Goal: Task Accomplishment & Management: Complete application form

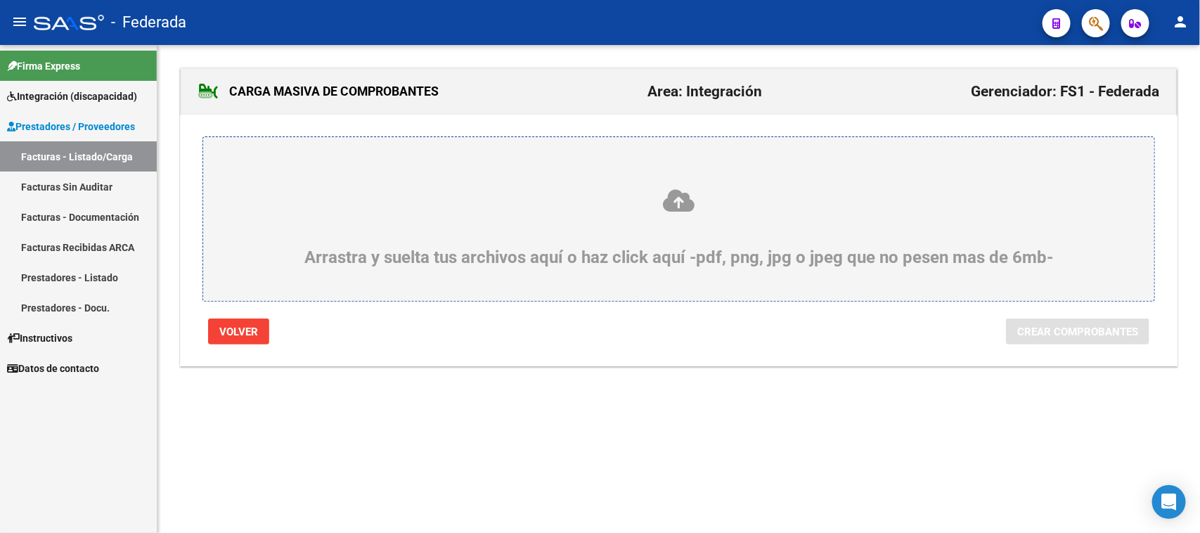
click at [107, 162] on link "Facturas - Listado/Carga" at bounding box center [78, 156] width 157 height 30
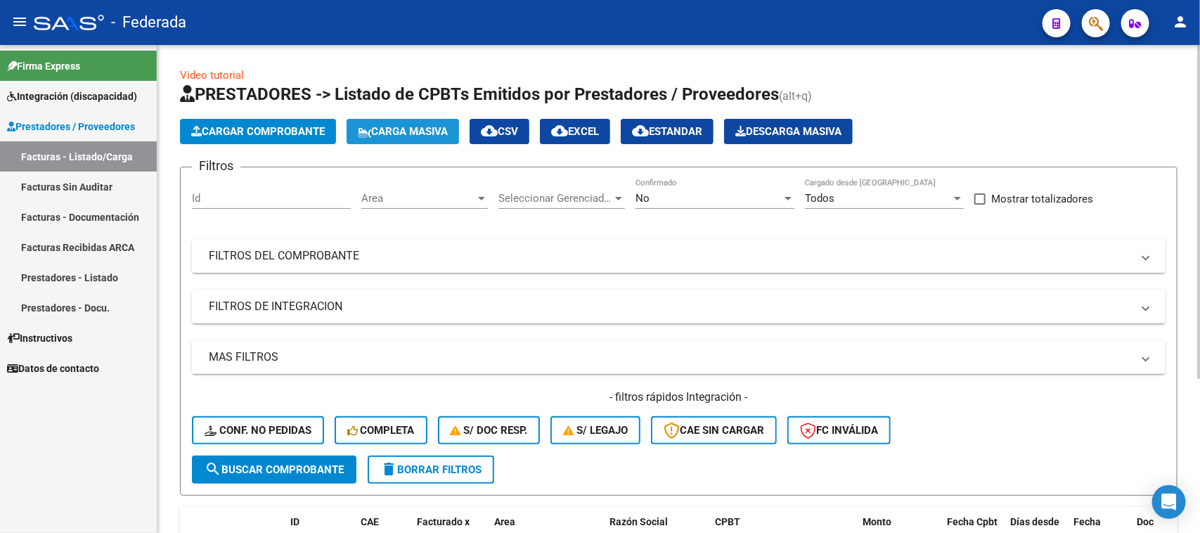
click at [427, 125] on span "Carga Masiva" at bounding box center [403, 131] width 90 height 13
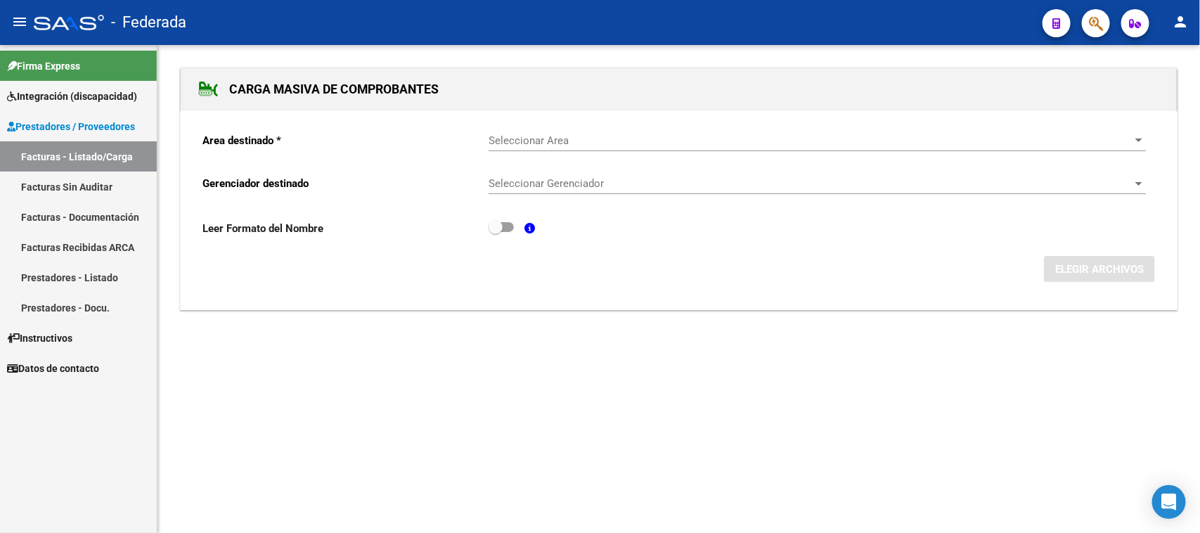
click at [508, 139] on span "Seleccionar Area" at bounding box center [811, 140] width 645 height 13
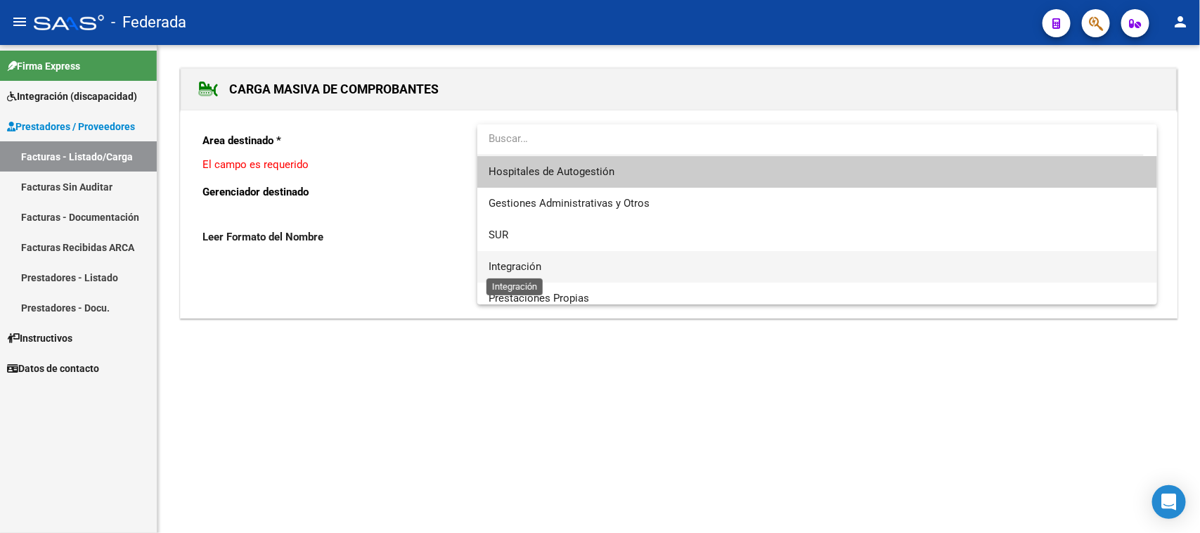
click at [510, 261] on span "Integración" at bounding box center [515, 266] width 53 height 13
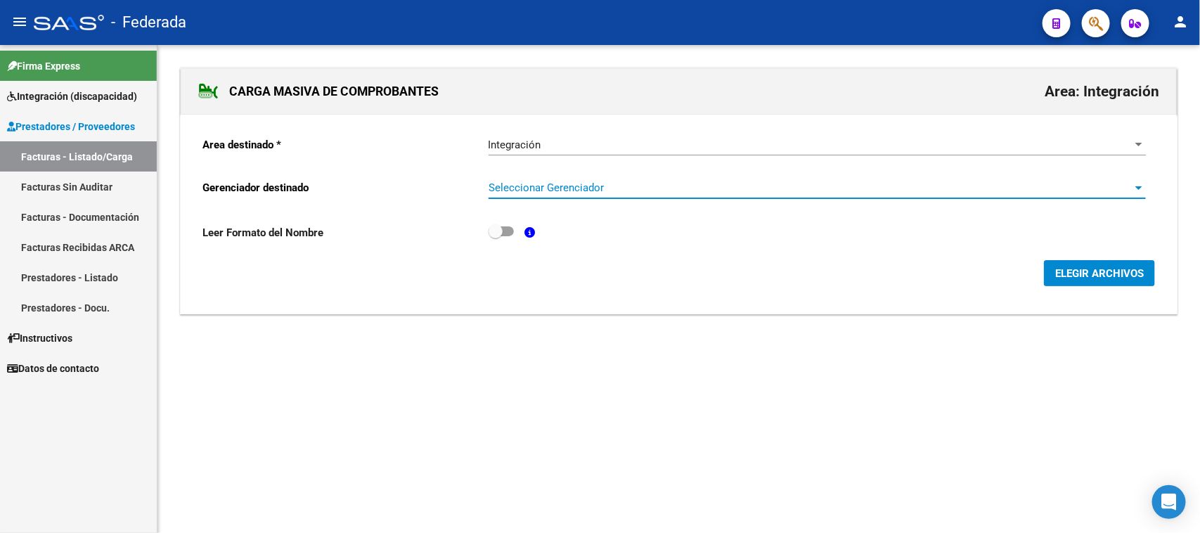
click at [529, 184] on span "Seleccionar Gerenciador" at bounding box center [811, 187] width 645 height 13
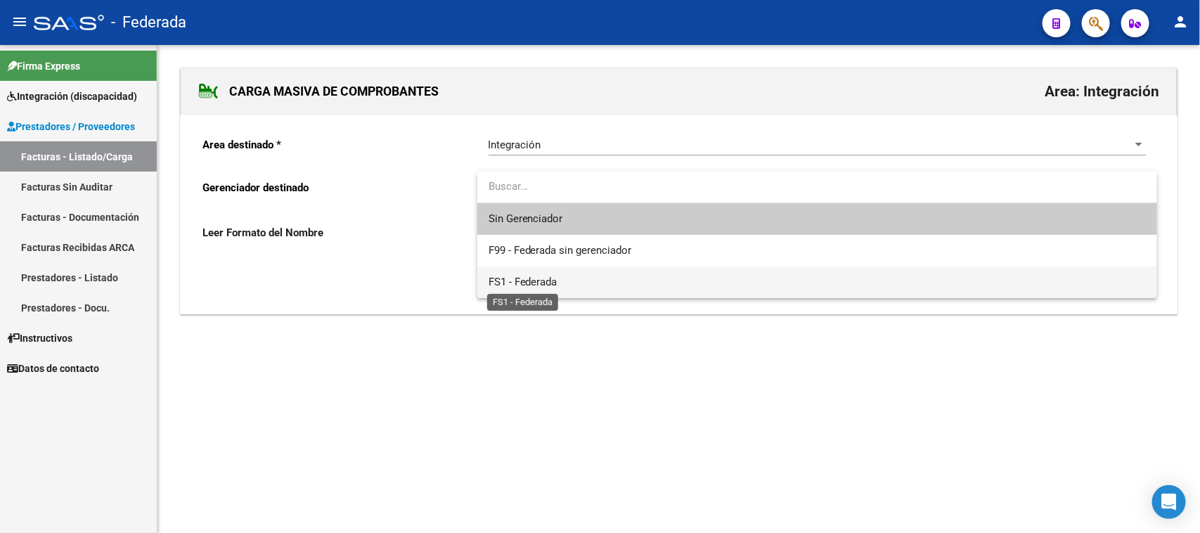
click at [527, 278] on span "FS1 - Federada" at bounding box center [523, 282] width 69 height 13
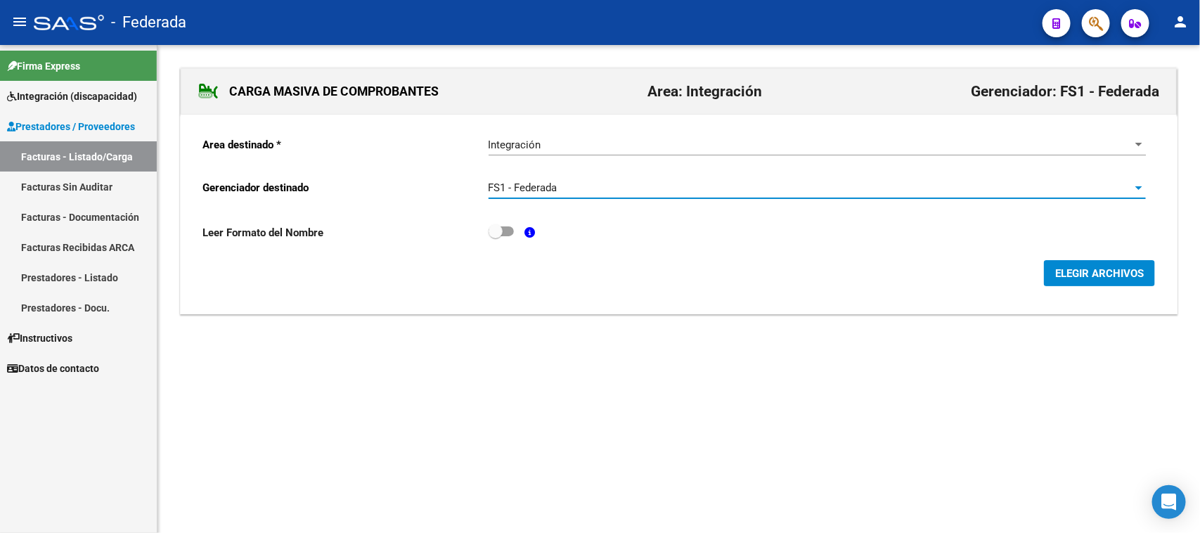
click at [1069, 276] on span "ELEGIR ARCHIVOS" at bounding box center [1100, 273] width 89 height 13
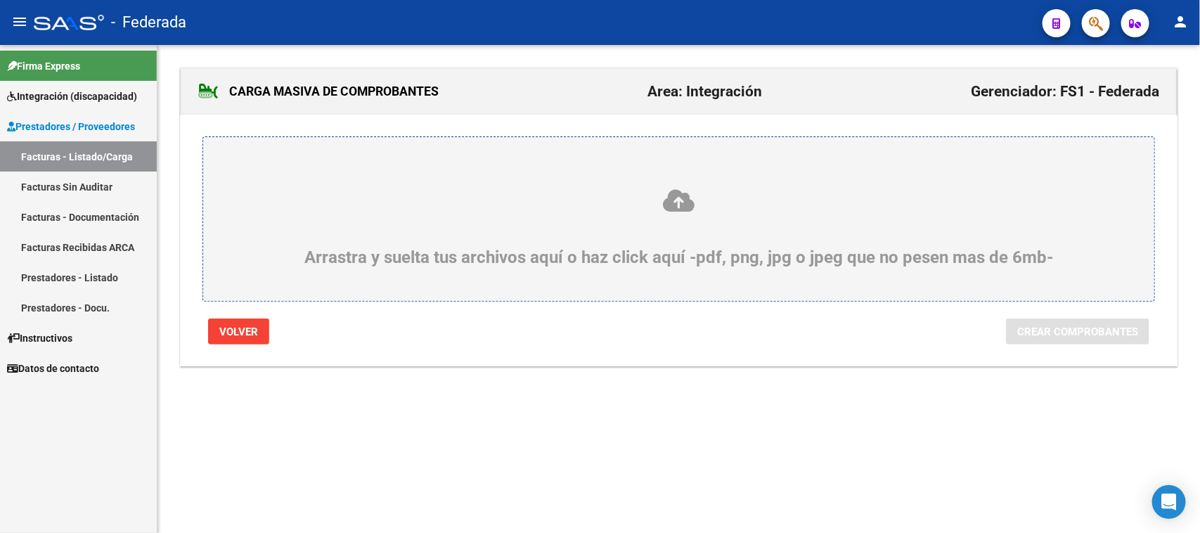
click at [677, 214] on div "Arrastra y suelta tus archivos aquí o haz click aquí -pdf, png, jpg o jpeg que …" at bounding box center [679, 227] width 884 height 79
click at [0, 0] on input "Arrastra y suelta tus archivos aquí o haz click aquí -pdf, png, jpg o jpeg que …" at bounding box center [0, 0] width 0 height 0
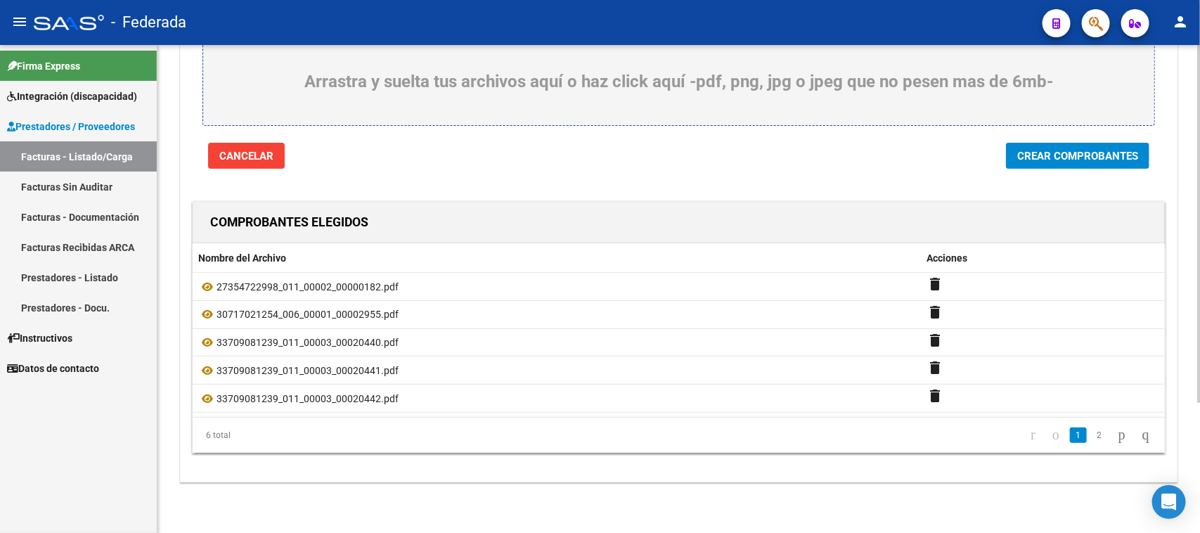
scroll to position [89, 0]
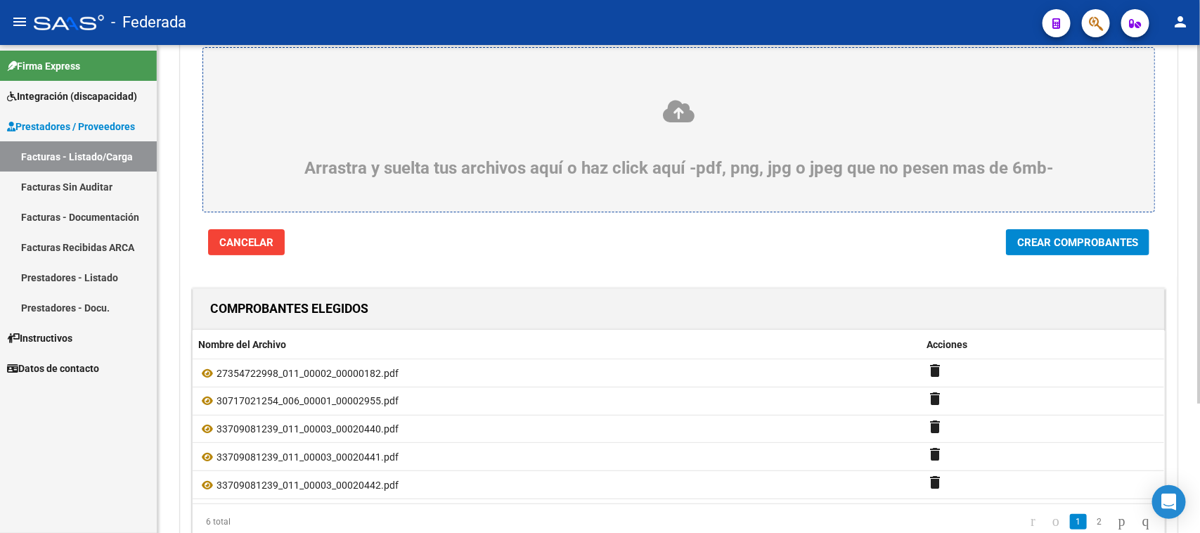
click at [675, 110] on icon at bounding box center [679, 111] width 884 height 26
click at [0, 0] on input "Arrastra y suelta tus archivos aquí o haz click aquí -pdf, png, jpg o jpeg que …" at bounding box center [0, 0] width 0 height 0
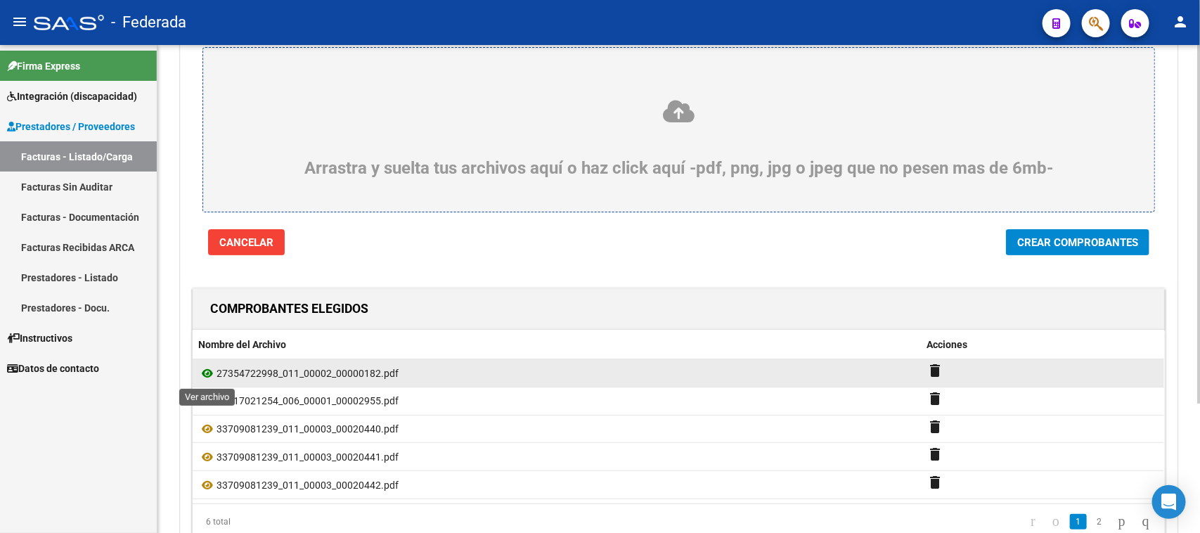
click at [203, 371] on icon at bounding box center [207, 373] width 18 height 17
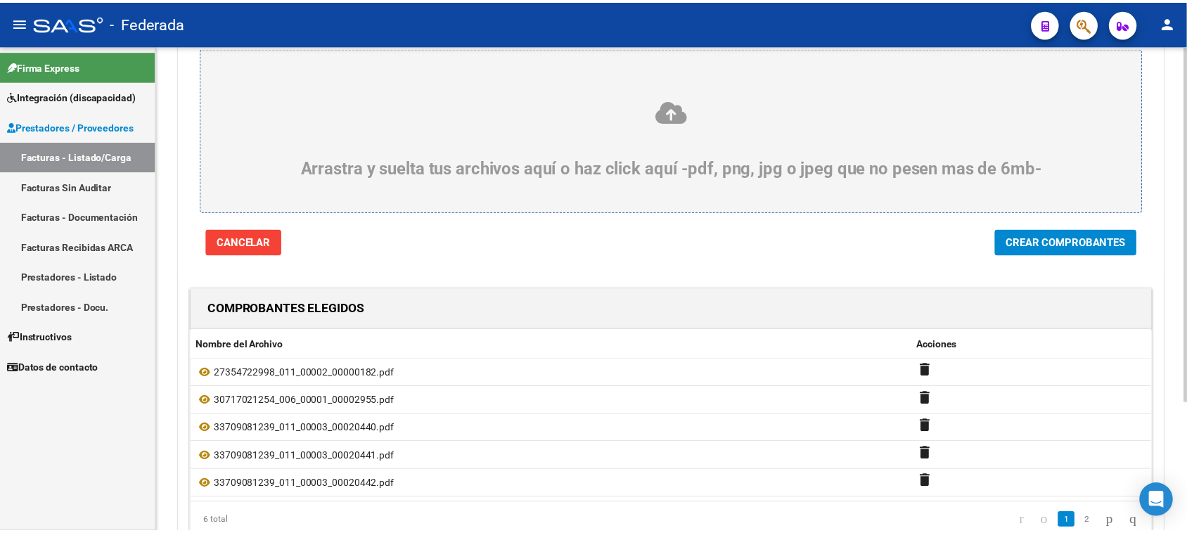
scroll to position [177, 0]
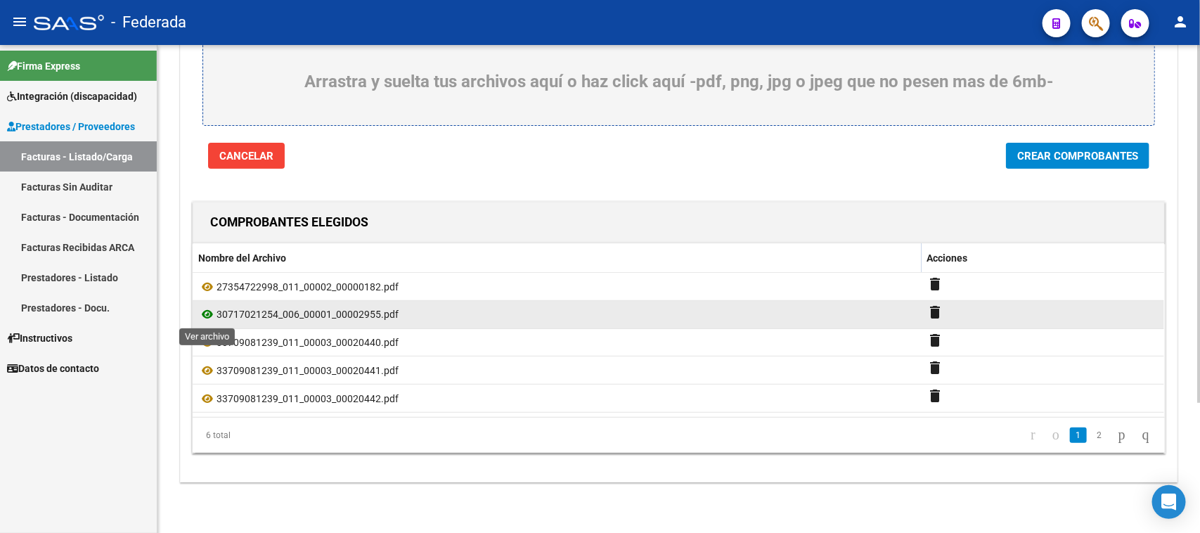
click at [207, 315] on icon at bounding box center [207, 314] width 18 height 17
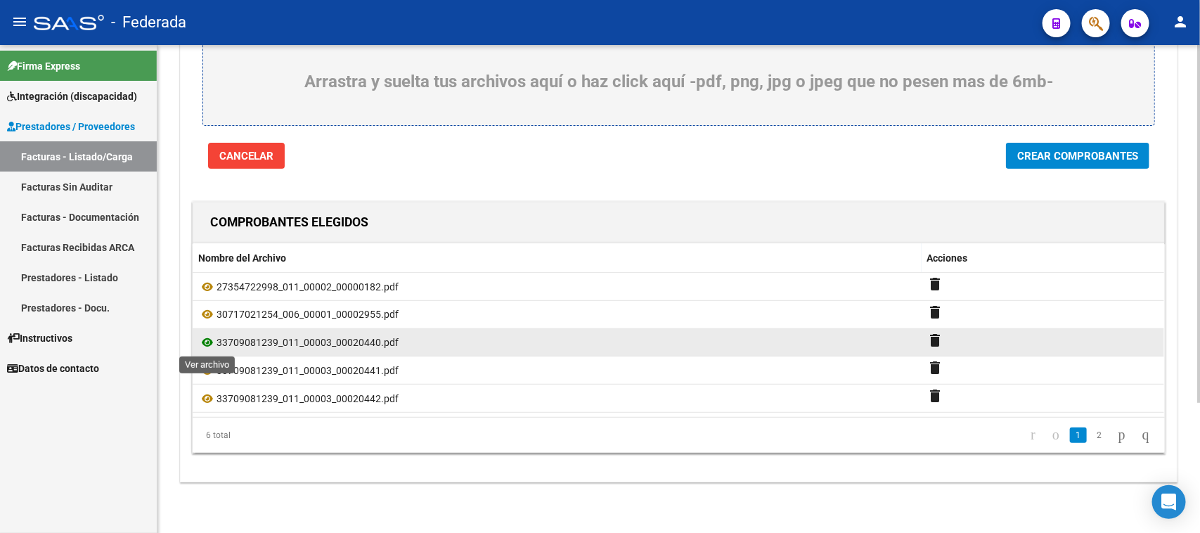
click at [207, 341] on icon at bounding box center [207, 342] width 18 height 17
click at [937, 338] on mat-icon "delete" at bounding box center [936, 340] width 17 height 17
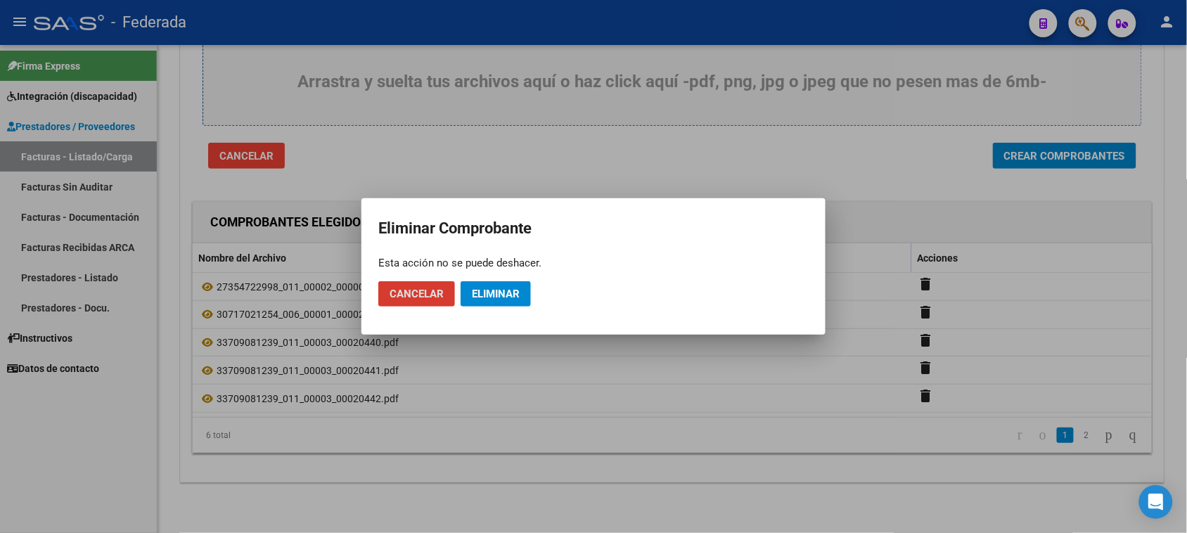
click at [508, 293] on span "Eliminar" at bounding box center [496, 294] width 48 height 13
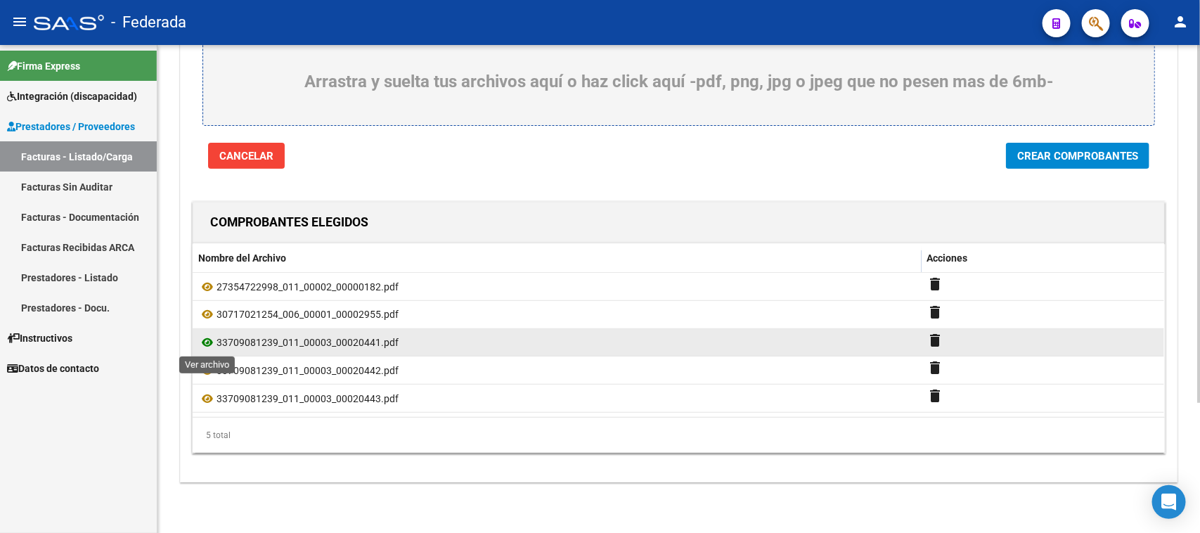
click at [209, 340] on icon at bounding box center [207, 342] width 18 height 17
click at [932, 335] on mat-icon "delete" at bounding box center [936, 340] width 17 height 17
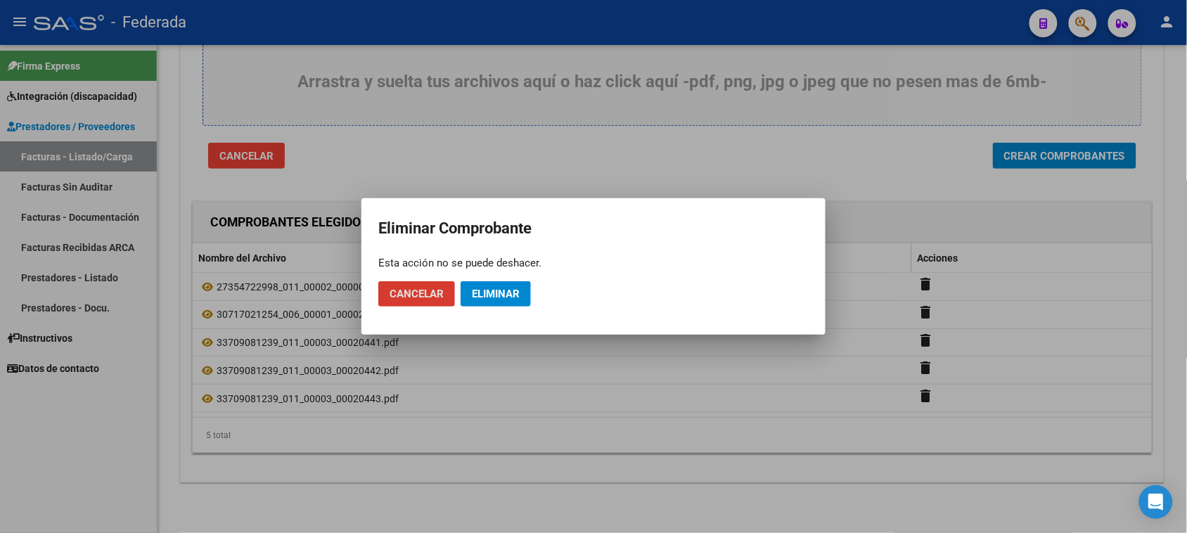
click at [500, 294] on span "Eliminar" at bounding box center [496, 294] width 48 height 13
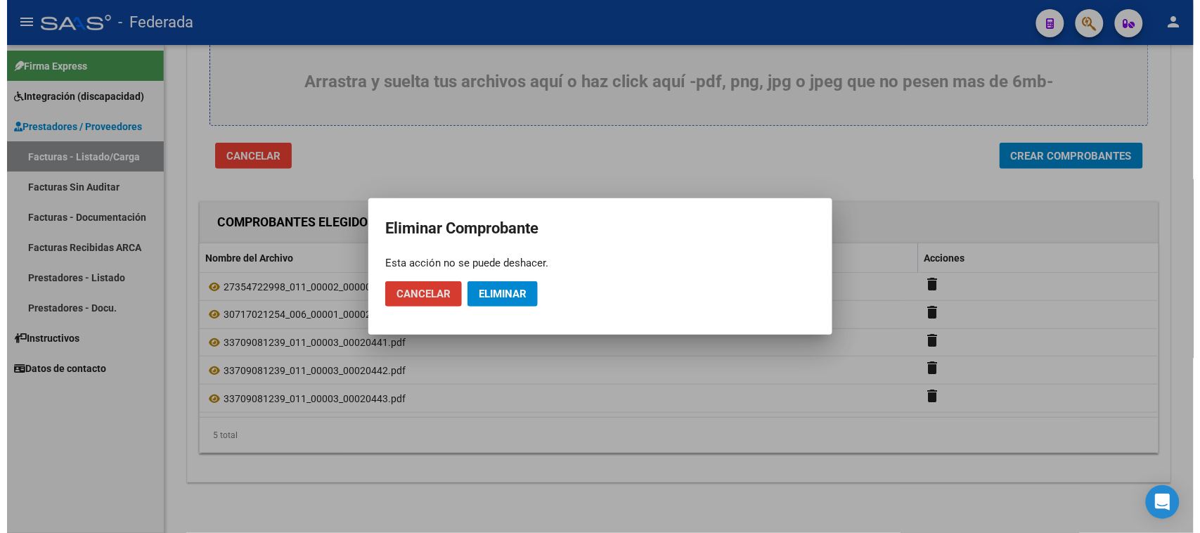
scroll to position [150, 0]
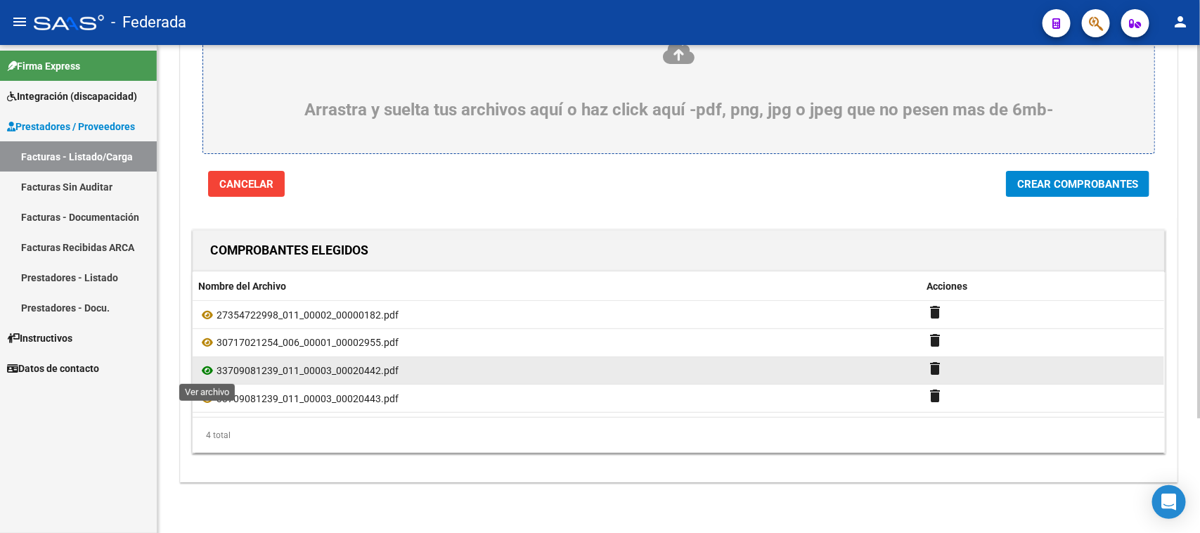
click at [208, 370] on icon at bounding box center [207, 370] width 18 height 17
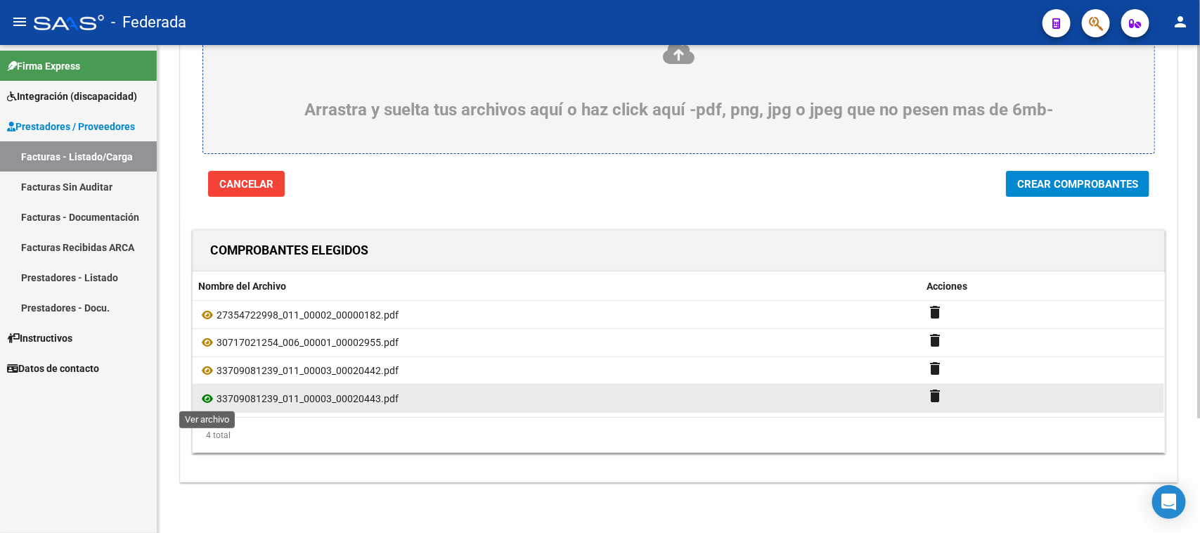
click at [205, 394] on icon at bounding box center [207, 398] width 18 height 17
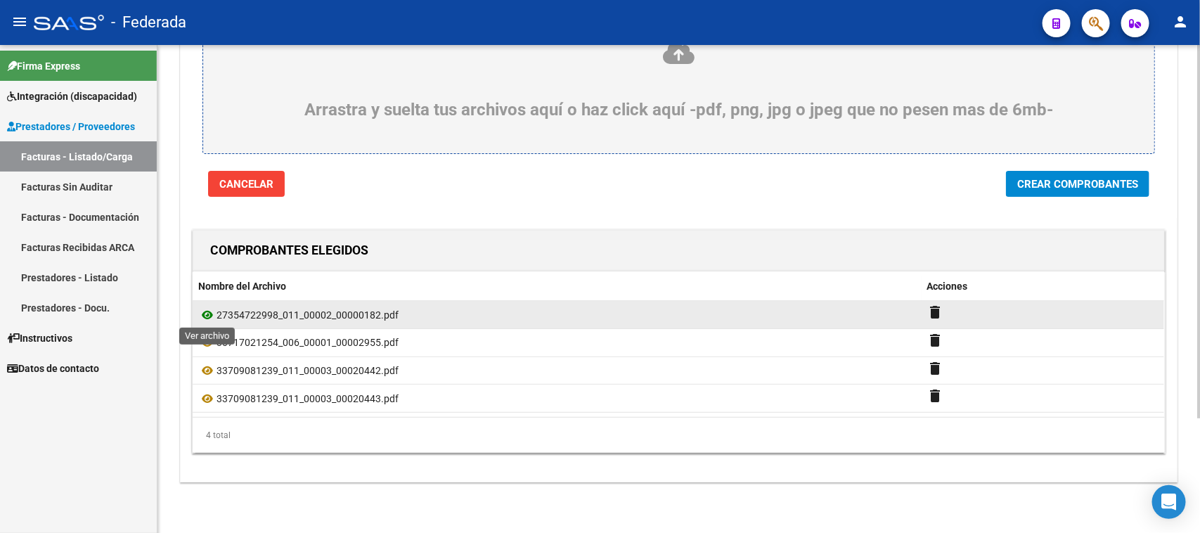
click at [206, 314] on icon at bounding box center [207, 315] width 18 height 17
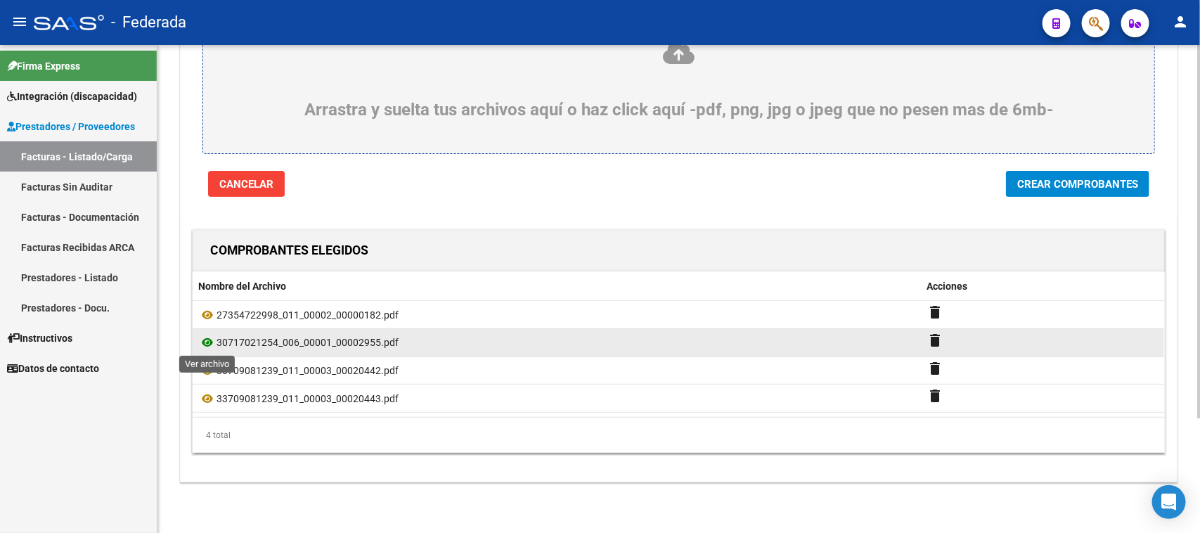
click at [205, 343] on icon at bounding box center [207, 342] width 18 height 17
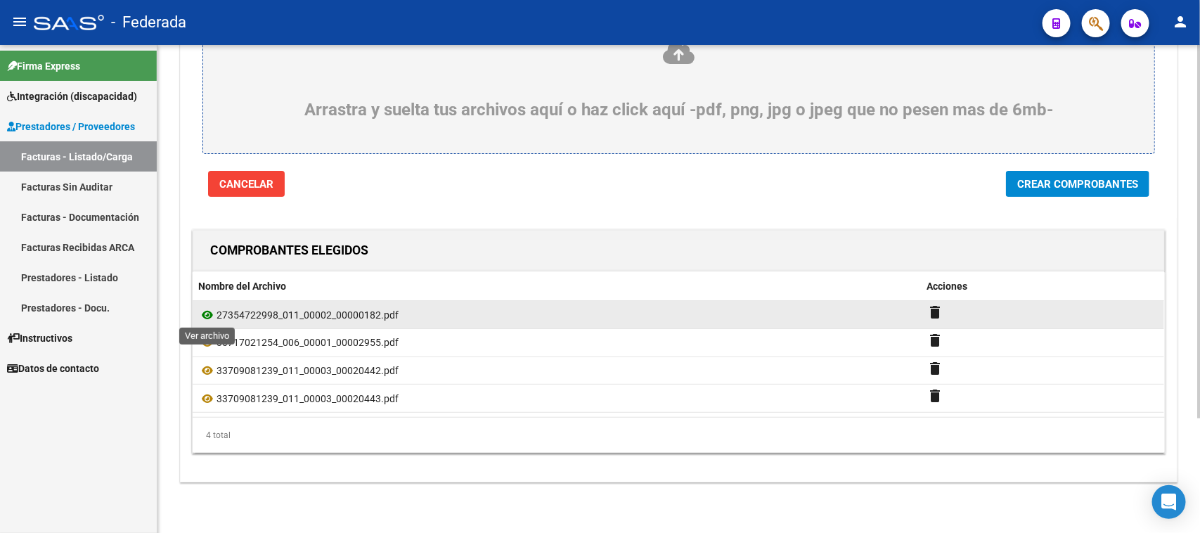
click at [210, 314] on icon at bounding box center [207, 315] width 18 height 17
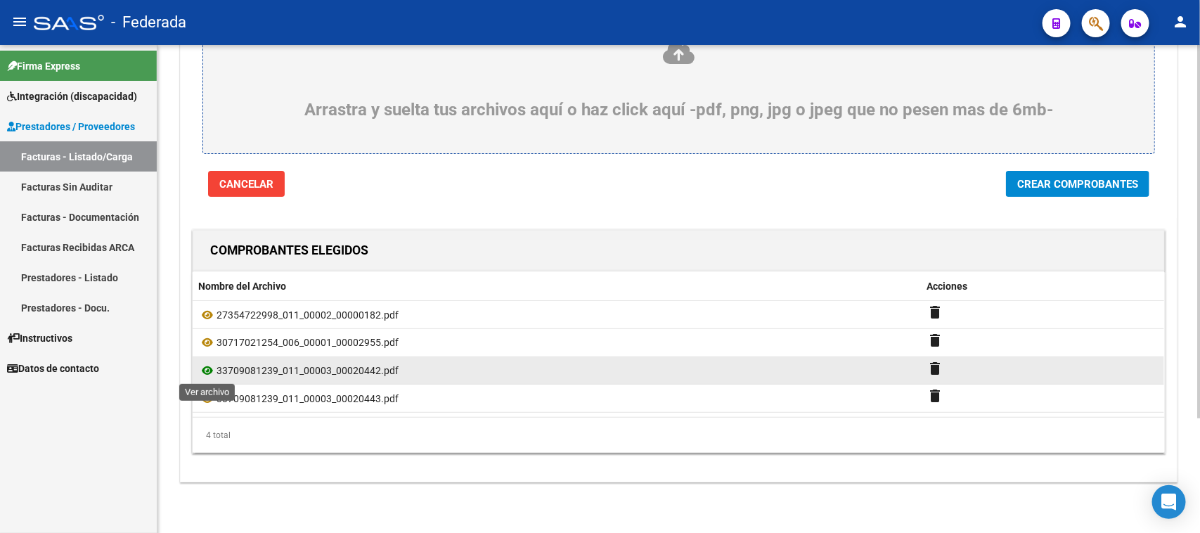
click at [205, 371] on icon at bounding box center [207, 370] width 18 height 17
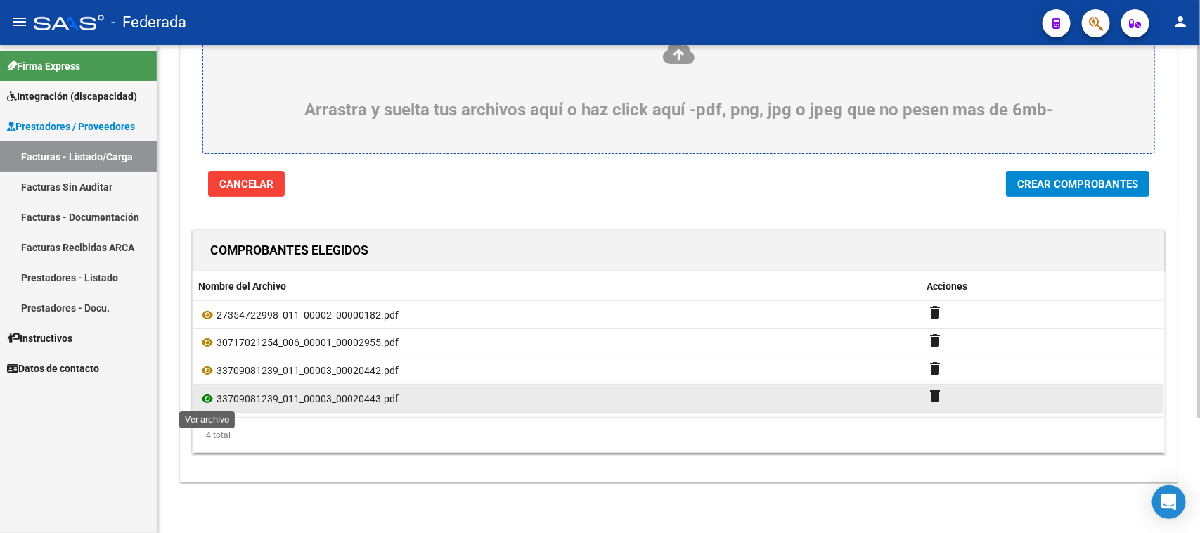
click at [203, 399] on icon at bounding box center [207, 398] width 18 height 17
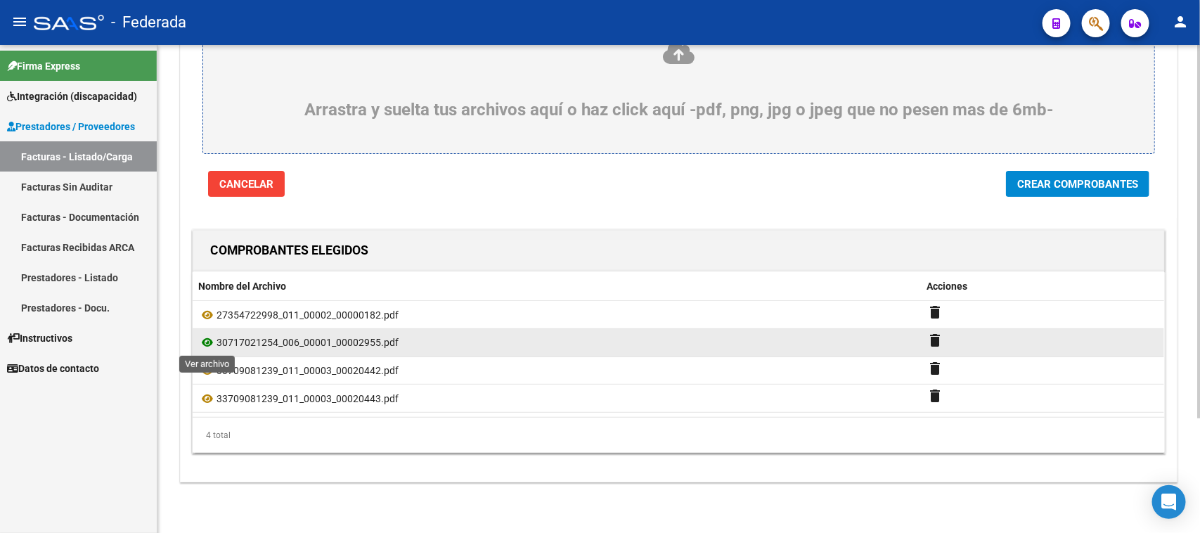
click at [207, 343] on icon at bounding box center [207, 342] width 18 height 17
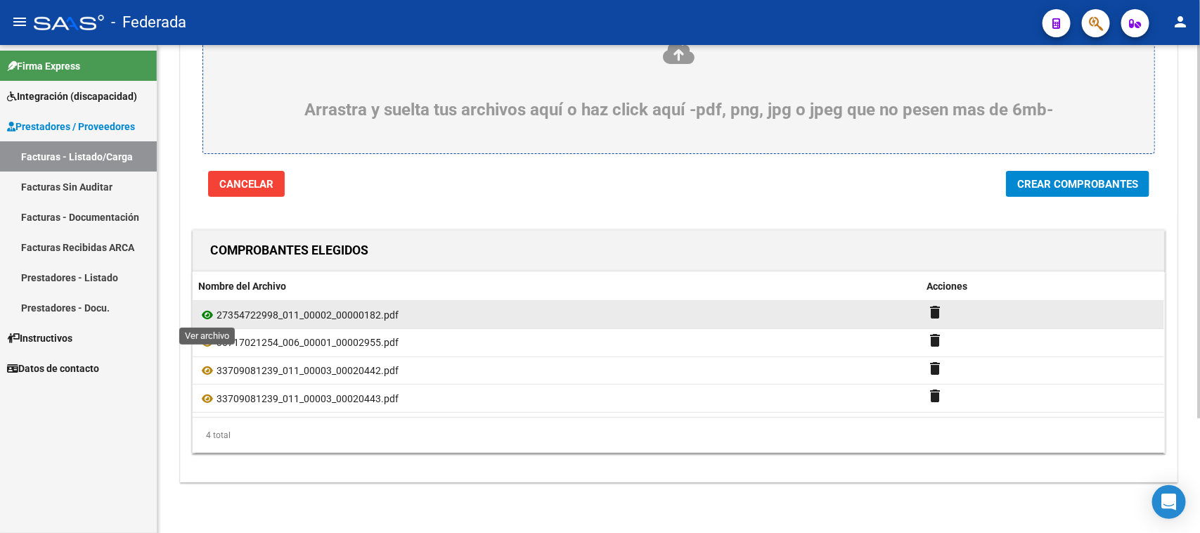
click at [206, 309] on icon at bounding box center [207, 315] width 18 height 17
click at [205, 313] on icon at bounding box center [207, 315] width 18 height 17
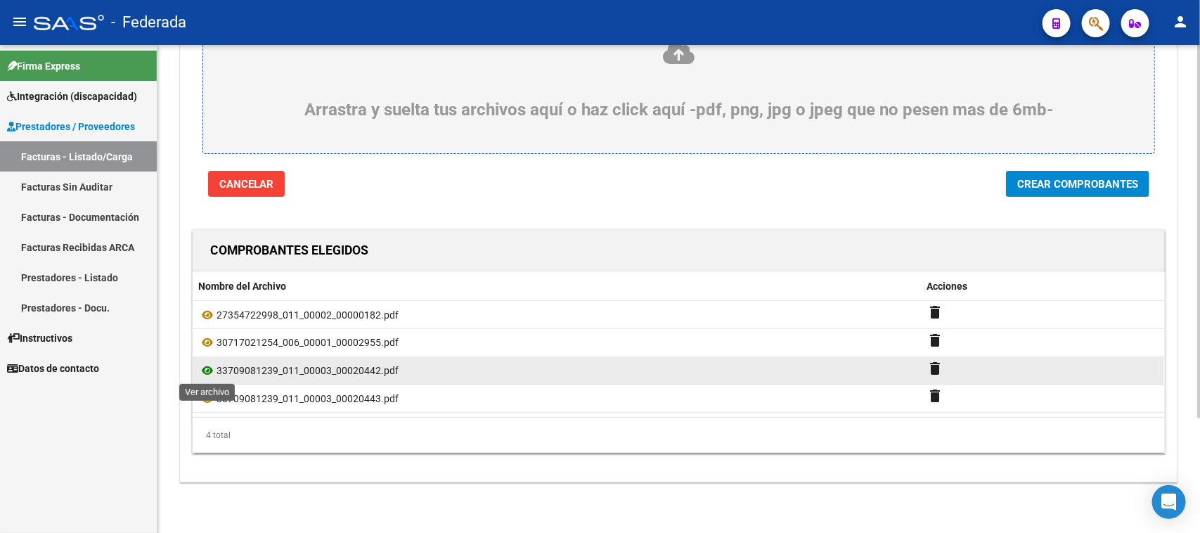
click at [209, 370] on icon at bounding box center [207, 370] width 18 height 17
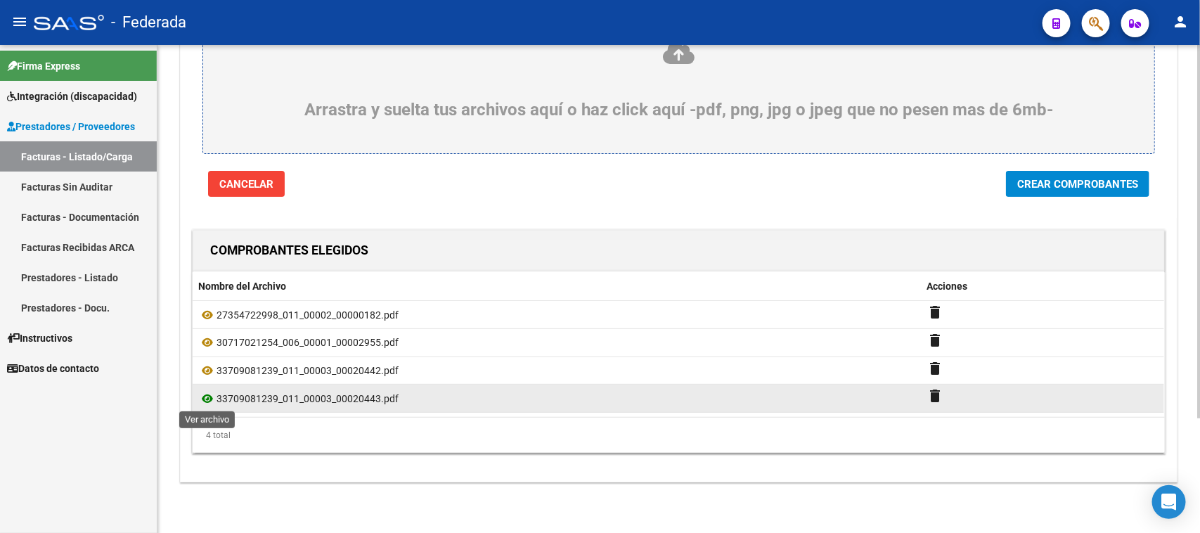
click at [211, 399] on icon at bounding box center [207, 398] width 18 height 17
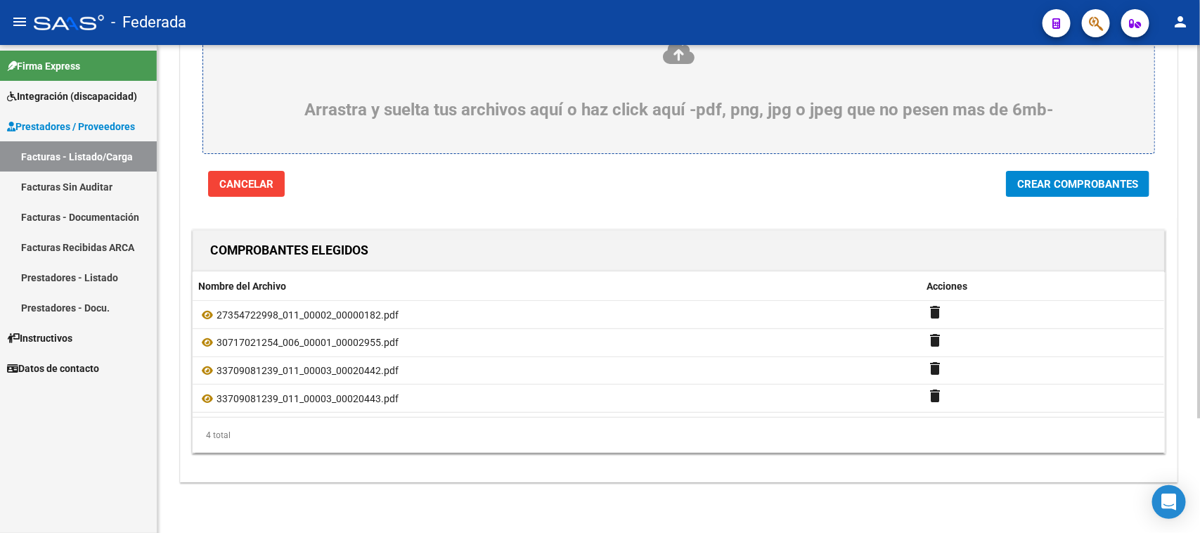
click at [1030, 186] on span "Crear Comprobantes" at bounding box center [1078, 184] width 121 height 13
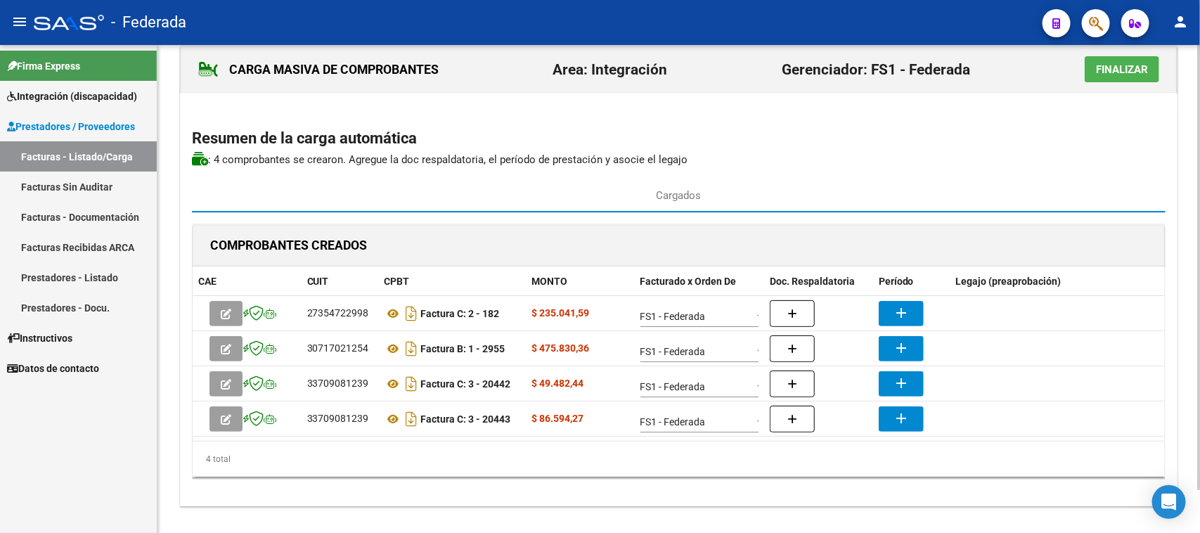
scroll to position [0, 0]
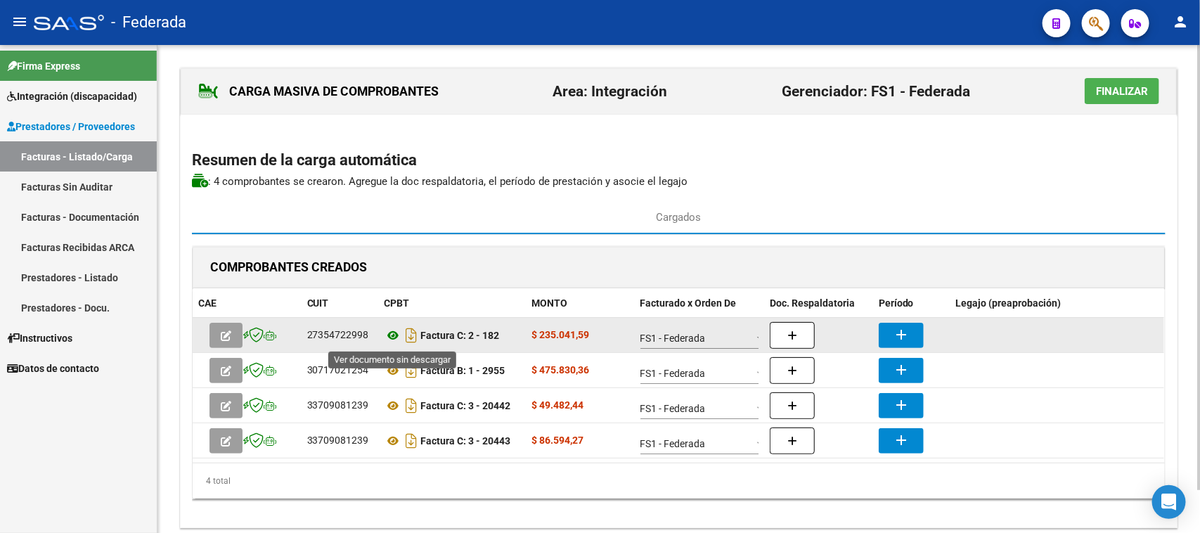
click at [390, 336] on icon at bounding box center [394, 335] width 18 height 17
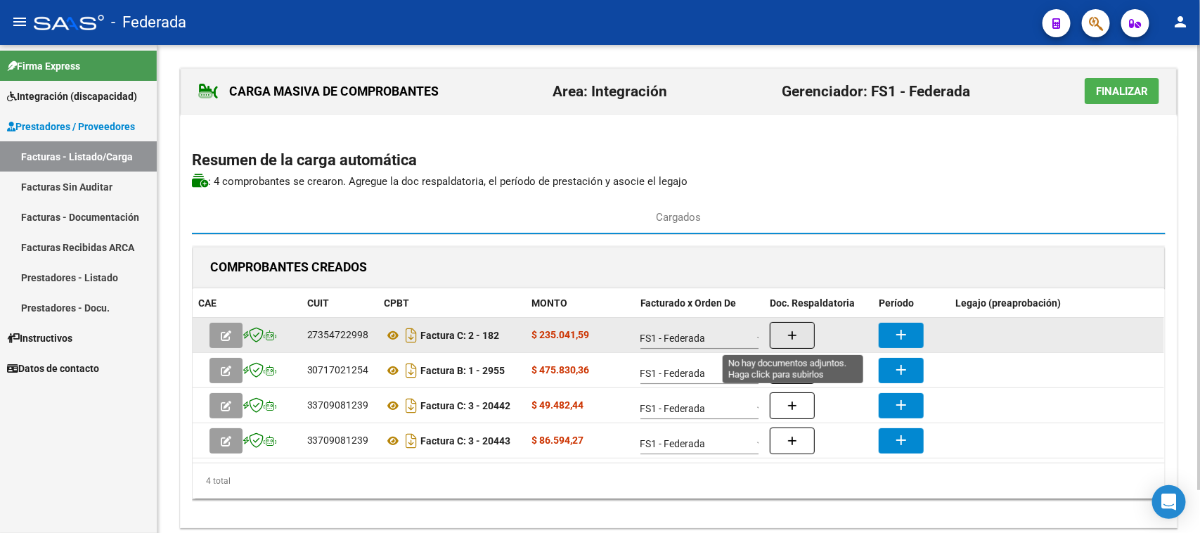
click at [792, 334] on icon "button" at bounding box center [793, 336] width 10 height 11
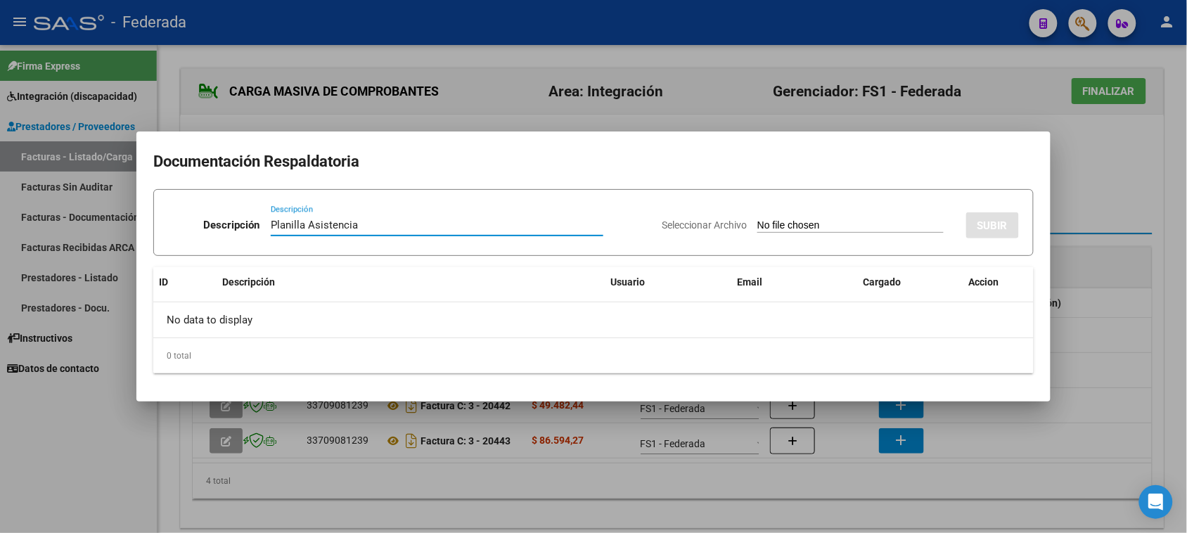
type input "Planilla Asistencia"
click at [757, 225] on input "Seleccionar Archivo" at bounding box center [850, 225] width 186 height 13
type input "C:\fakepath\KINESIO ASIST.pdf"
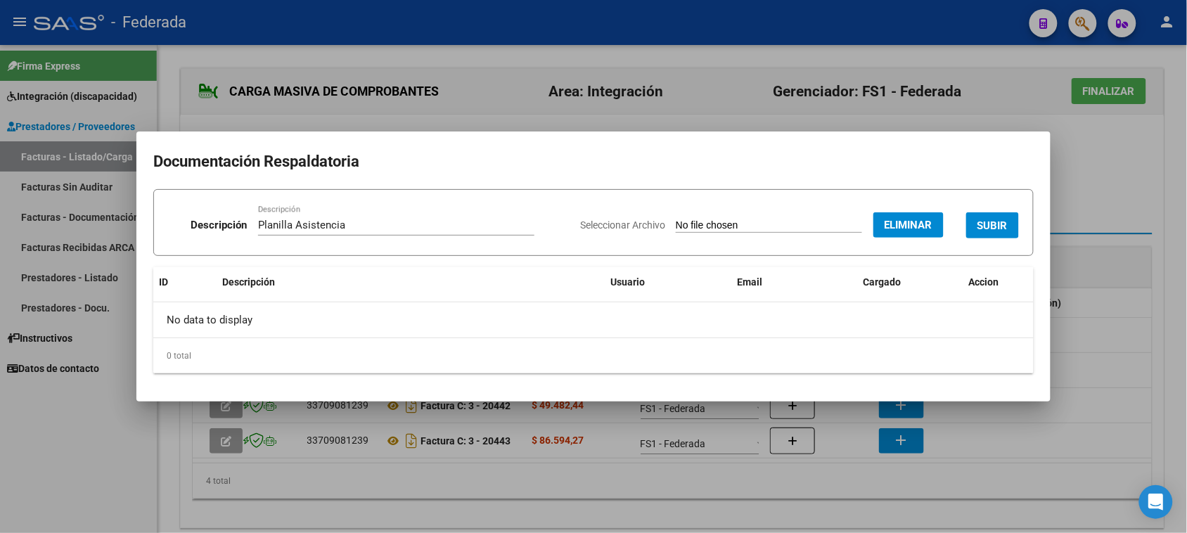
click at [986, 225] on span "SUBIR" at bounding box center [992, 225] width 30 height 13
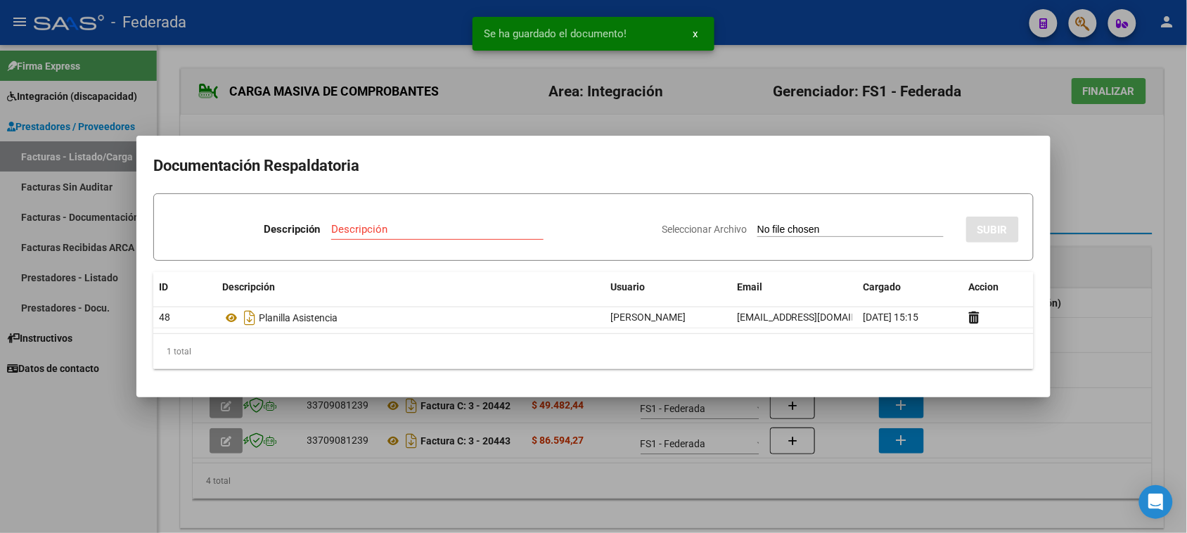
click at [1077, 192] on div at bounding box center [593, 266] width 1187 height 533
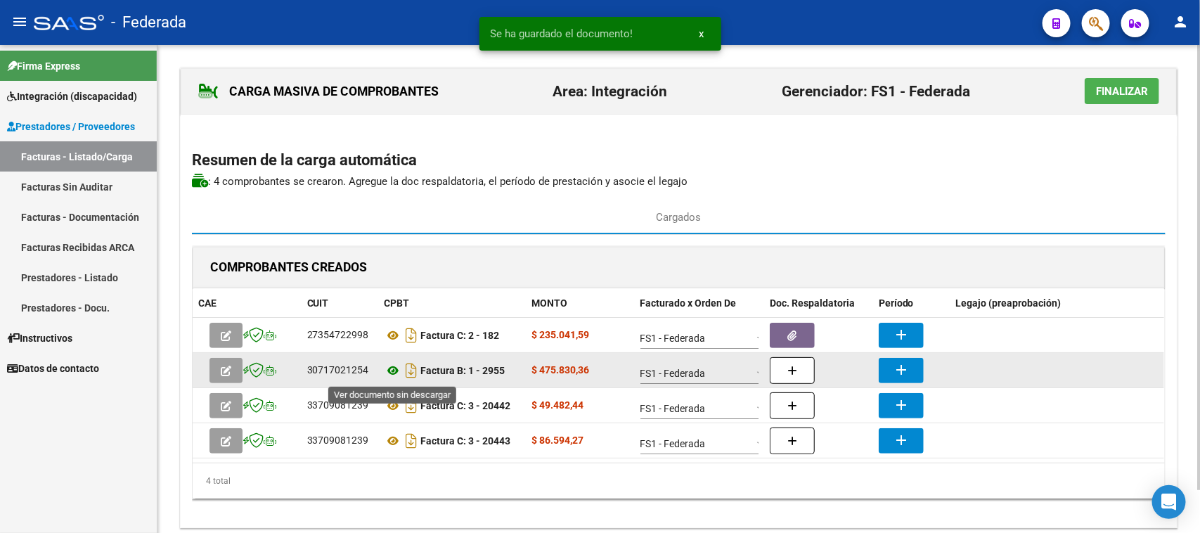
click at [391, 368] on icon at bounding box center [394, 370] width 18 height 17
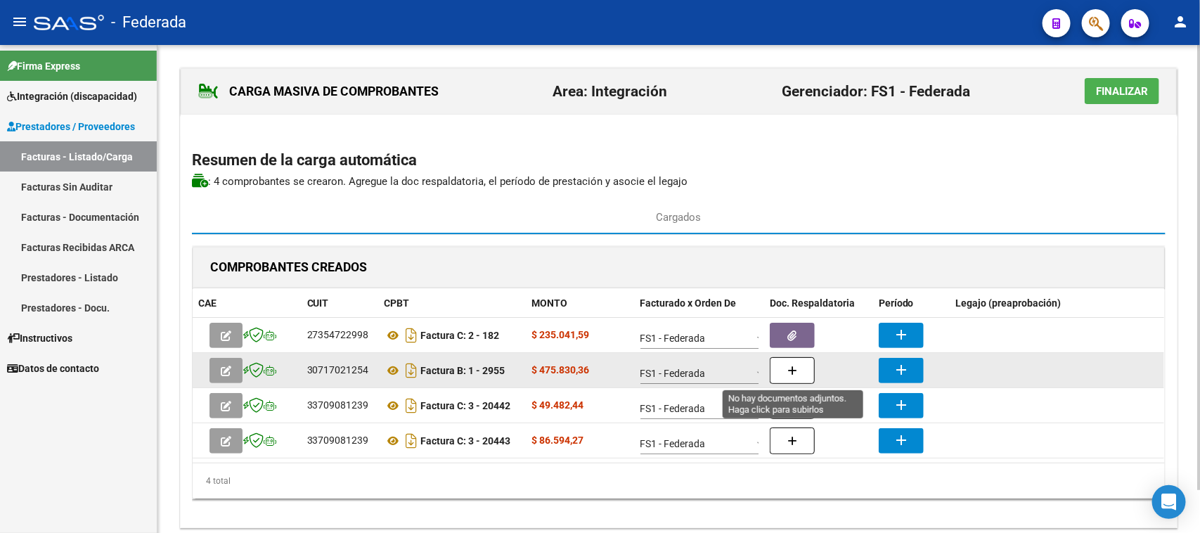
click at [796, 367] on icon "button" at bounding box center [793, 371] width 10 height 11
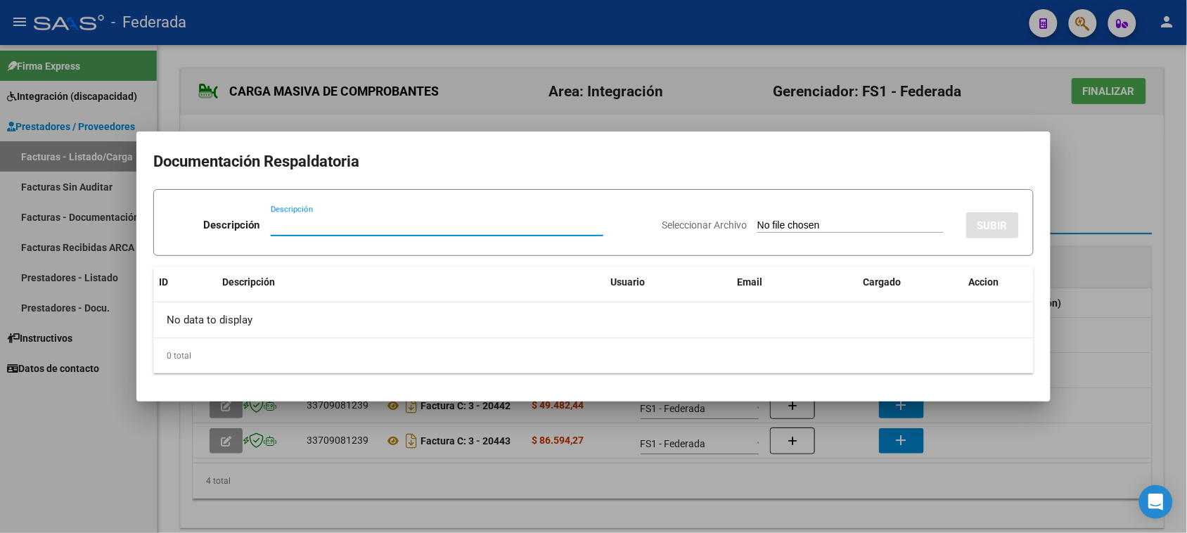
paste input "20499896027"
click at [319, 225] on input "20499896027" at bounding box center [437, 225] width 333 height 13
drag, startPoint x: 311, startPoint y: 224, endPoint x: 219, endPoint y: 226, distance: 91.4
click at [219, 226] on div "Descripción Planilla Asistencia Descripción" at bounding box center [409, 228] width 482 height 42
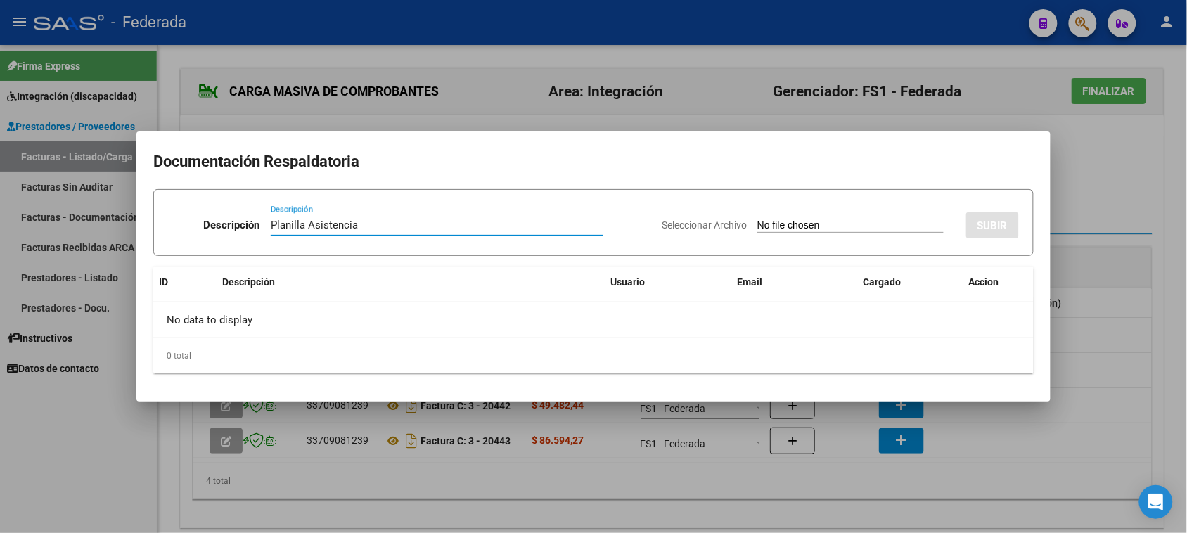
type input "Planilla Asistencia"
click at [823, 223] on input "Seleccionar Archivo" at bounding box center [850, 225] width 186 height 13
type input "C:\fakepath\MOD INTEGRAC ESC ASIST.pdf"
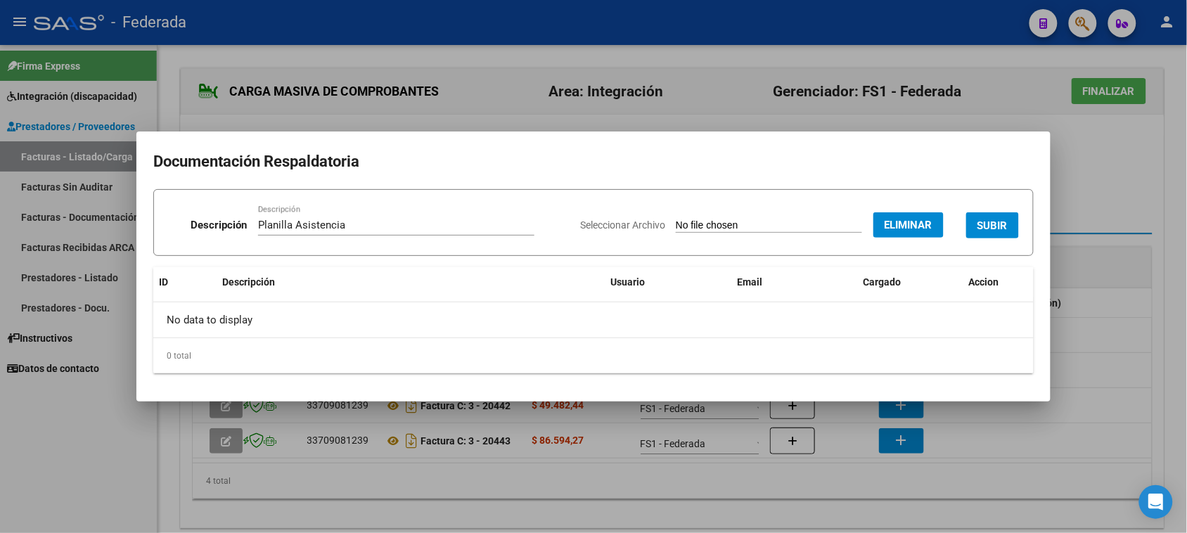
click at [999, 225] on span "SUBIR" at bounding box center [992, 225] width 30 height 13
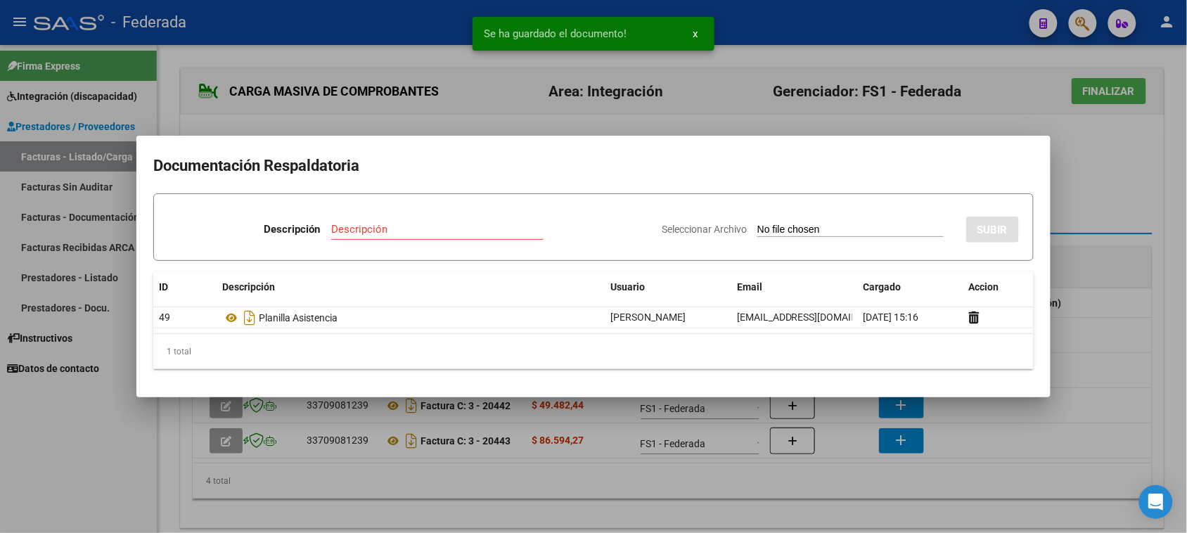
click at [1096, 169] on div at bounding box center [593, 266] width 1187 height 533
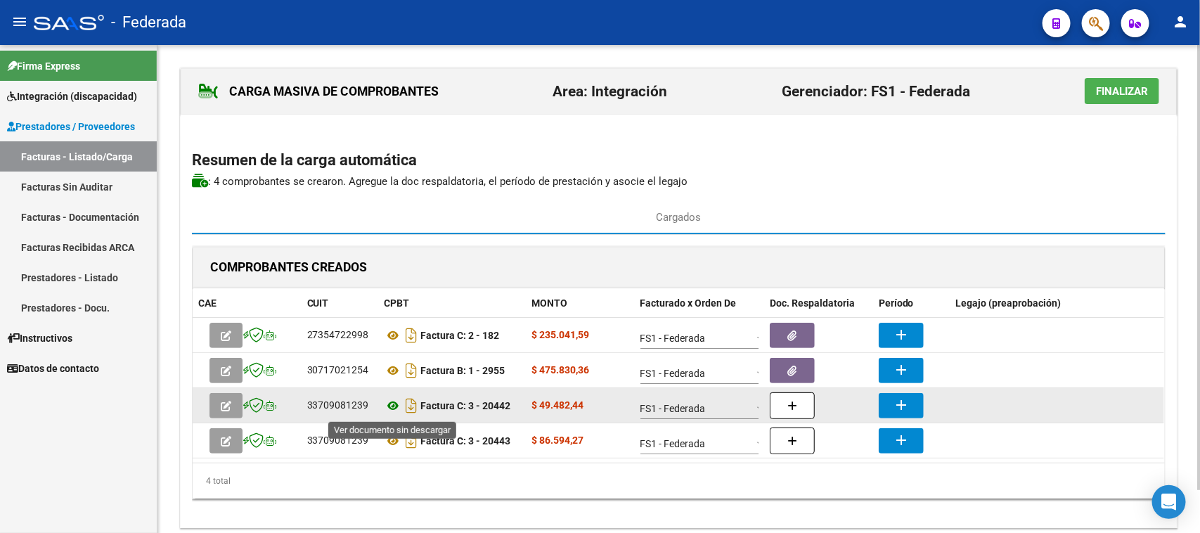
click at [394, 405] on icon at bounding box center [394, 405] width 18 height 17
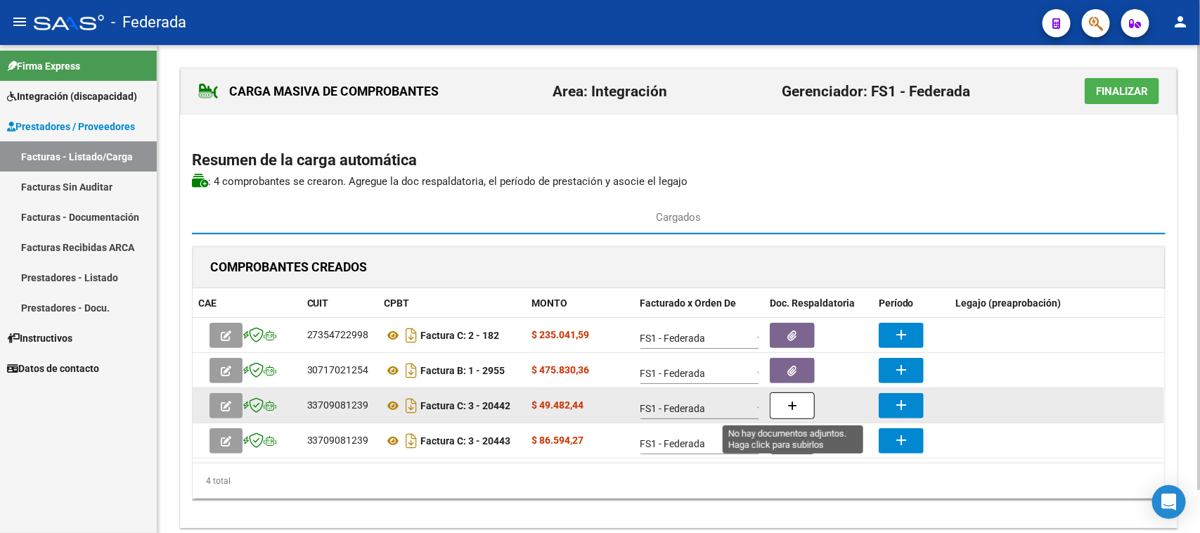
click at [783, 411] on button "button" at bounding box center [792, 405] width 45 height 27
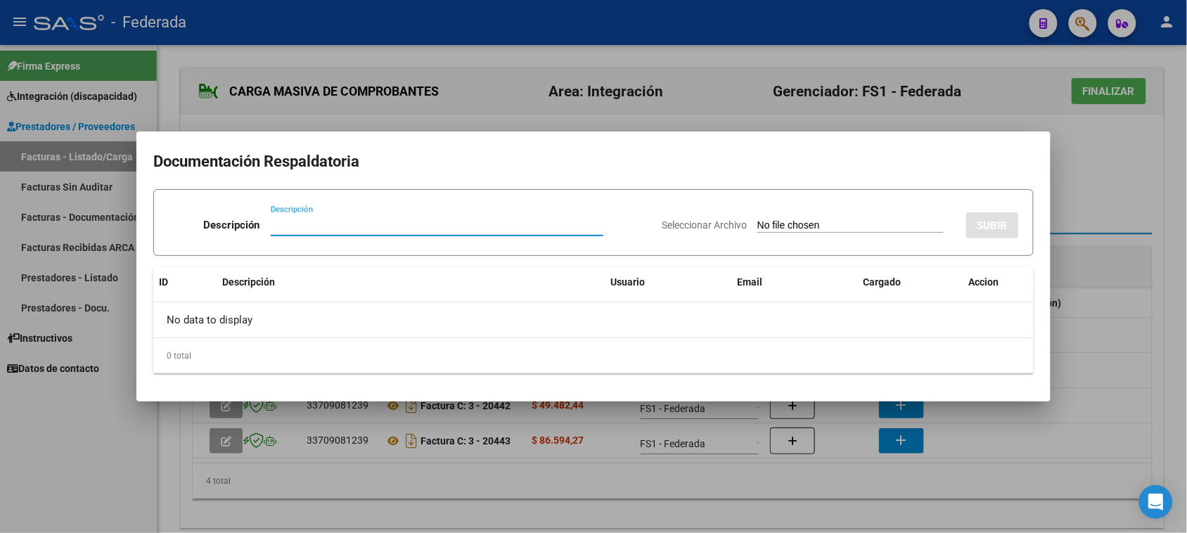
paste input "Planilla Asistencia"
type input "Planilla Asistencia"
click at [757, 229] on input "Seleccionar Archivo" at bounding box center [850, 225] width 186 height 13
type input "C:\fakepath\FONO JUNIO ASIST.pdf"
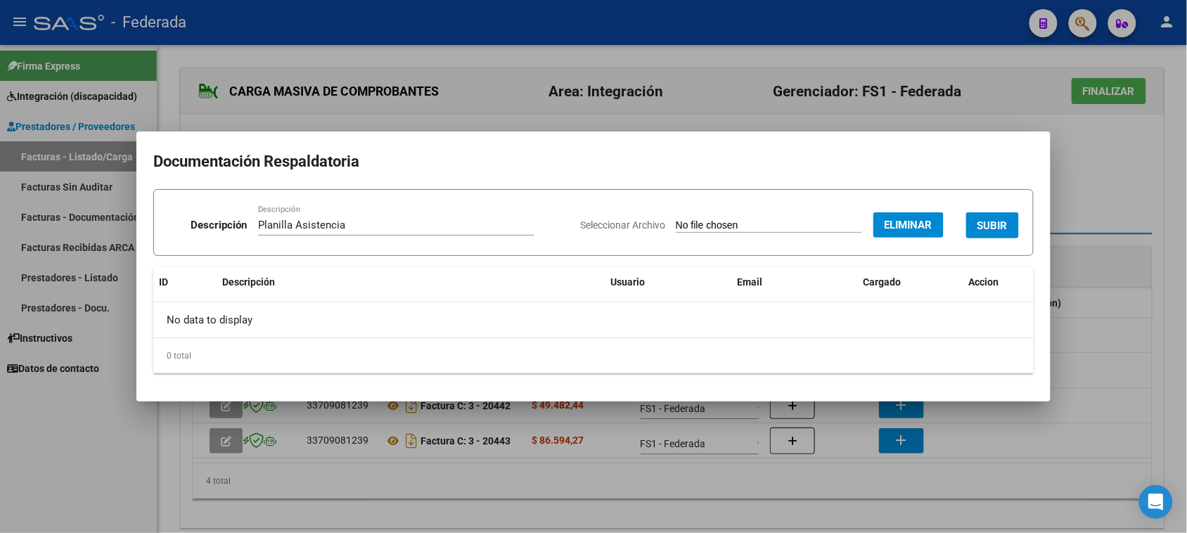
click at [1007, 224] on span "SUBIR" at bounding box center [992, 225] width 30 height 13
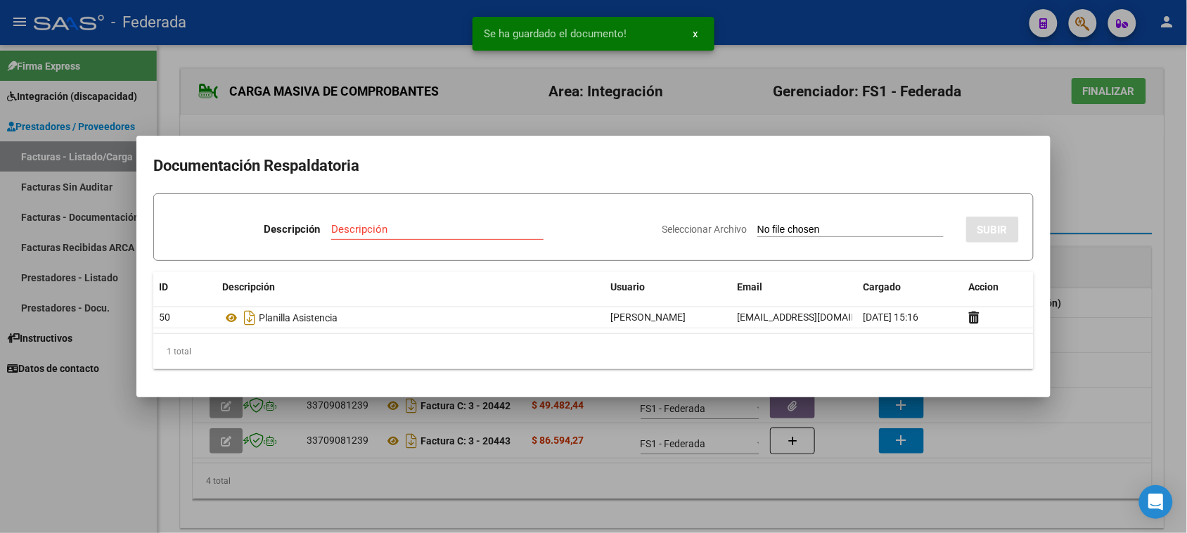
click at [622, 475] on div at bounding box center [593, 266] width 1187 height 533
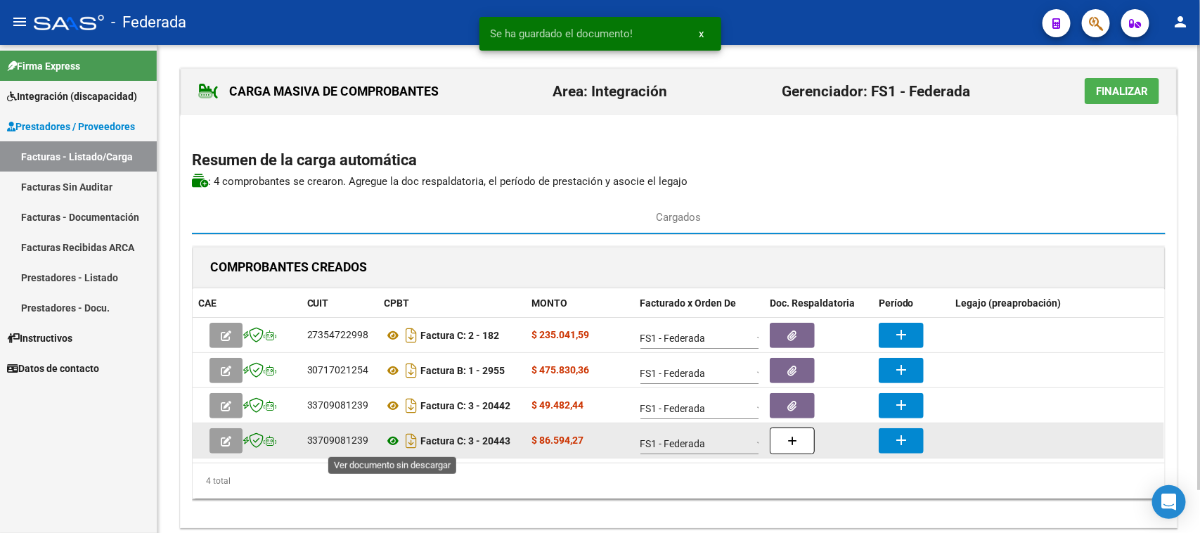
click at [389, 443] on icon at bounding box center [394, 440] width 18 height 17
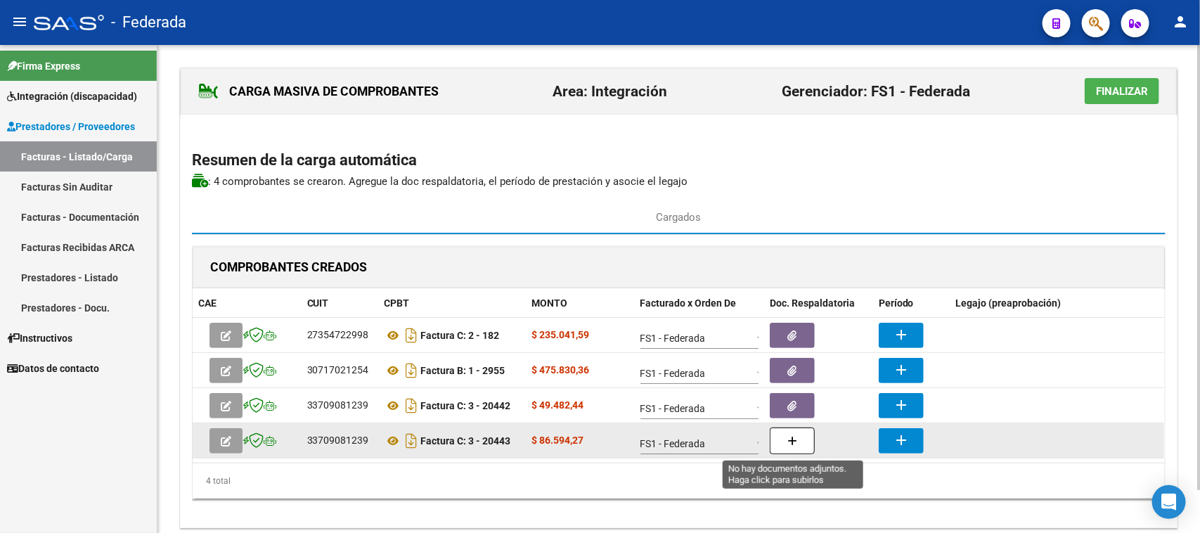
click at [795, 437] on icon "button" at bounding box center [793, 441] width 10 height 11
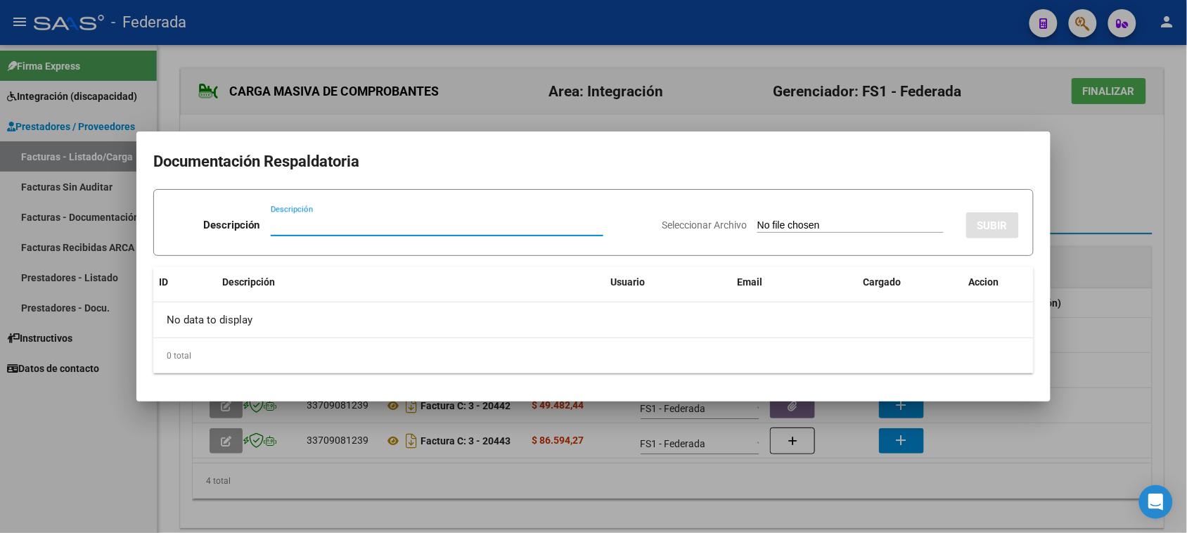
paste input "Planilla Asistencia"
type input "Planilla Asistencia"
click at [782, 222] on input "Seleccionar Archivo" at bounding box center [850, 225] width 186 height 13
type input "C:\fakepath\PSP JUNIO ASIST.pdf"
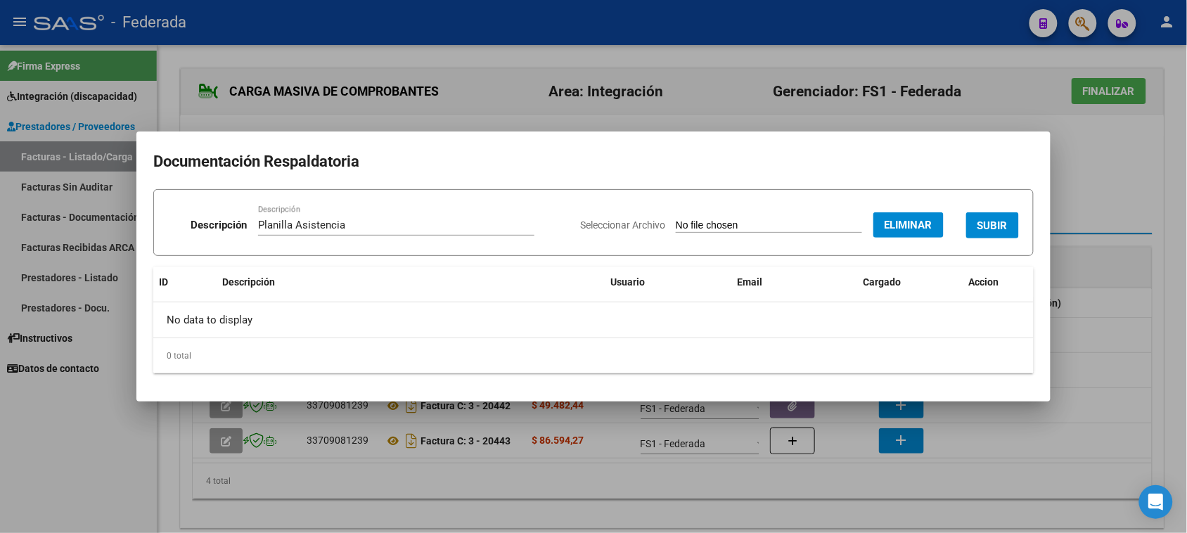
click at [976, 222] on button "SUBIR" at bounding box center [992, 225] width 53 height 26
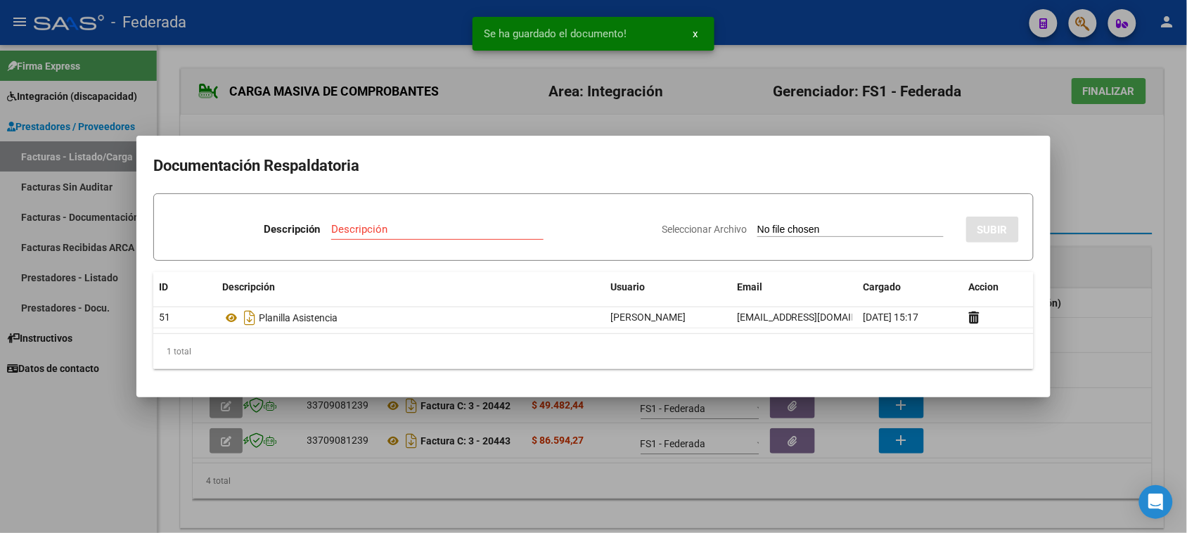
click at [1072, 185] on div at bounding box center [593, 266] width 1187 height 533
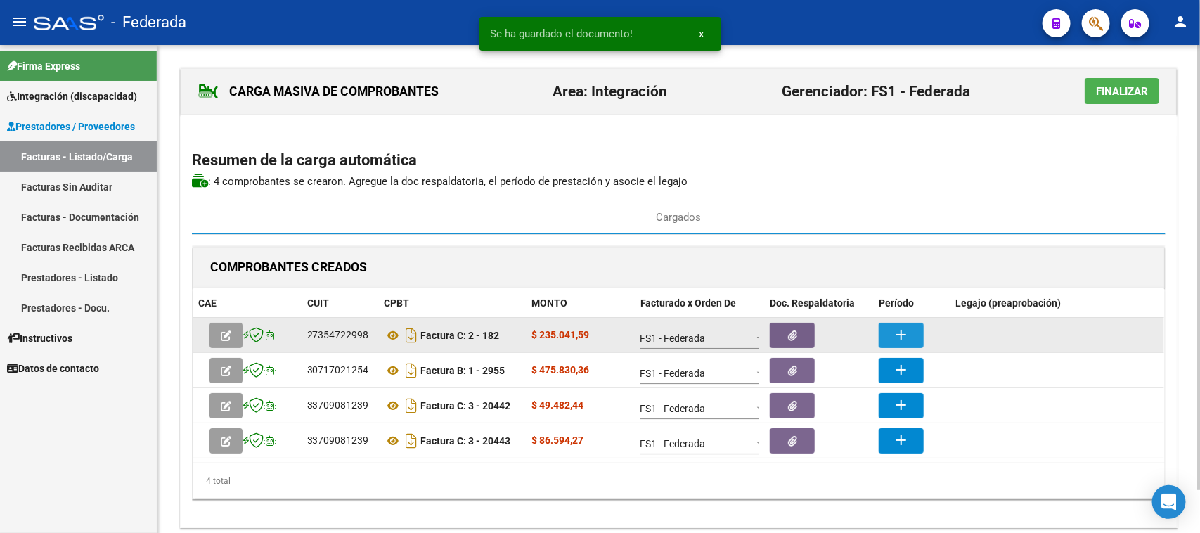
click at [918, 335] on button "add" at bounding box center [901, 335] width 45 height 25
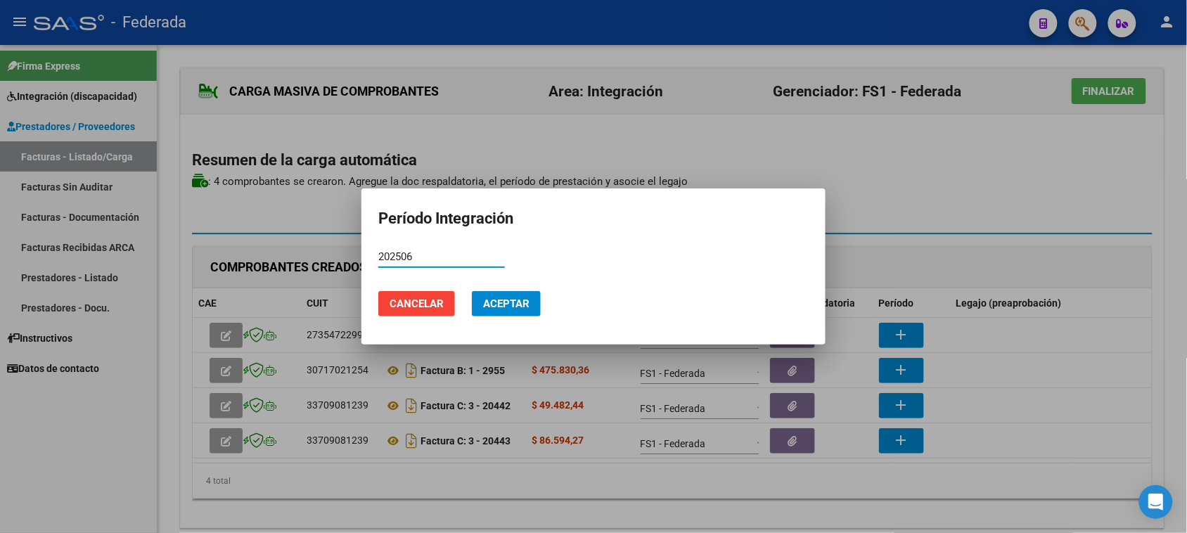
click at [408, 254] on input "202506" at bounding box center [441, 256] width 127 height 13
type input "202506"
click at [487, 301] on span "Aceptar" at bounding box center [506, 303] width 46 height 13
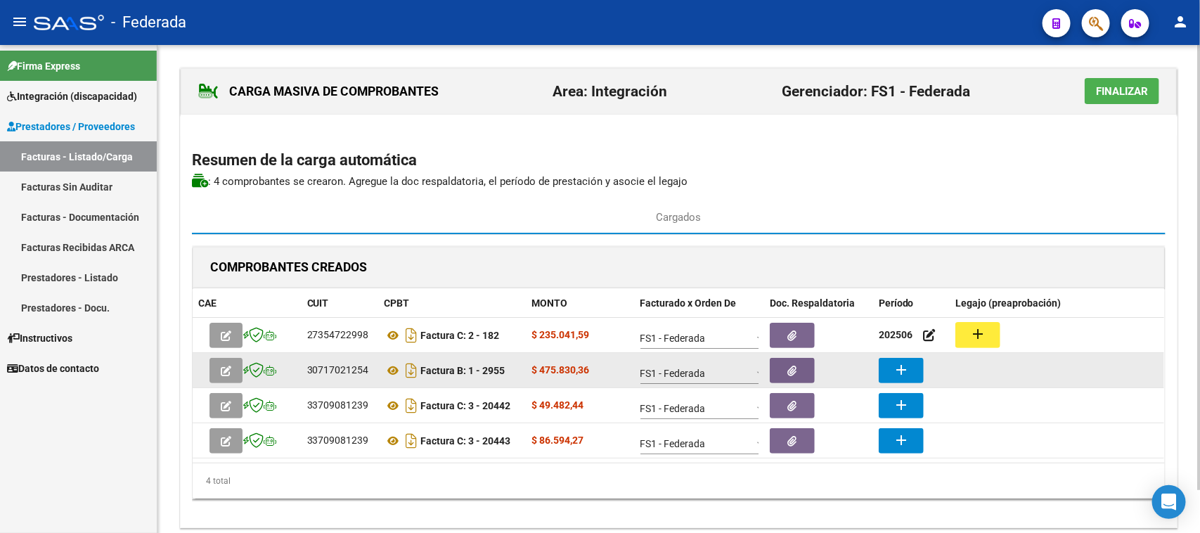
click at [892, 371] on button "add" at bounding box center [901, 370] width 45 height 25
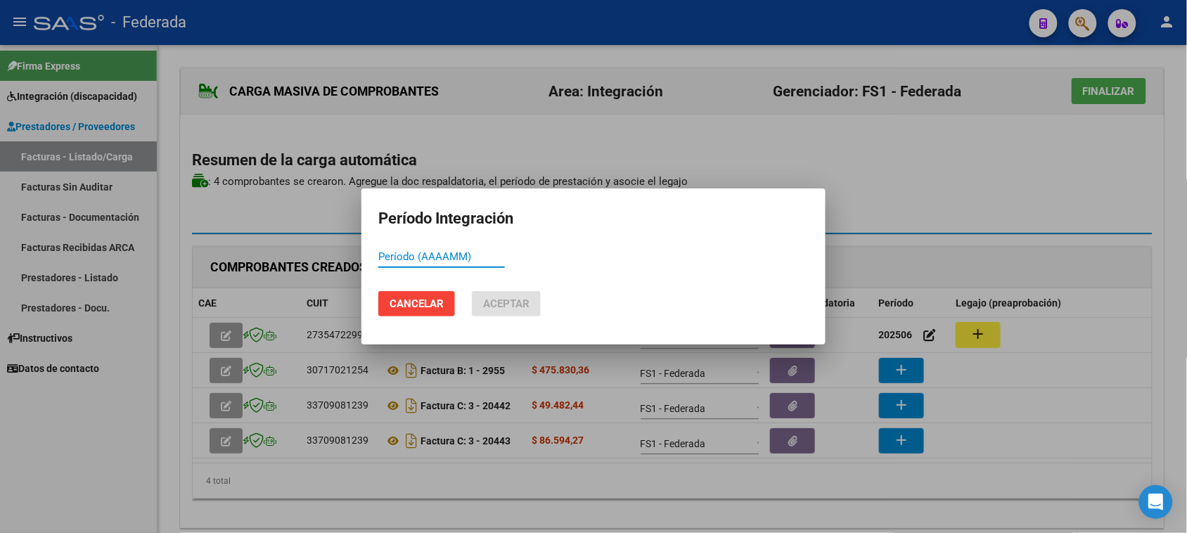
paste input "202506"
type input "202506"
click at [519, 305] on span "Aceptar" at bounding box center [506, 303] width 46 height 13
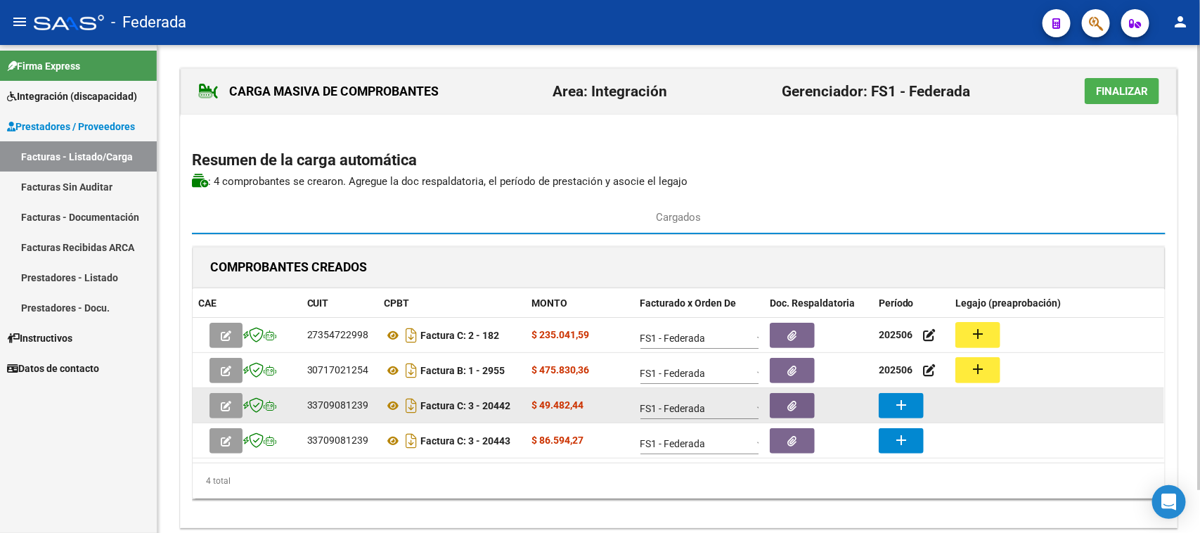
click at [906, 406] on mat-icon "add" at bounding box center [901, 405] width 17 height 17
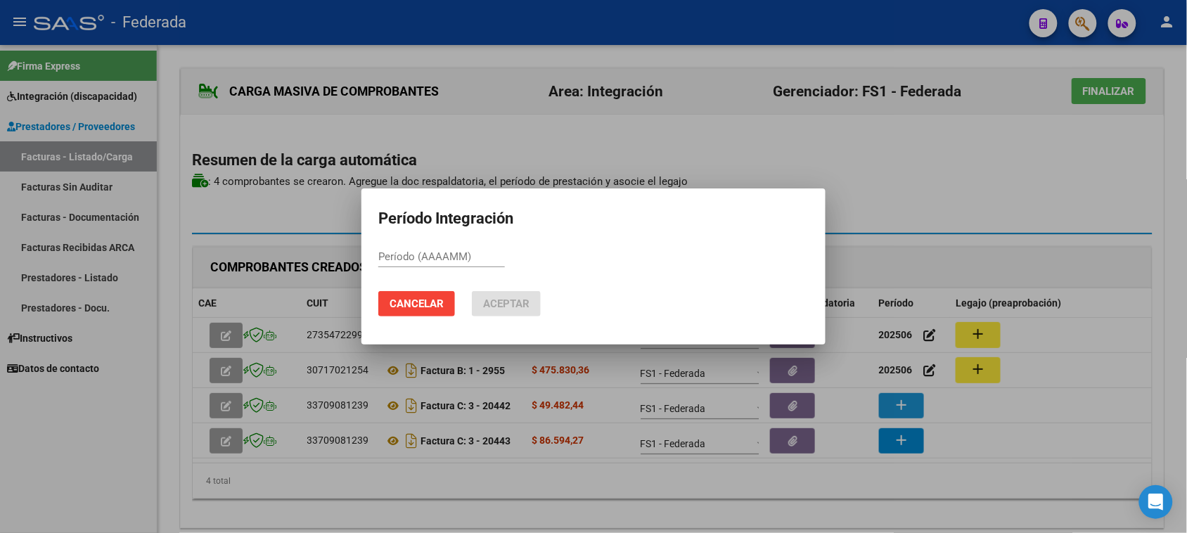
paste input "202506"
type input "202506"
click at [490, 313] on button "Aceptar" at bounding box center [506, 303] width 69 height 25
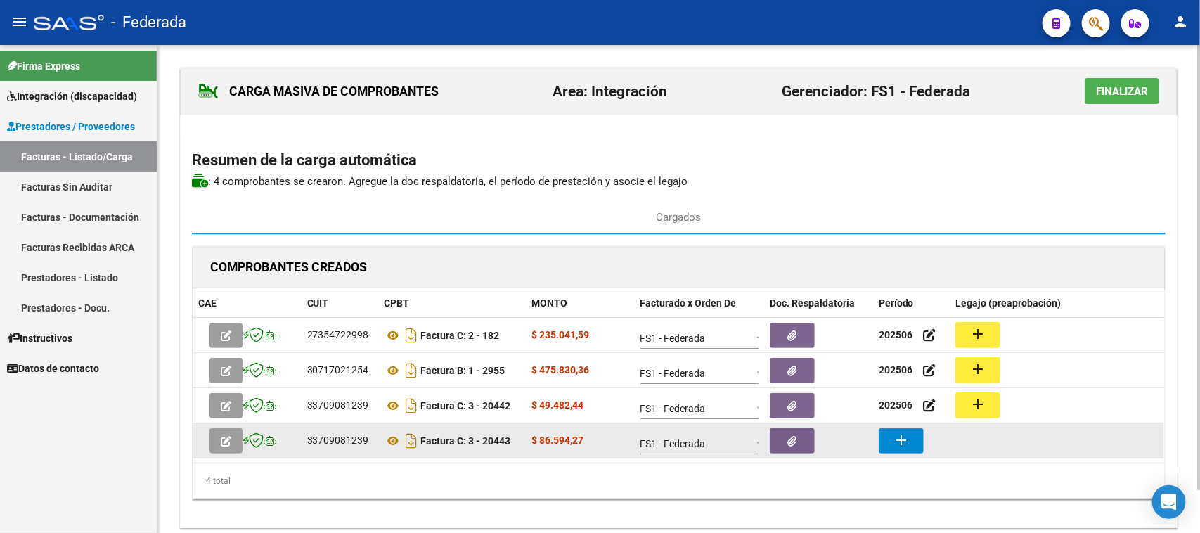
click at [915, 457] on datatable-body-cell "add" at bounding box center [911, 440] width 77 height 34
click at [911, 451] on button "add" at bounding box center [901, 440] width 45 height 25
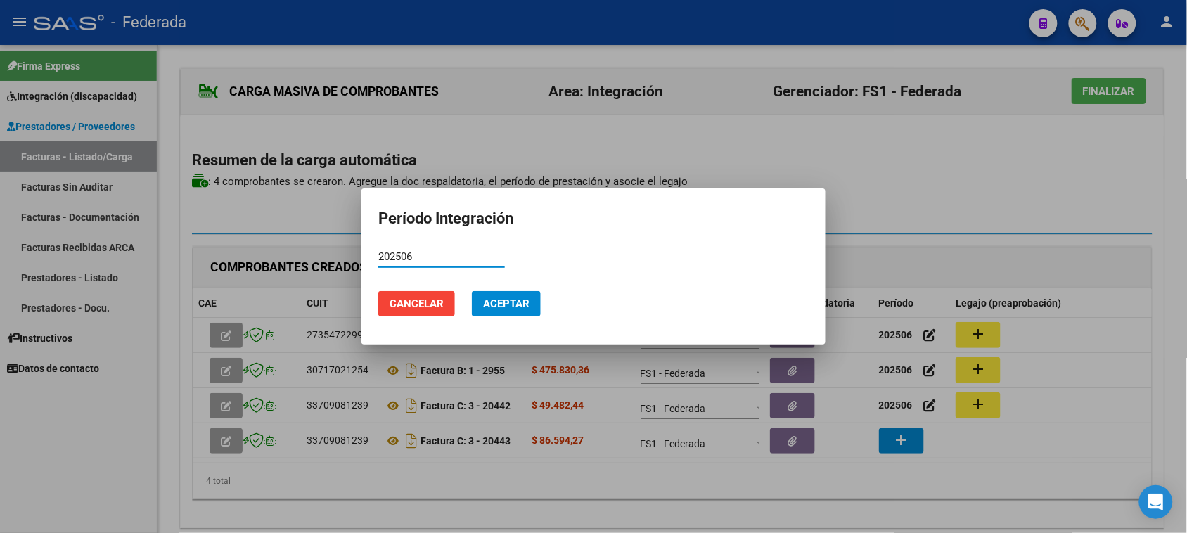
type input "202506"
click at [499, 308] on span "Aceptar" at bounding box center [506, 303] width 46 height 13
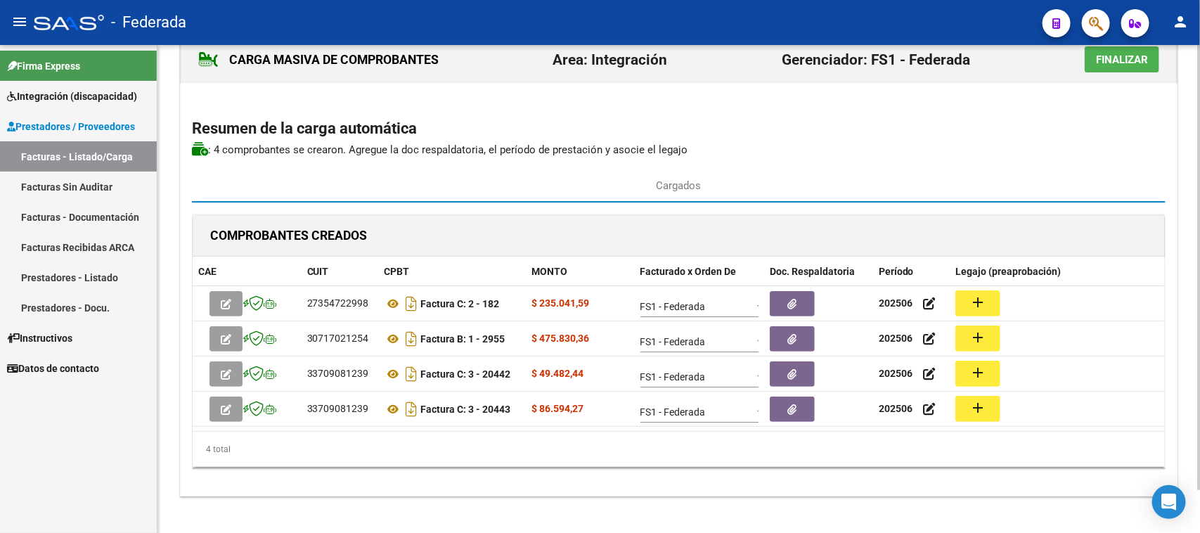
scroll to position [47, 0]
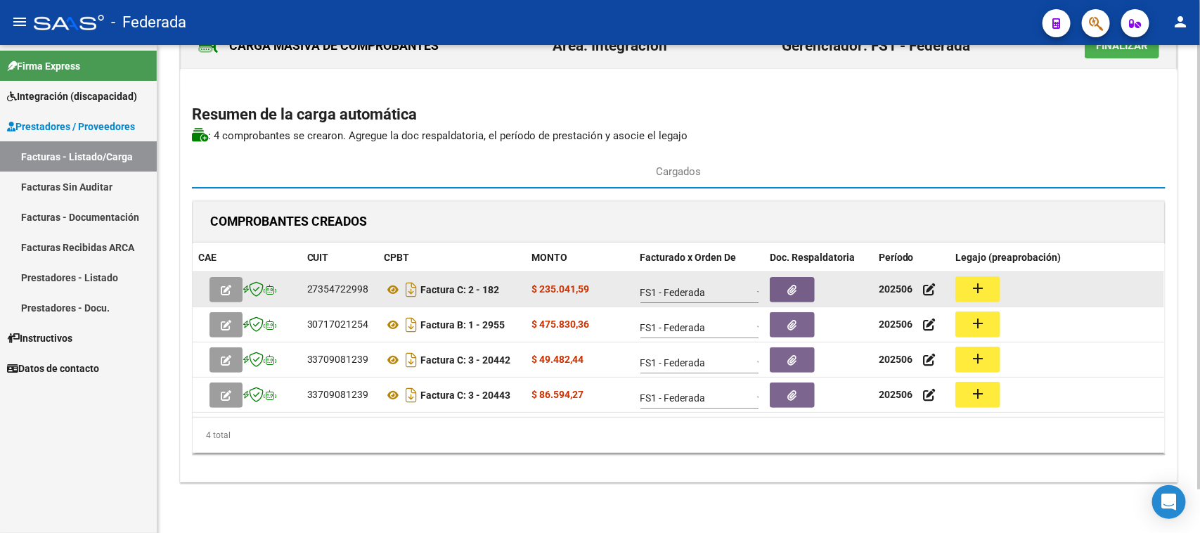
click at [990, 290] on button "add" at bounding box center [978, 289] width 45 height 26
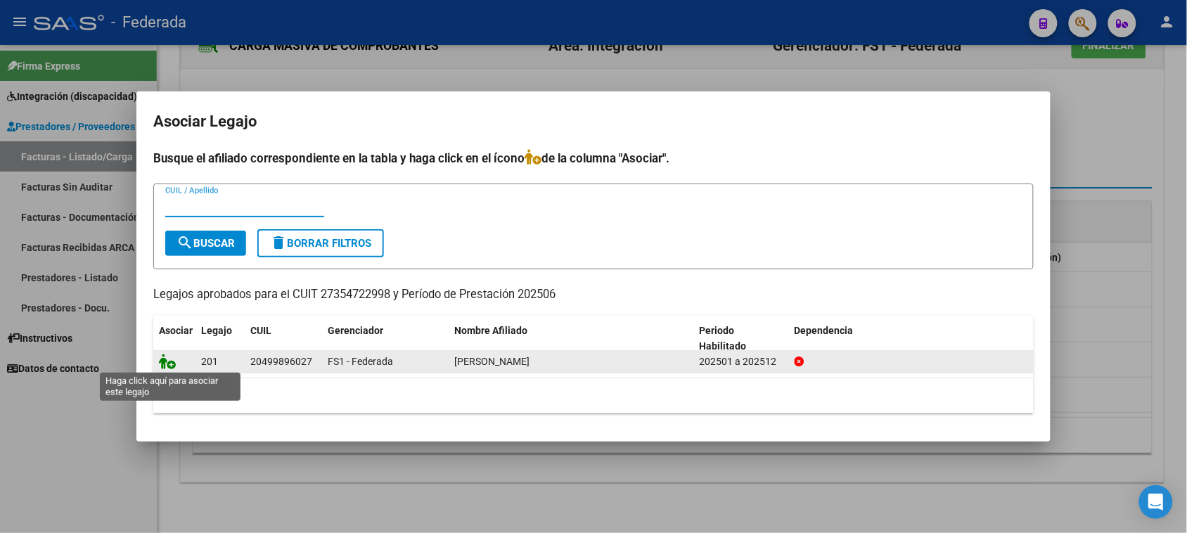
click at [169, 360] on icon at bounding box center [167, 361] width 17 height 15
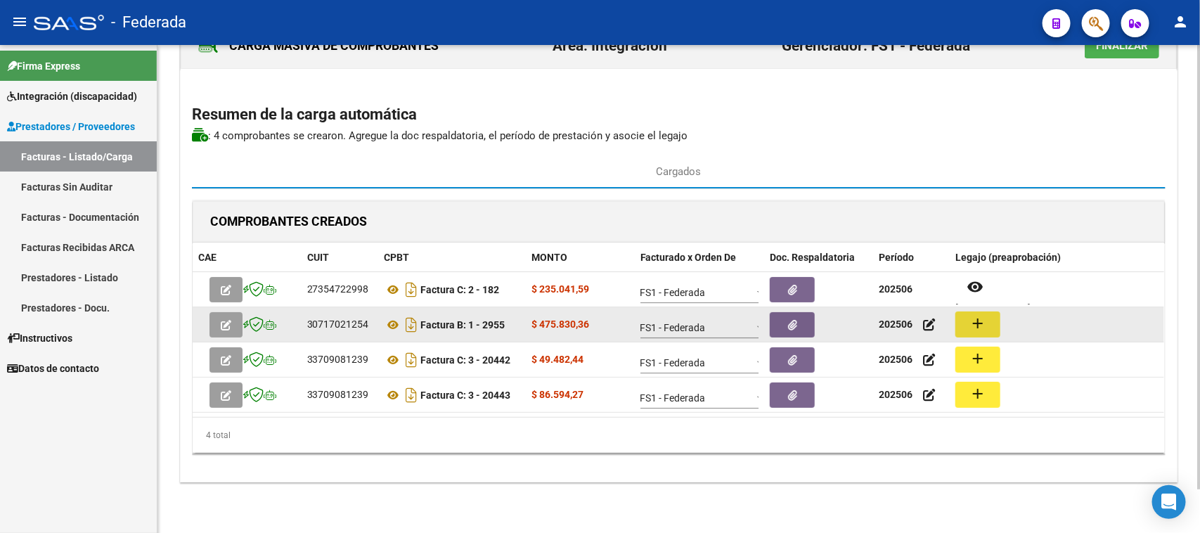
click at [967, 323] on button "add" at bounding box center [978, 325] width 45 height 26
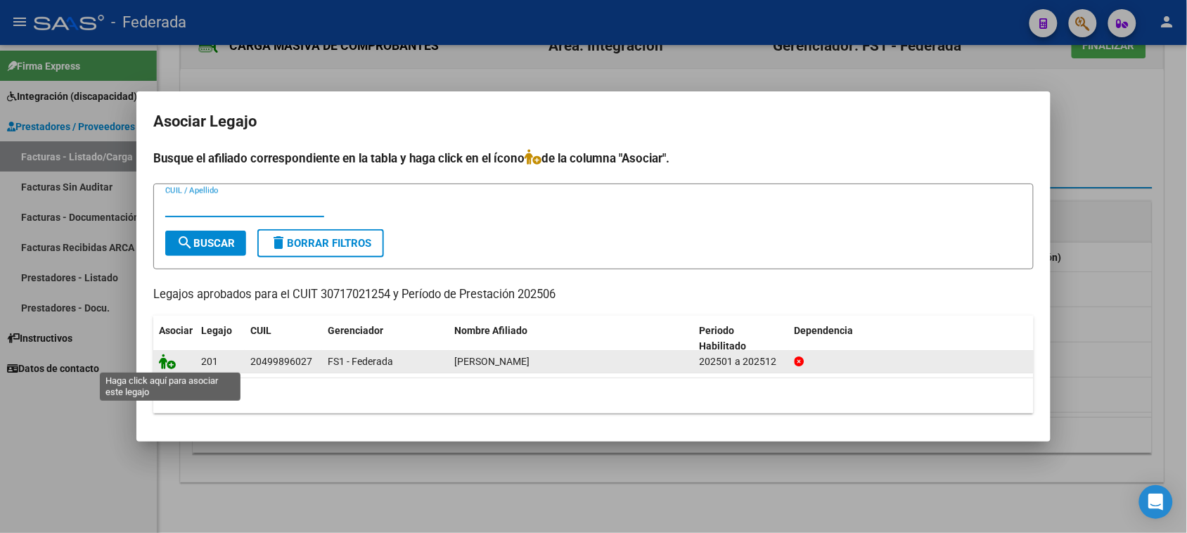
click at [167, 366] on icon at bounding box center [167, 361] width 17 height 15
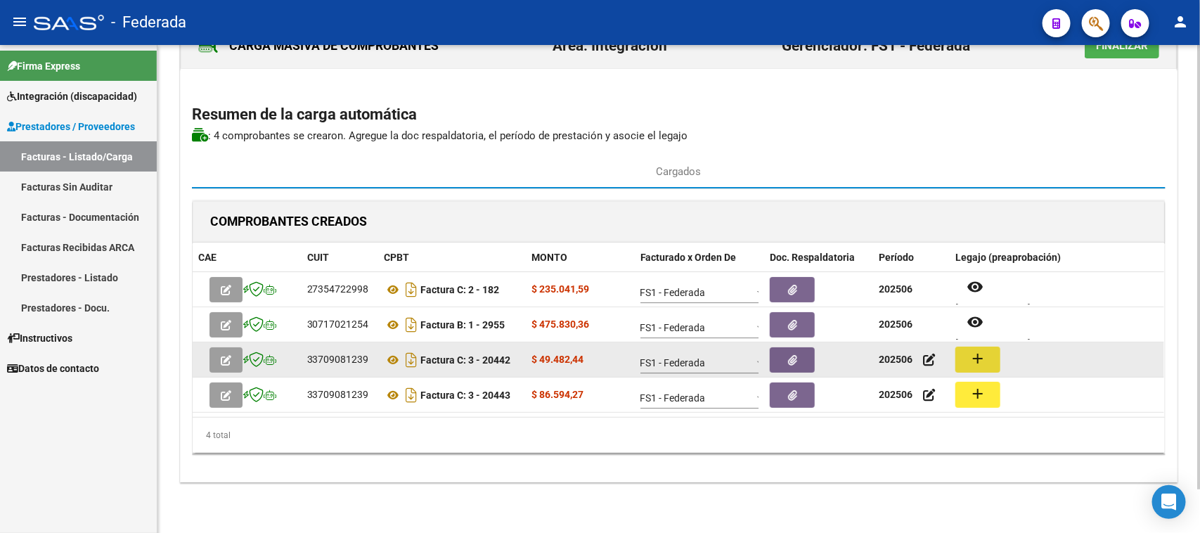
click at [985, 359] on mat-icon "add" at bounding box center [978, 358] width 17 height 17
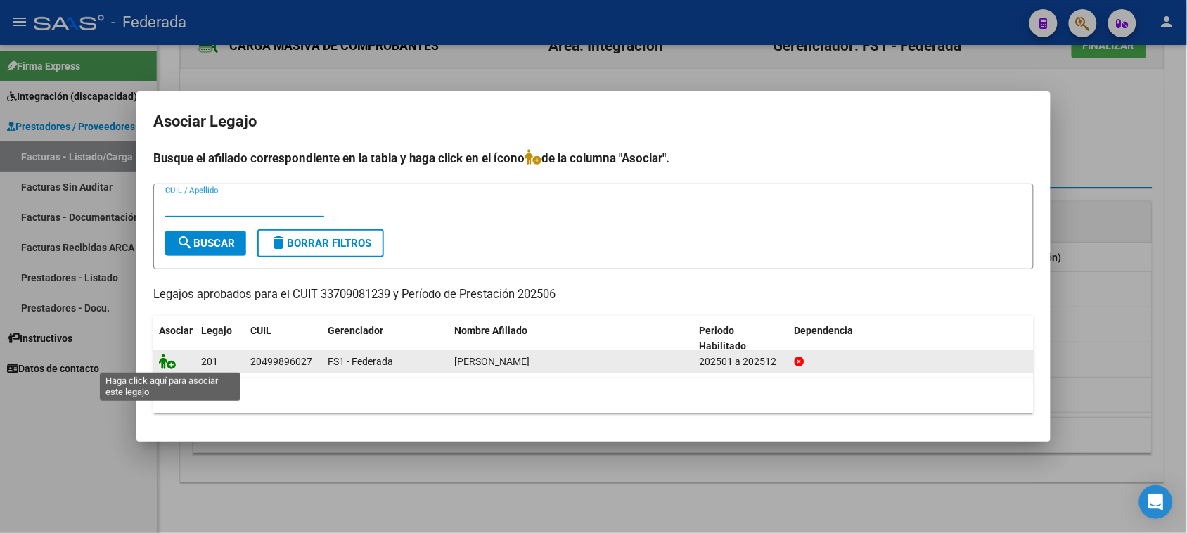
click at [164, 364] on icon at bounding box center [167, 361] width 17 height 15
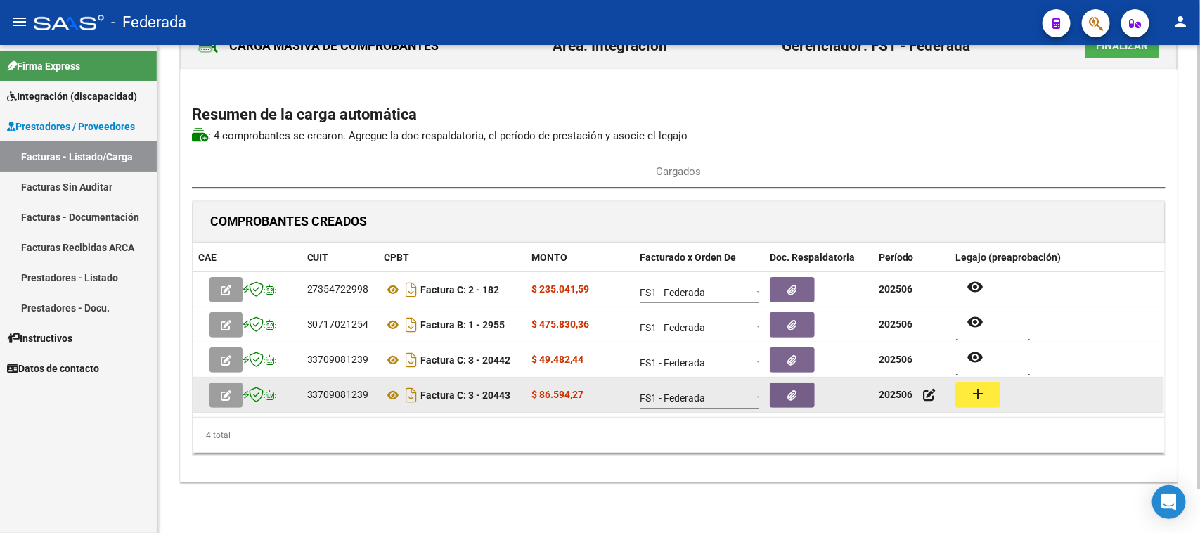
click at [975, 394] on mat-icon "add" at bounding box center [978, 393] width 17 height 17
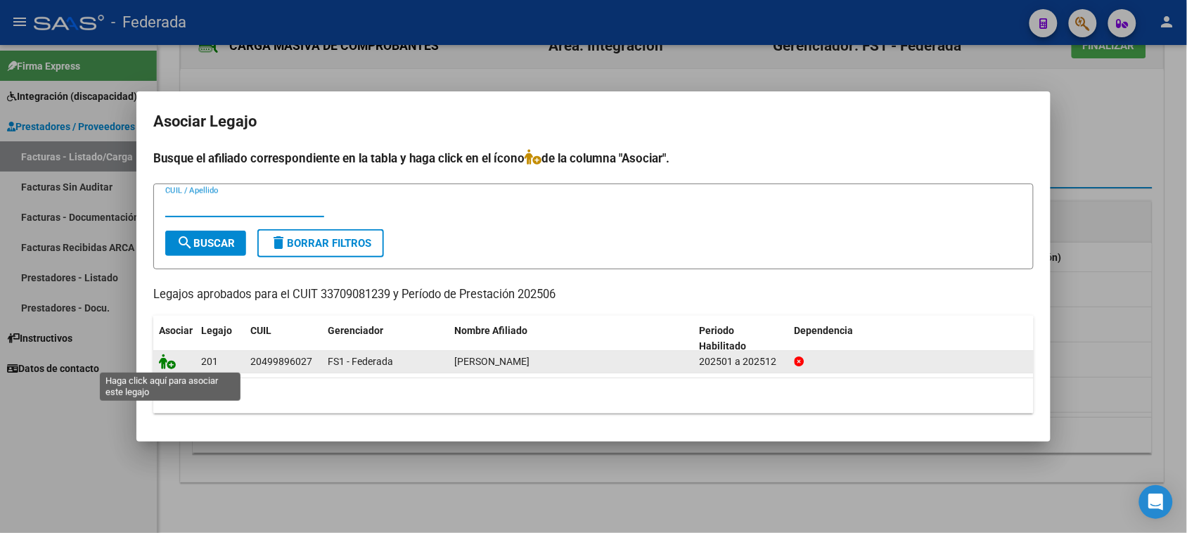
click at [167, 361] on icon at bounding box center [167, 361] width 17 height 15
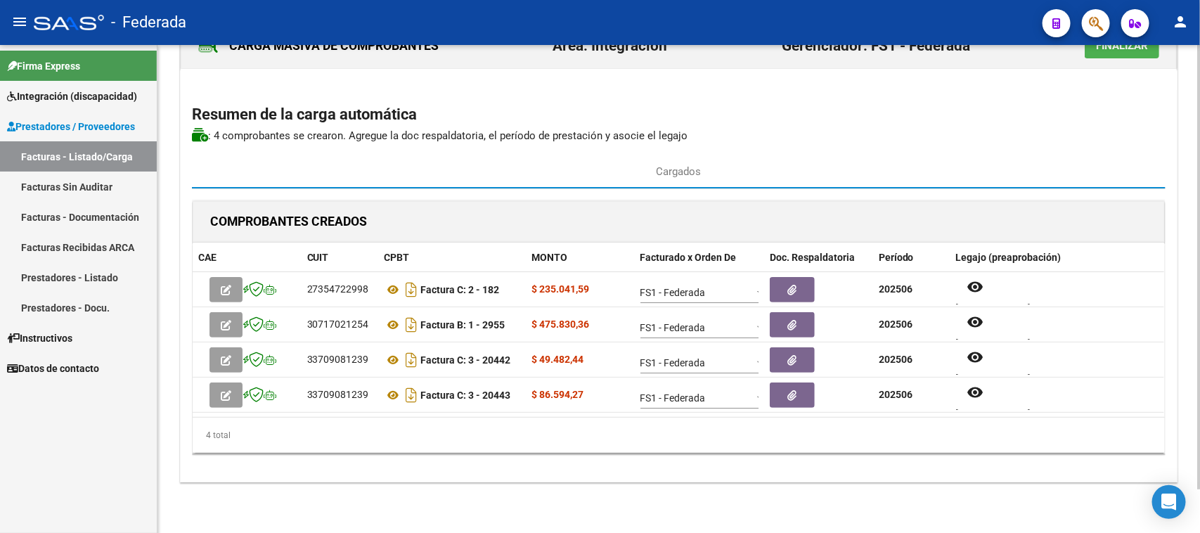
scroll to position [0, 0]
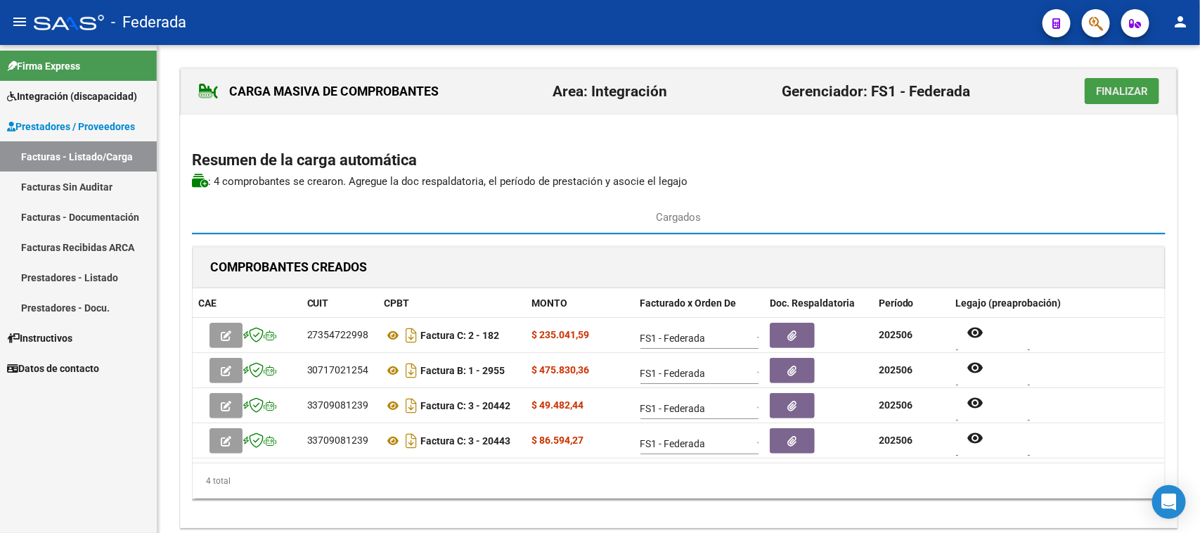
click at [1108, 89] on span "Finalizar" at bounding box center [1122, 91] width 52 height 13
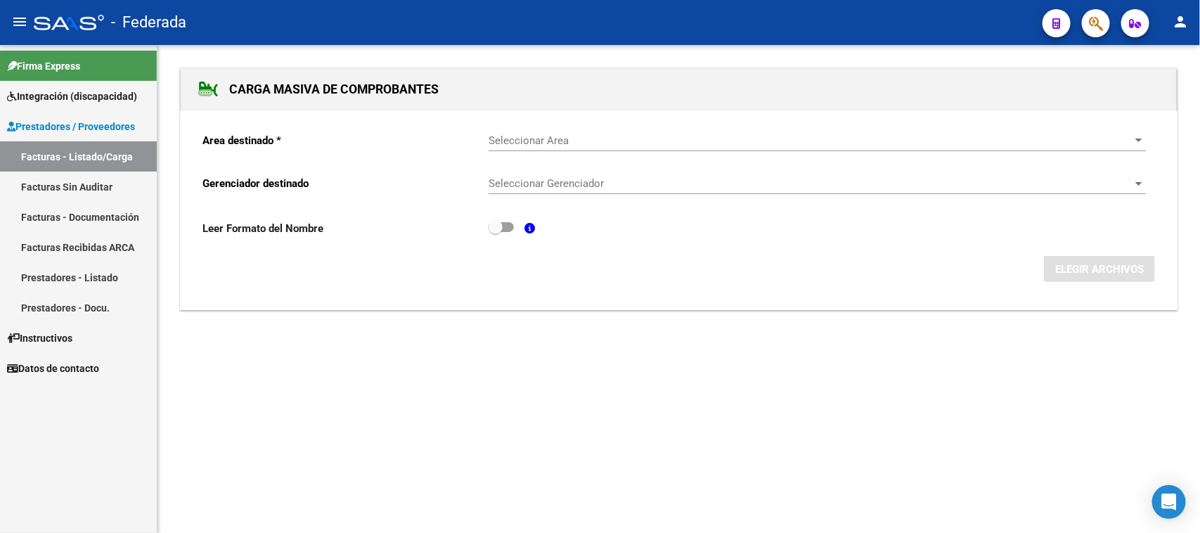
click at [86, 158] on link "Facturas - Listado/Carga" at bounding box center [78, 156] width 157 height 30
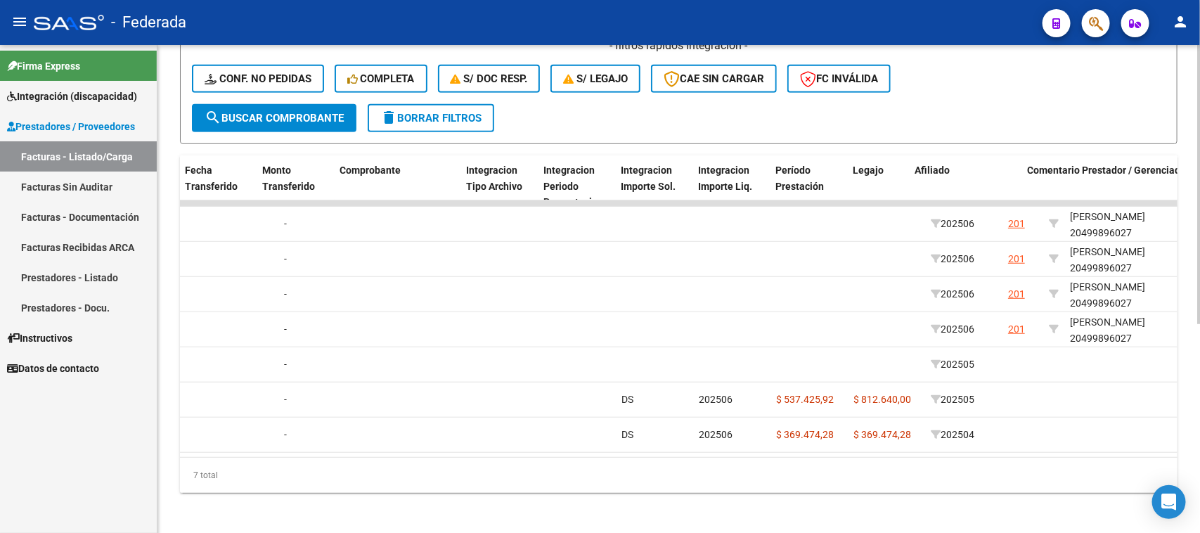
scroll to position [0, 1433]
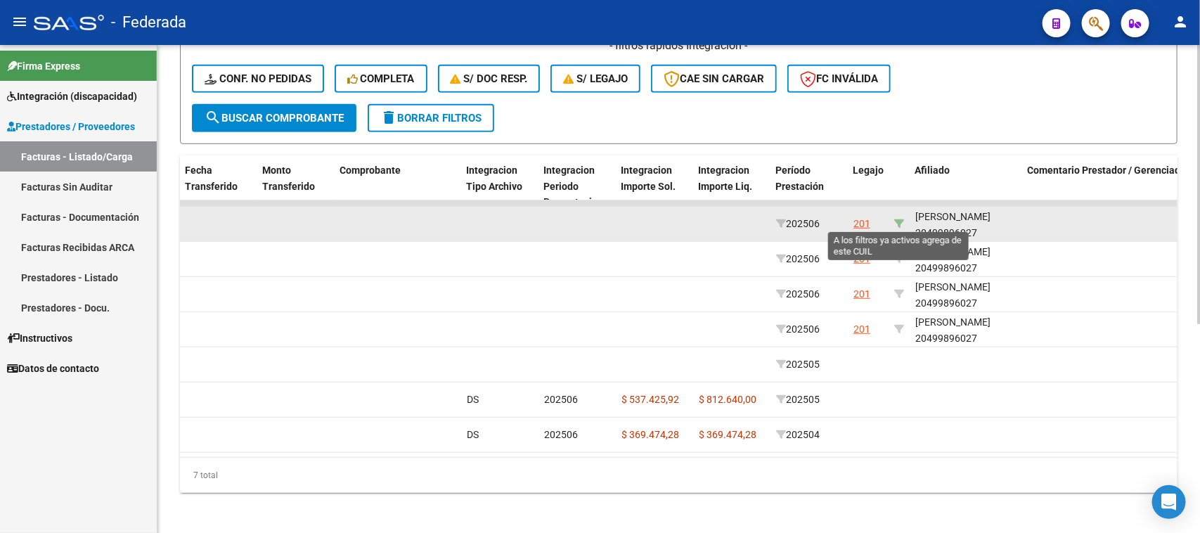
click at [898, 222] on icon at bounding box center [900, 224] width 10 height 10
type input "20499896027"
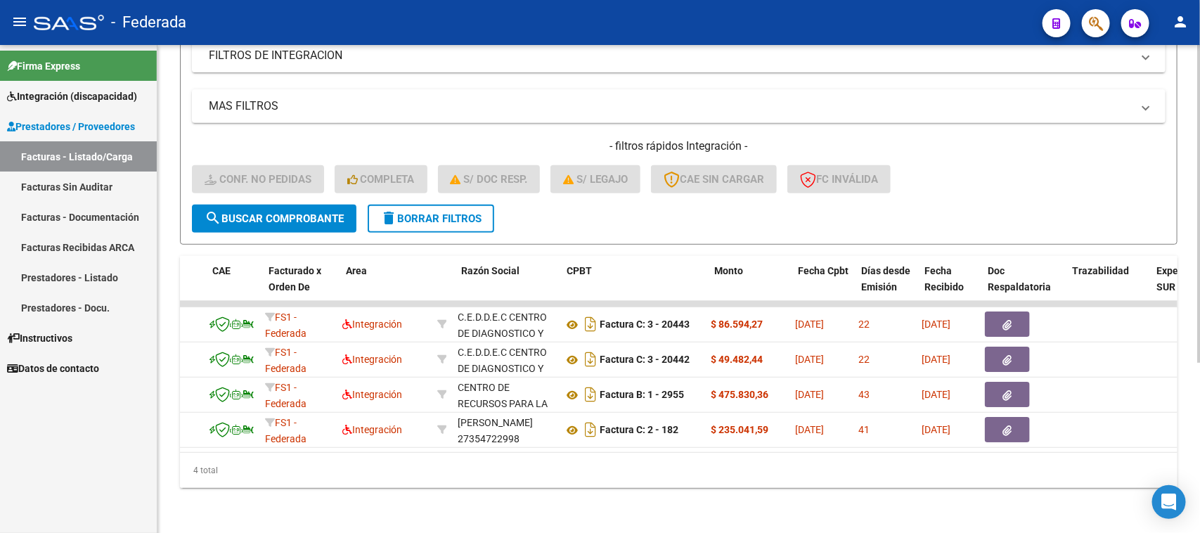
scroll to position [0, 0]
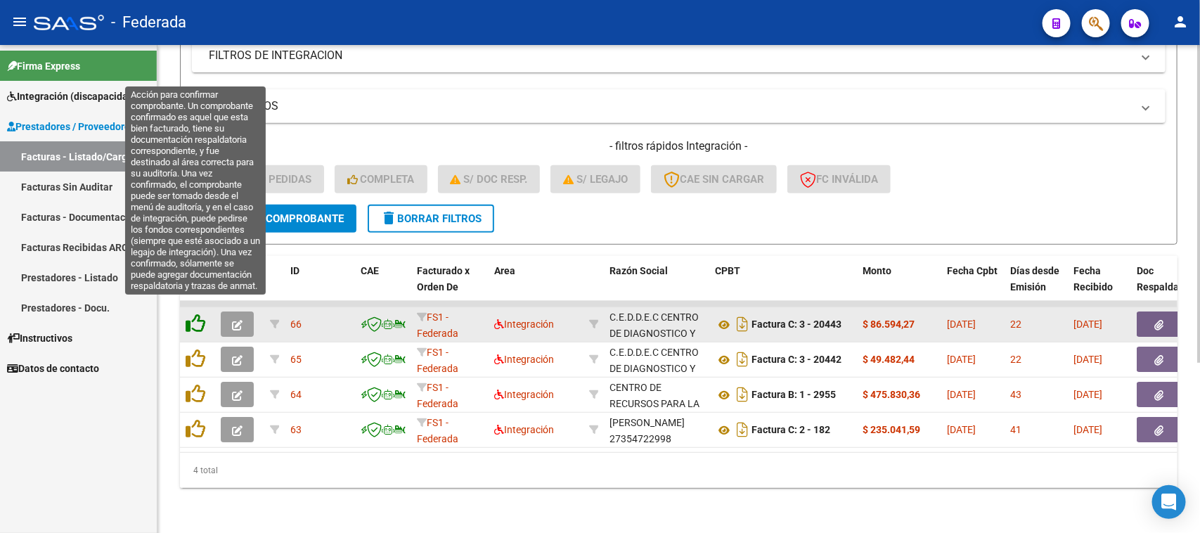
click at [197, 314] on icon at bounding box center [196, 324] width 20 height 20
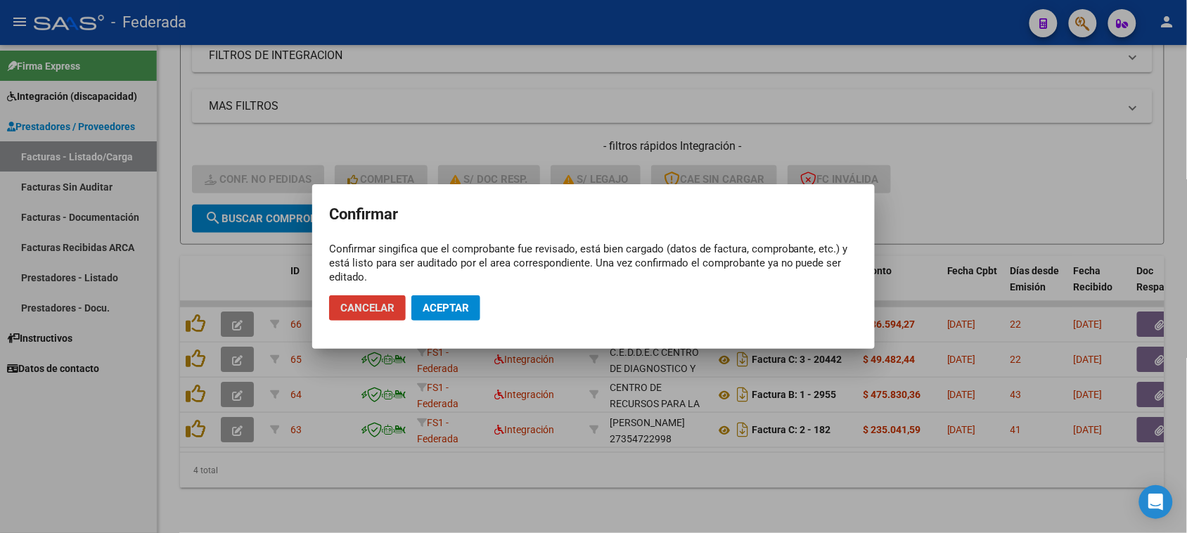
click at [426, 308] on span "Aceptar" at bounding box center [446, 308] width 46 height 13
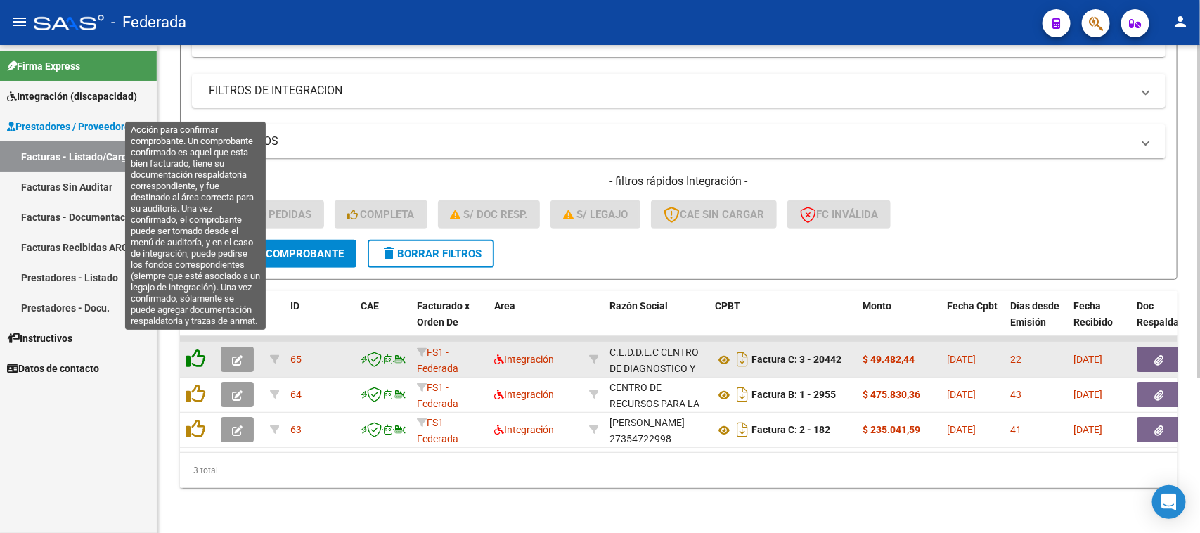
scroll to position [226, 0]
click at [198, 349] on icon at bounding box center [196, 359] width 20 height 20
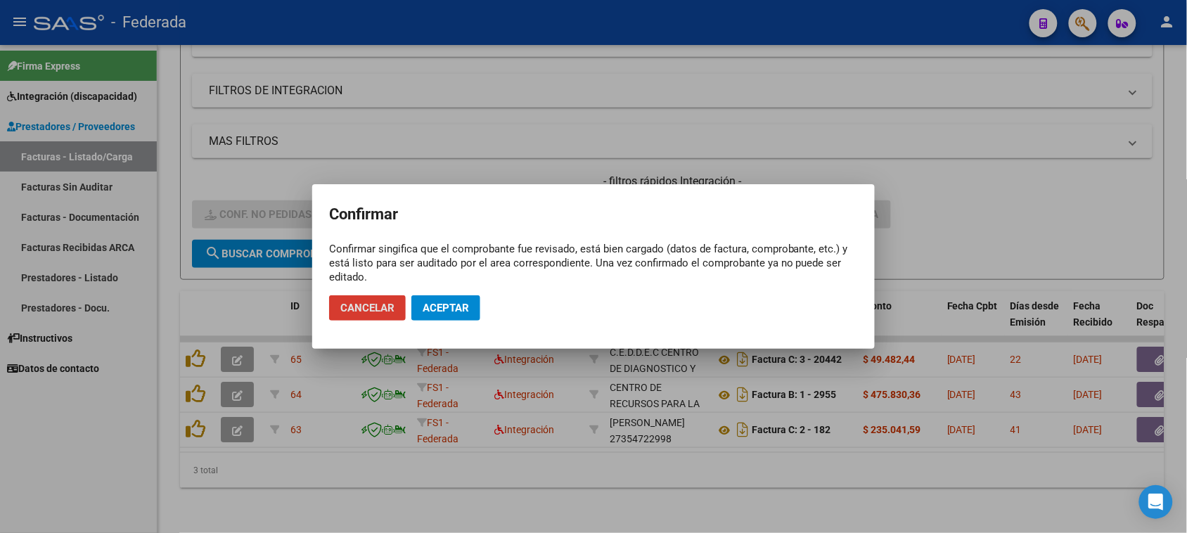
click at [451, 305] on span "Aceptar" at bounding box center [446, 308] width 46 height 13
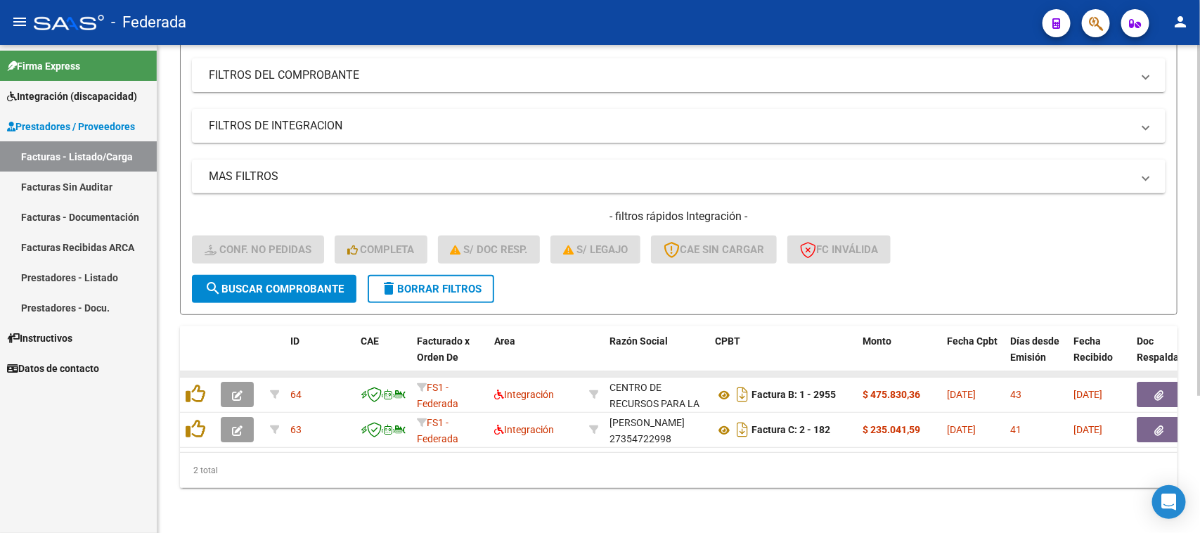
scroll to position [191, 0]
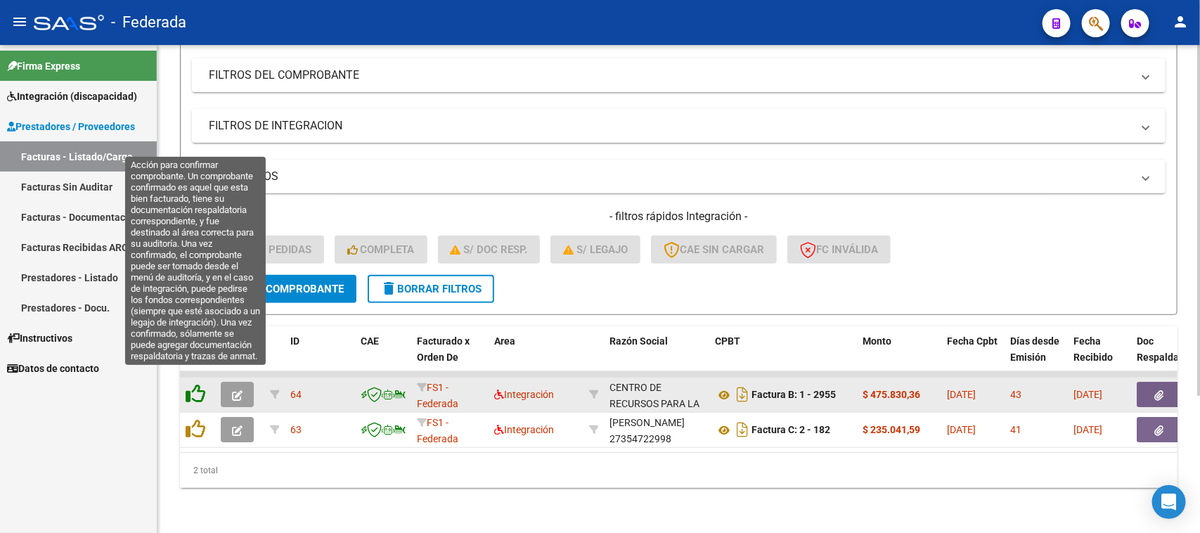
click at [198, 384] on icon at bounding box center [196, 394] width 20 height 20
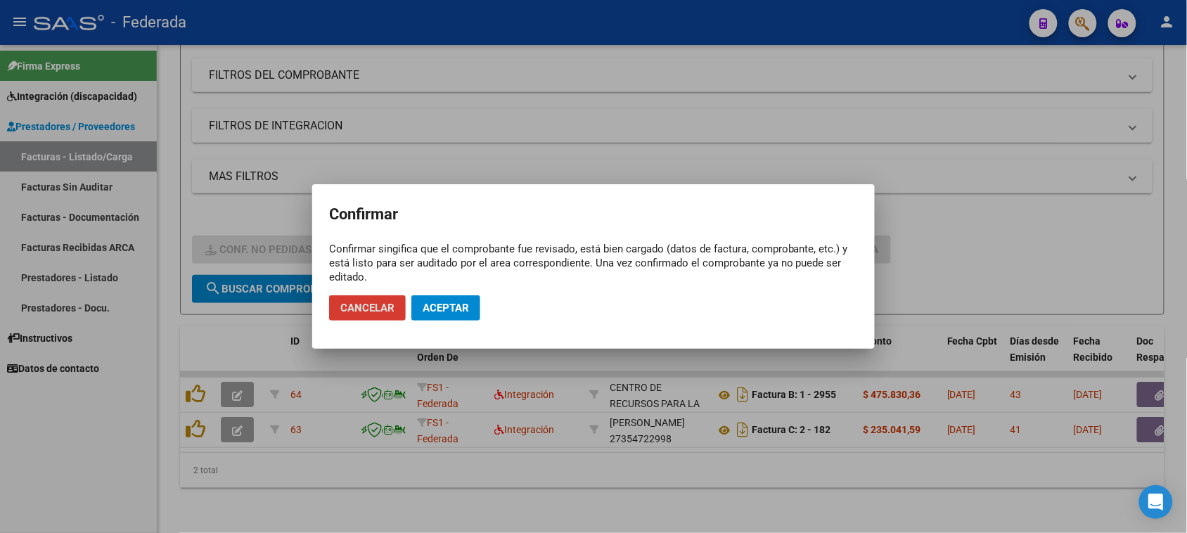
click at [447, 312] on span "Aceptar" at bounding box center [446, 308] width 46 height 13
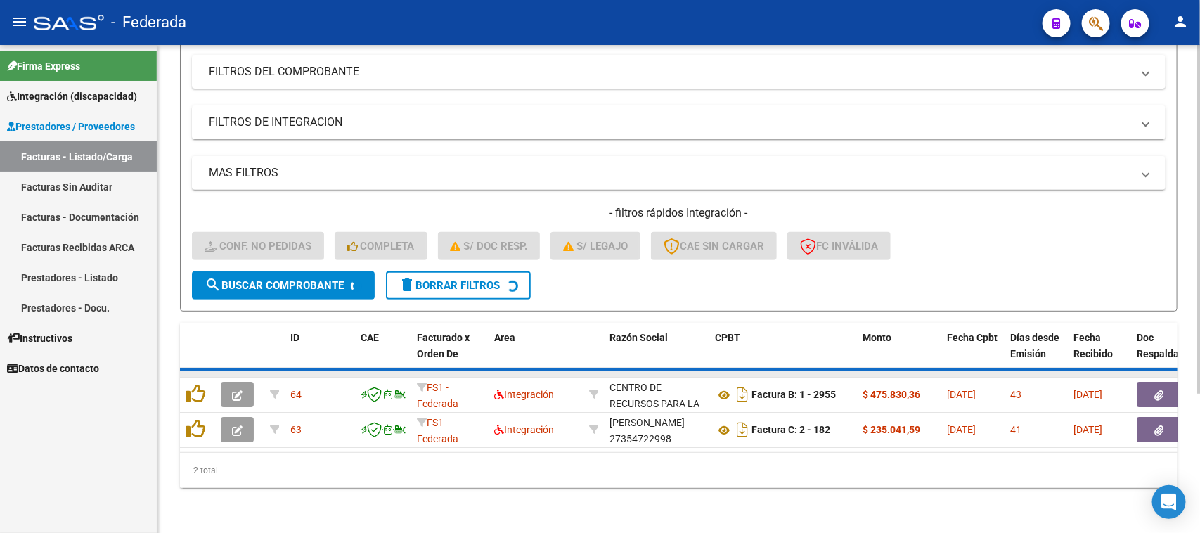
scroll to position [156, 0]
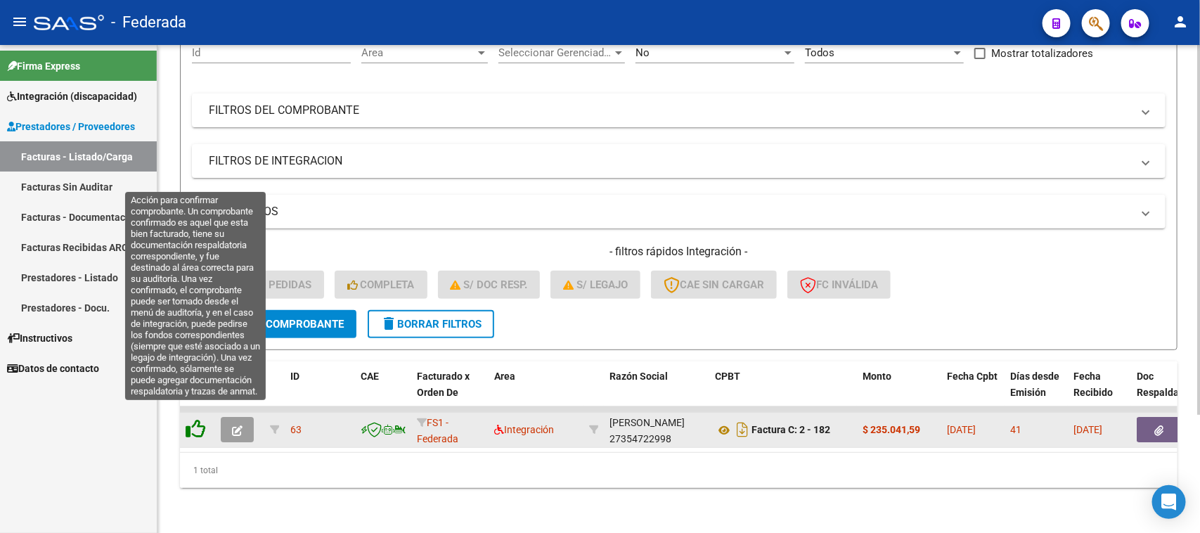
click at [198, 419] on icon at bounding box center [196, 429] width 20 height 20
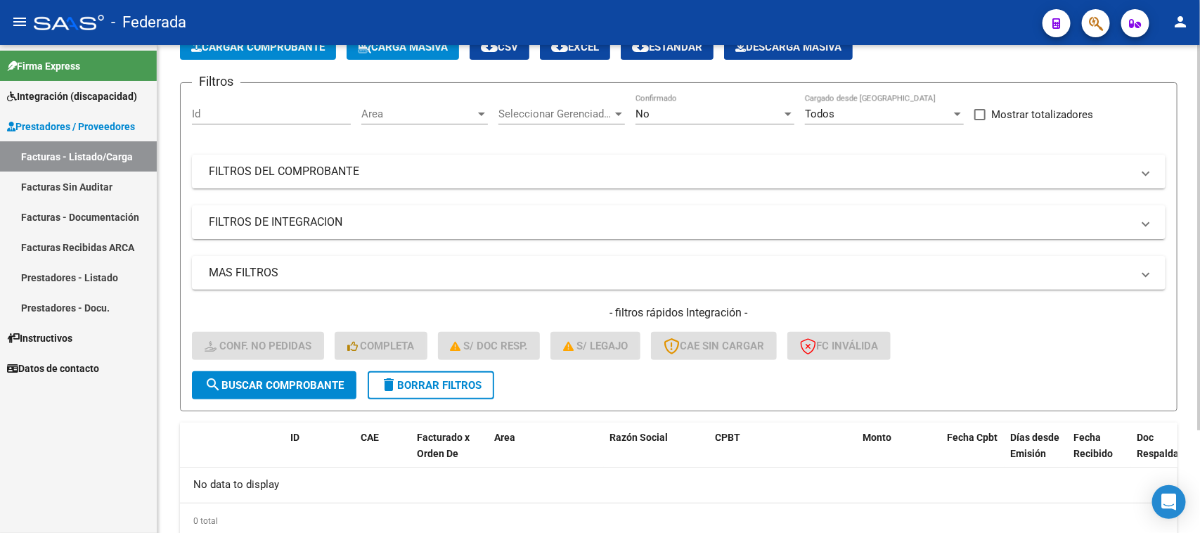
scroll to position [44, 0]
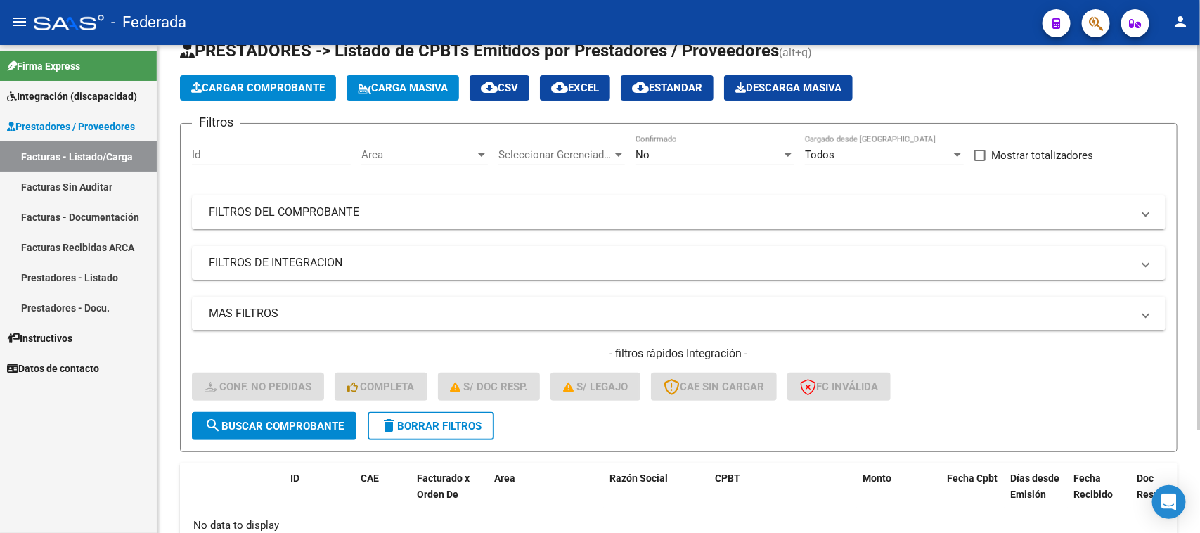
click at [669, 156] on div "No" at bounding box center [709, 154] width 146 height 13
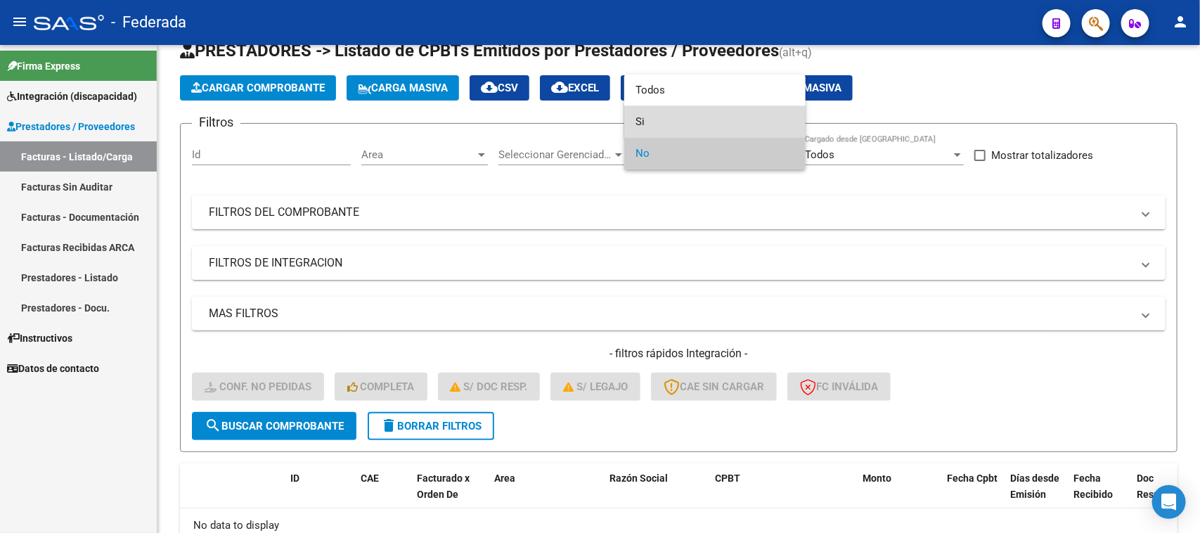
click at [663, 123] on span "Si" at bounding box center [715, 122] width 159 height 32
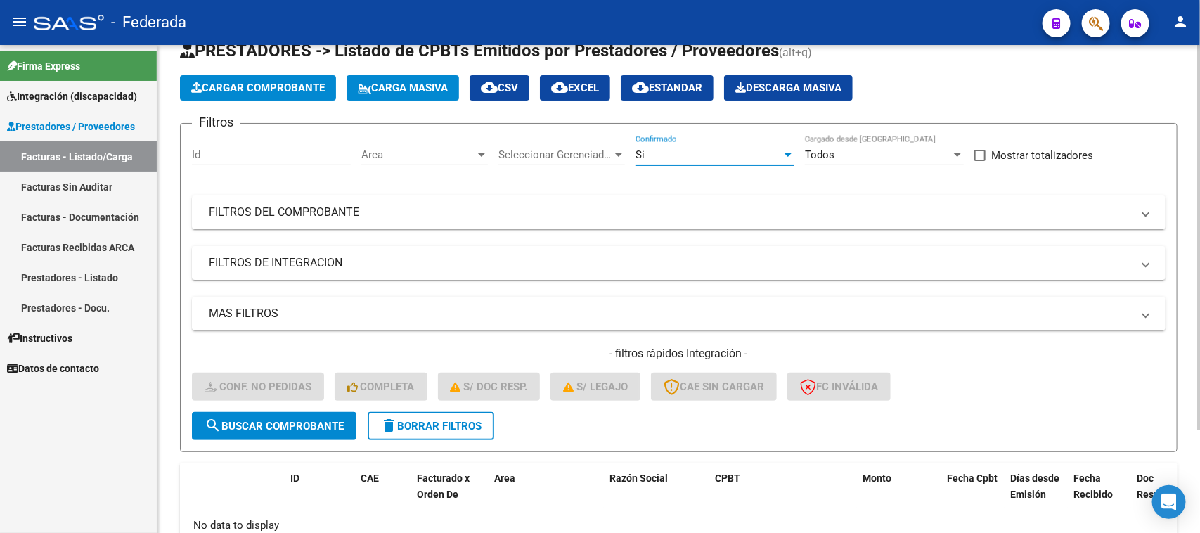
click at [320, 424] on span "search Buscar Comprobante" at bounding box center [274, 426] width 139 height 13
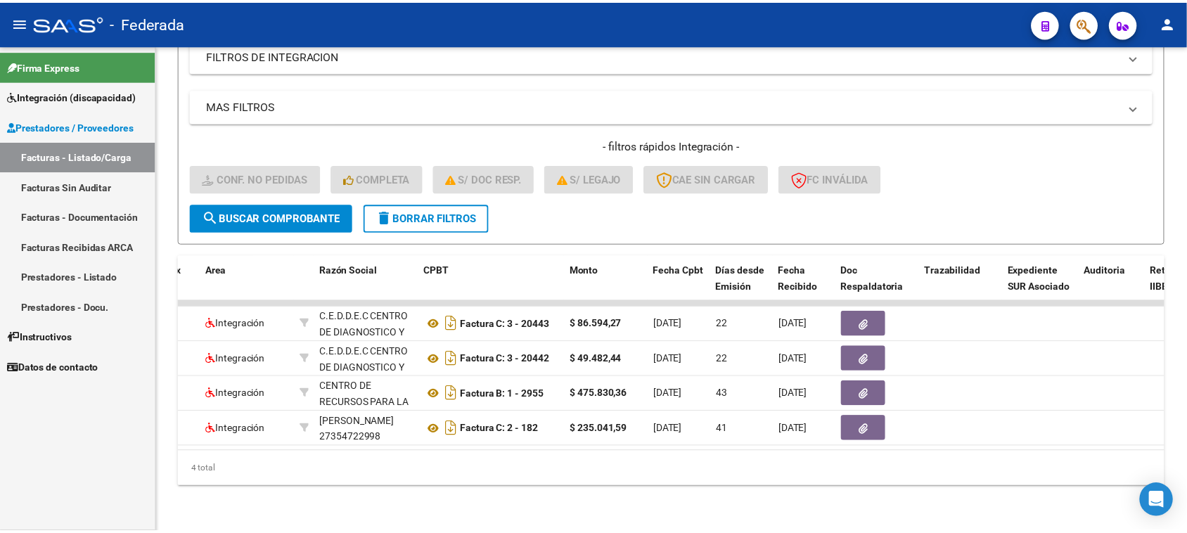
scroll to position [0, 0]
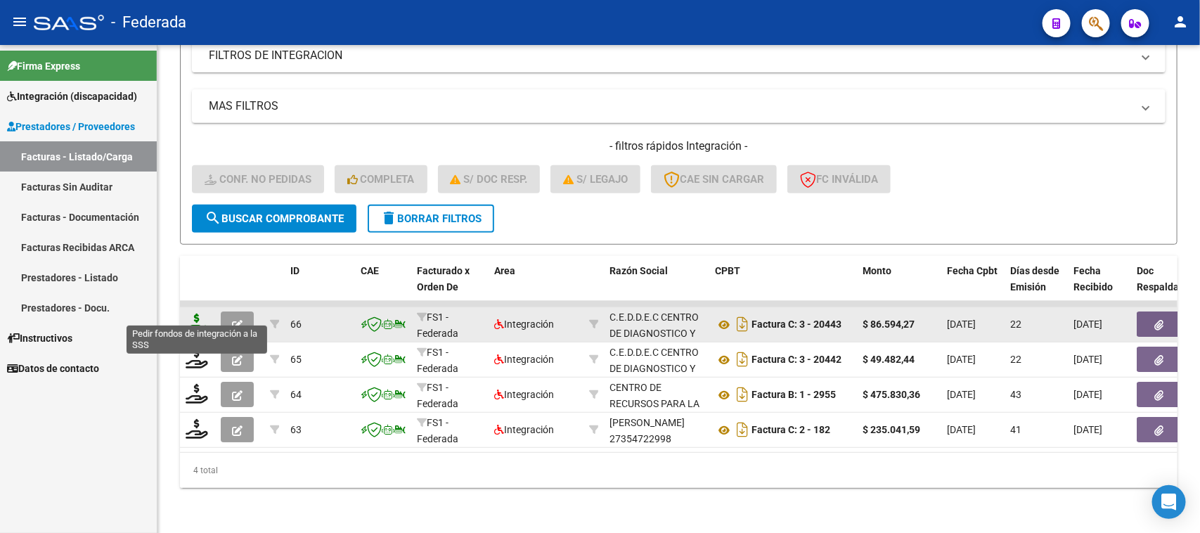
click at [197, 314] on icon at bounding box center [197, 324] width 23 height 20
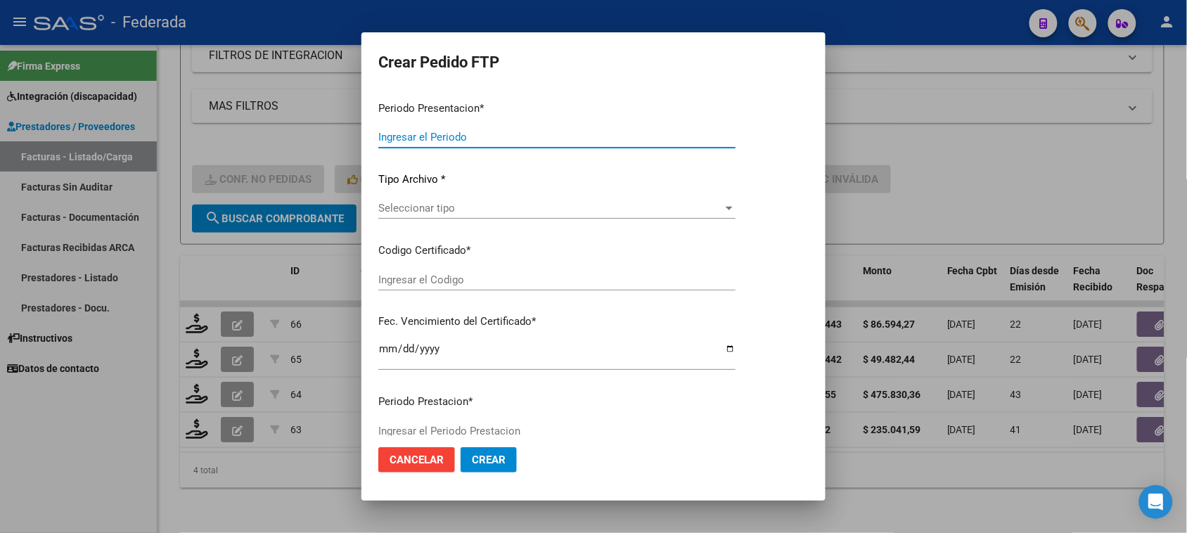
type input "202507"
type input "202506"
type input "$ 86.594,27"
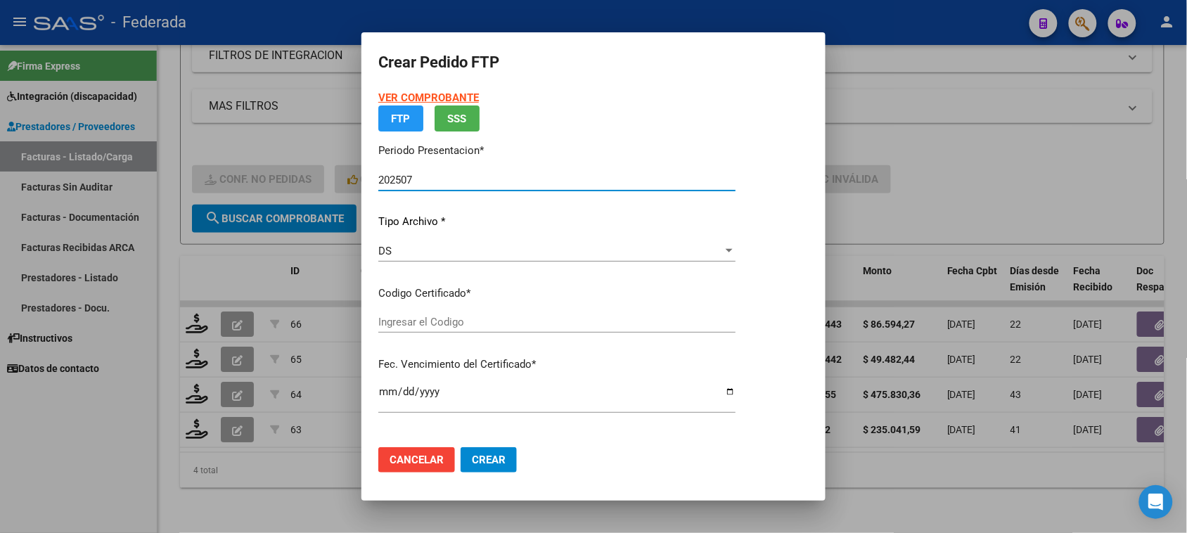
type input "ARG02000499896022022110120321101MZA199"
type input "[DATE]"
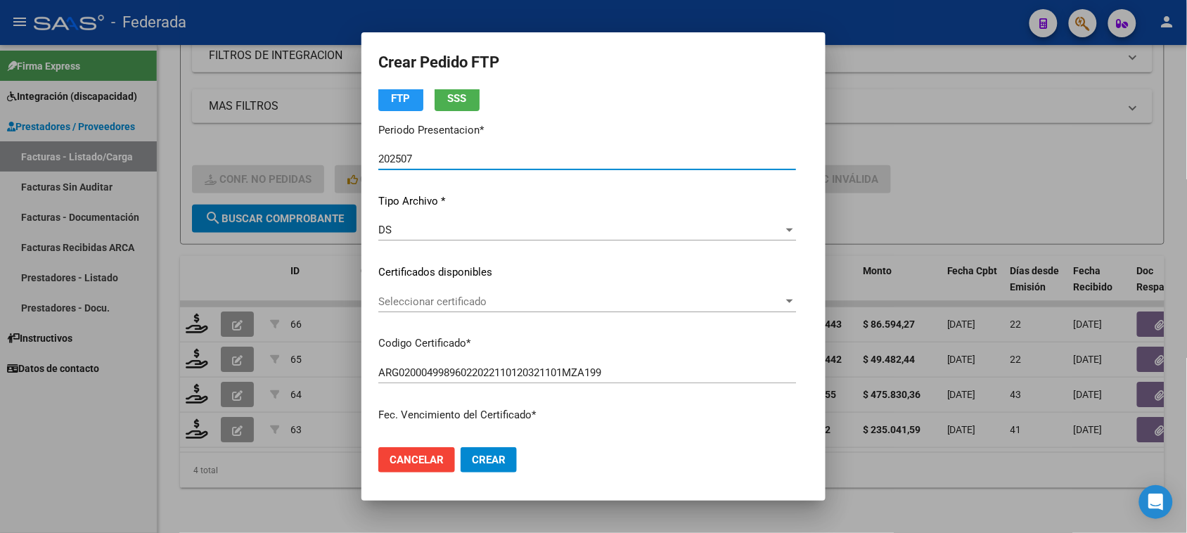
scroll to position [88, 0]
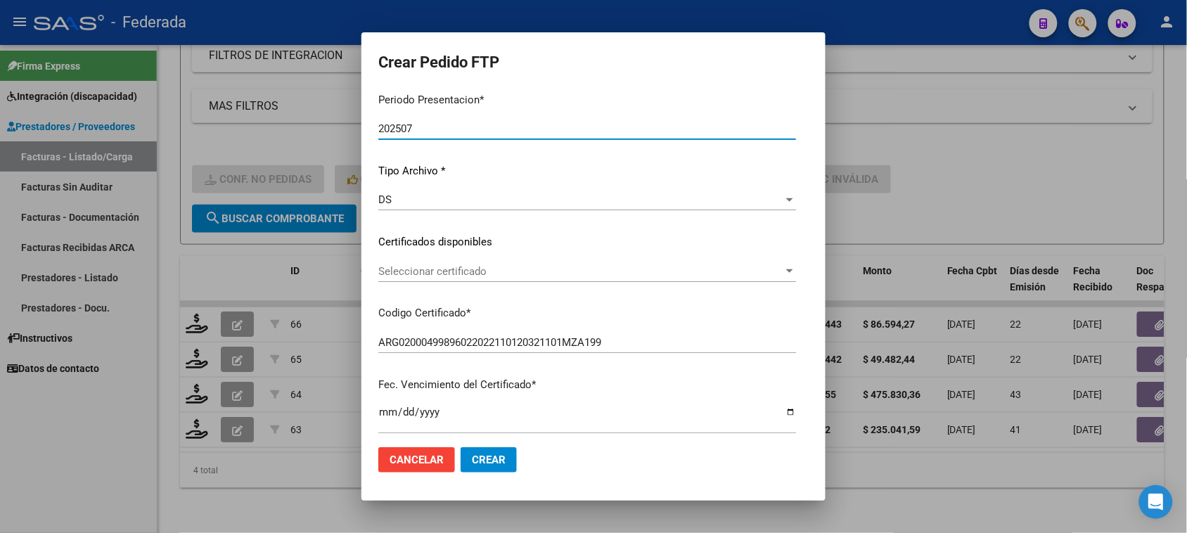
click at [438, 272] on span "Seleccionar certificado" at bounding box center [580, 271] width 405 height 13
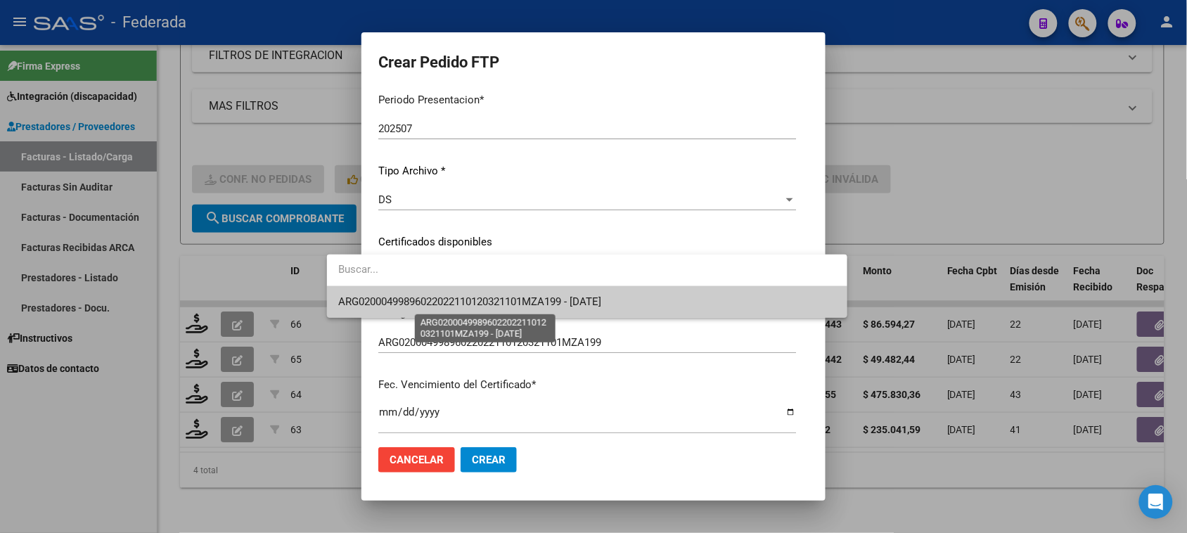
click at [435, 305] on span "ARG02000499896022022110120321101MZA199 - [DATE]" at bounding box center [469, 301] width 263 height 13
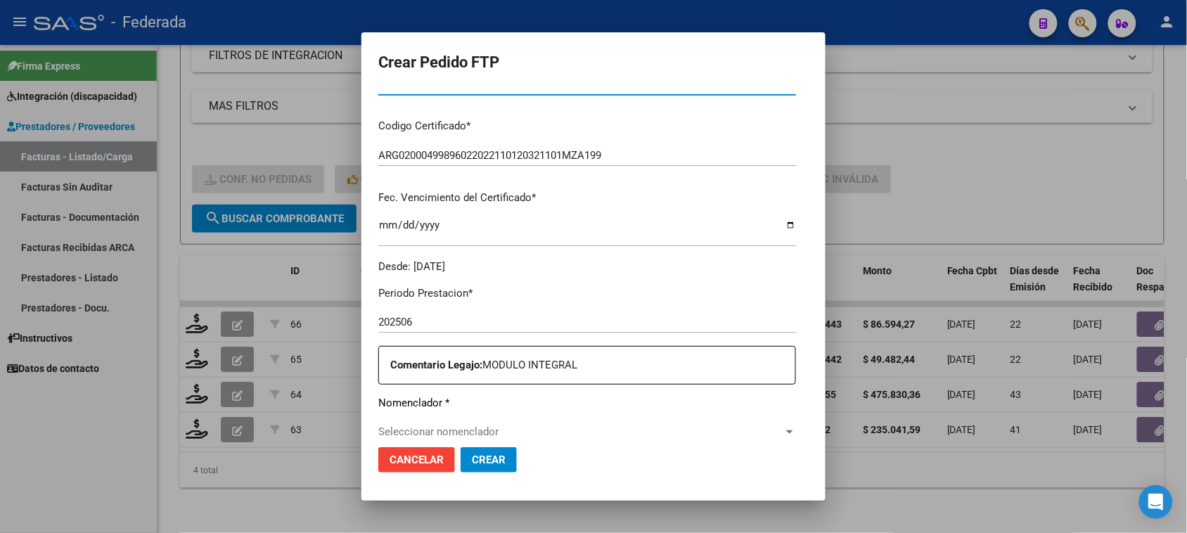
scroll to position [264, 0]
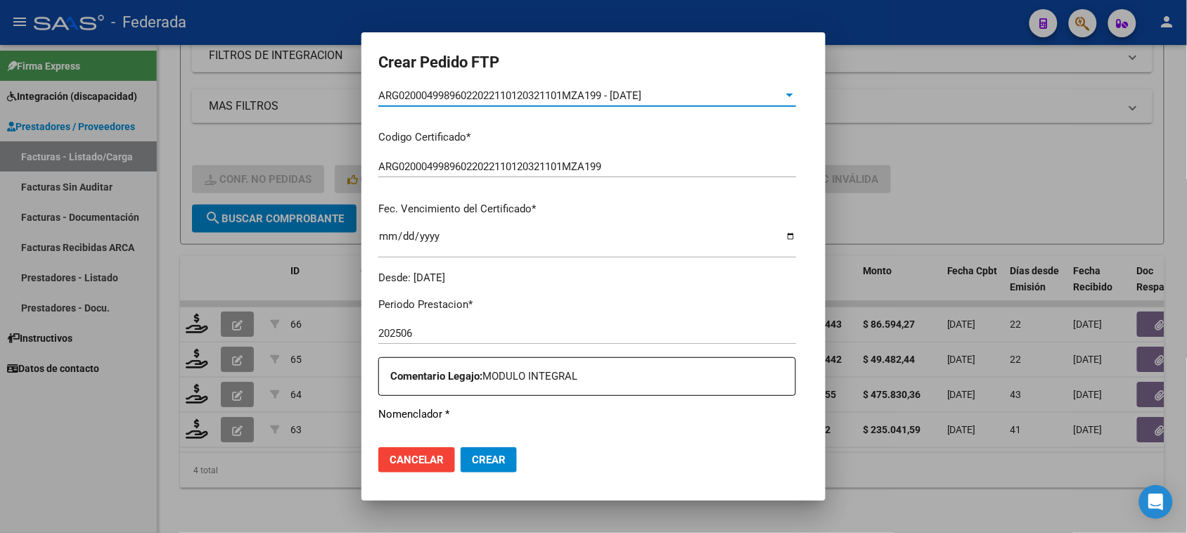
click at [390, 459] on span "Cancelar" at bounding box center [417, 460] width 54 height 13
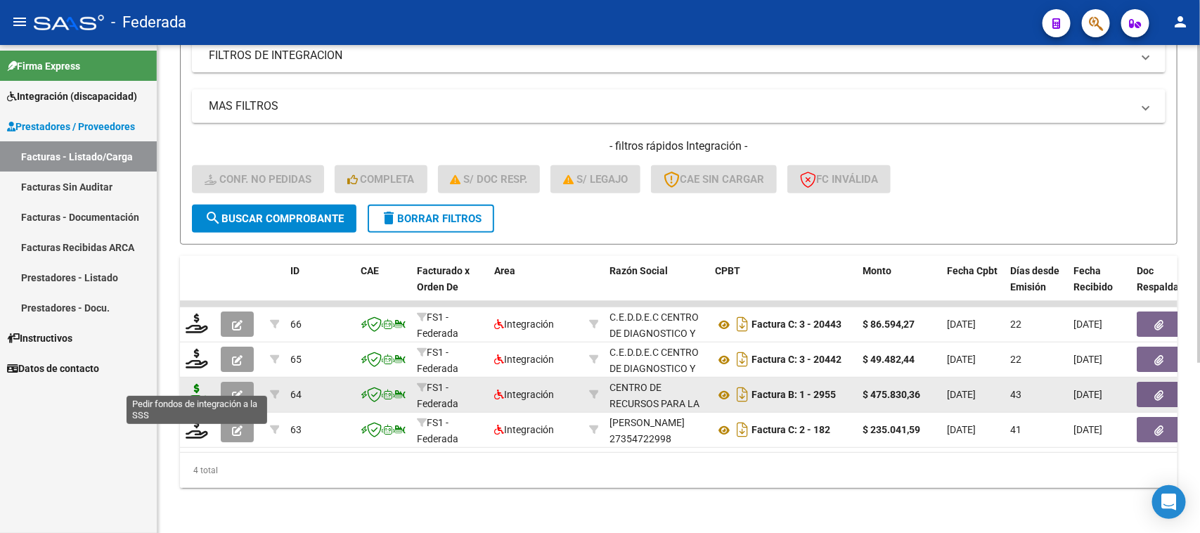
click at [191, 384] on icon at bounding box center [197, 394] width 23 height 20
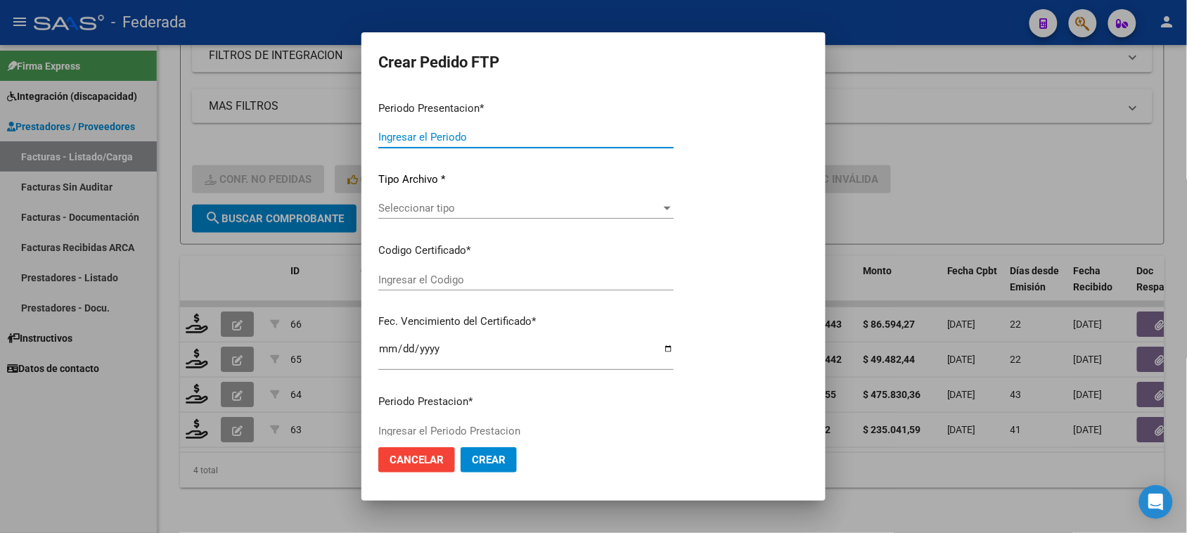
type input "202507"
type input "202506"
type input "$ 475.830,36"
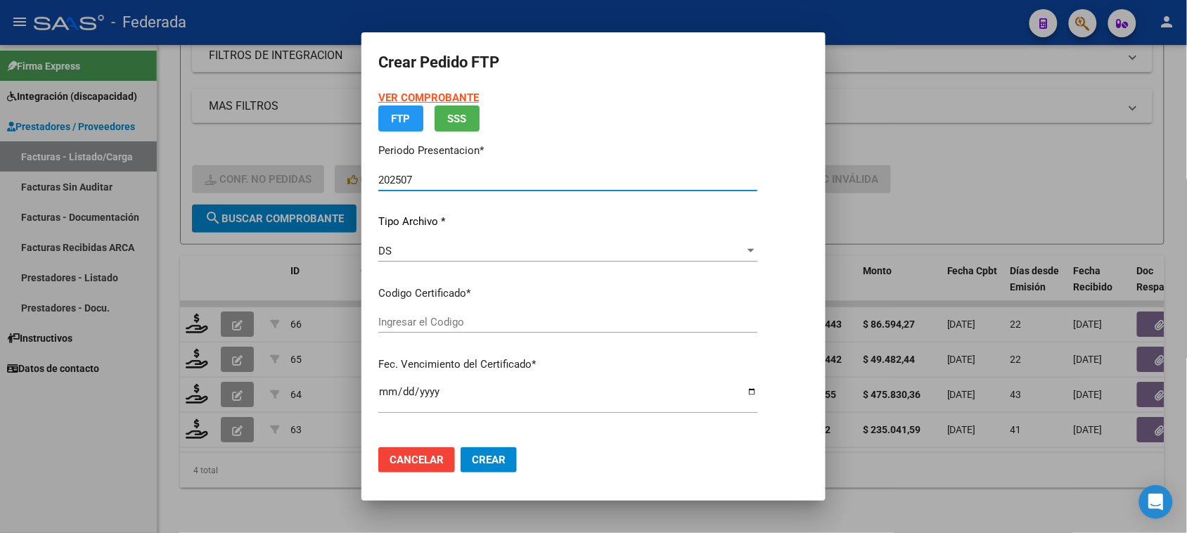
type input "ARG02000499896022022110120321101MZA199"
type input "[DATE]"
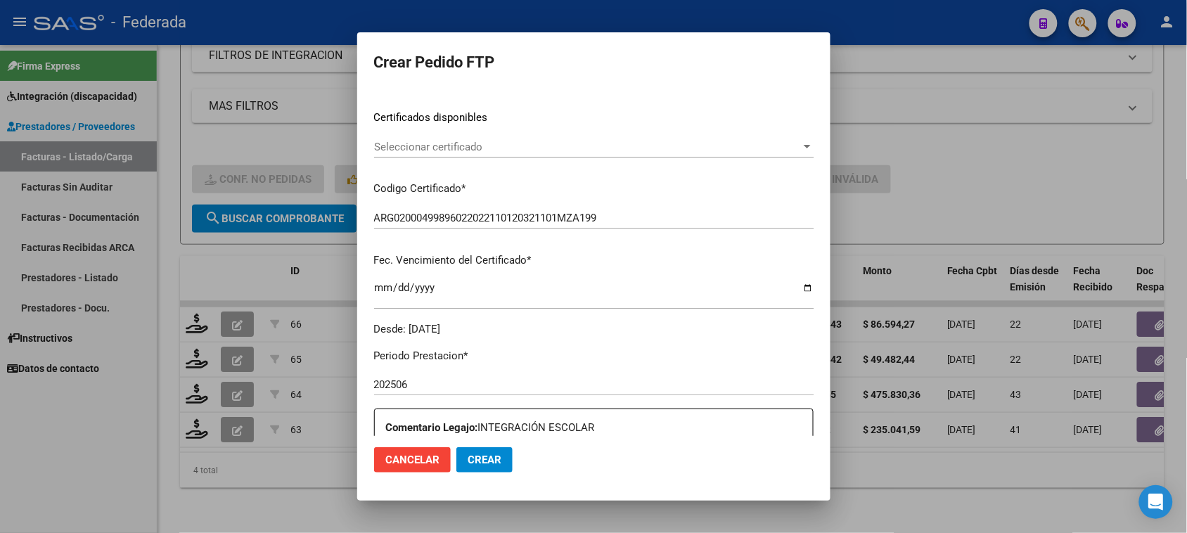
scroll to position [124, 0]
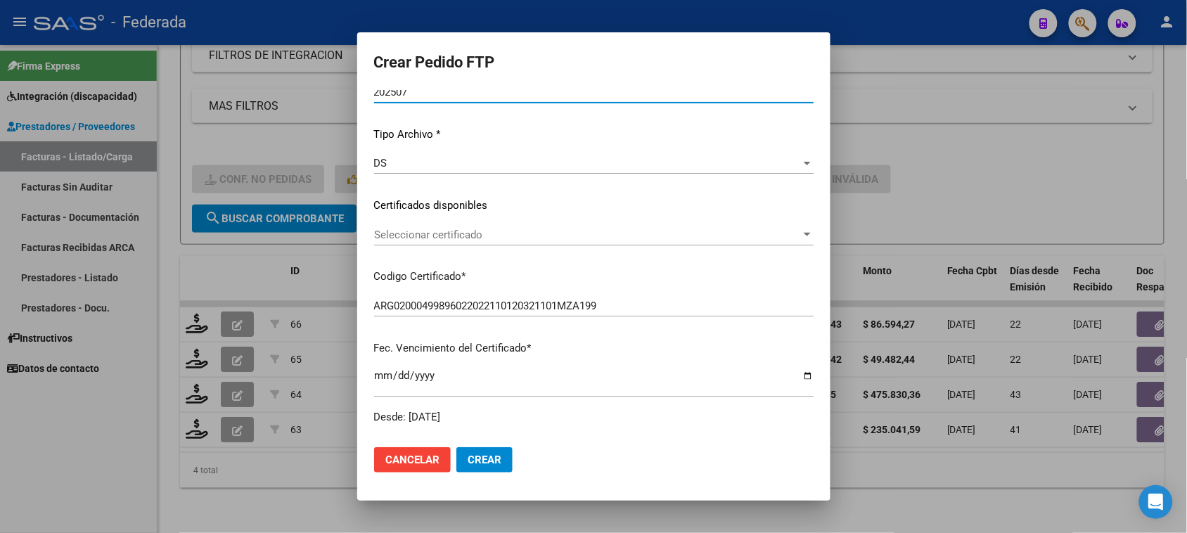
click at [411, 233] on span "Seleccionar certificado" at bounding box center [587, 235] width 427 height 13
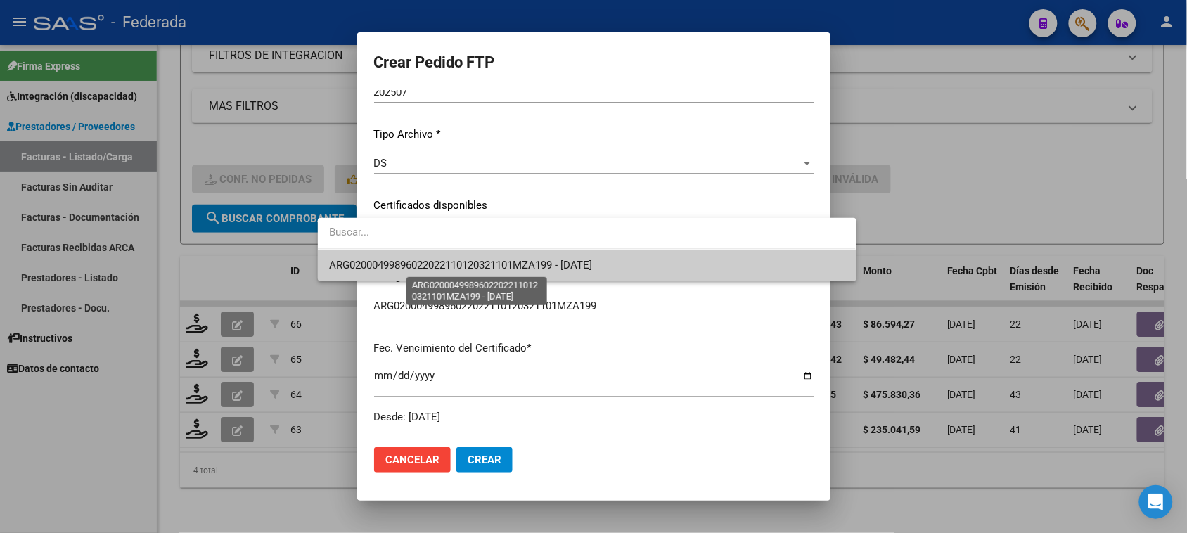
click at [405, 266] on span "ARG02000499896022022110120321101MZA199 - [DATE]" at bounding box center [460, 265] width 263 height 13
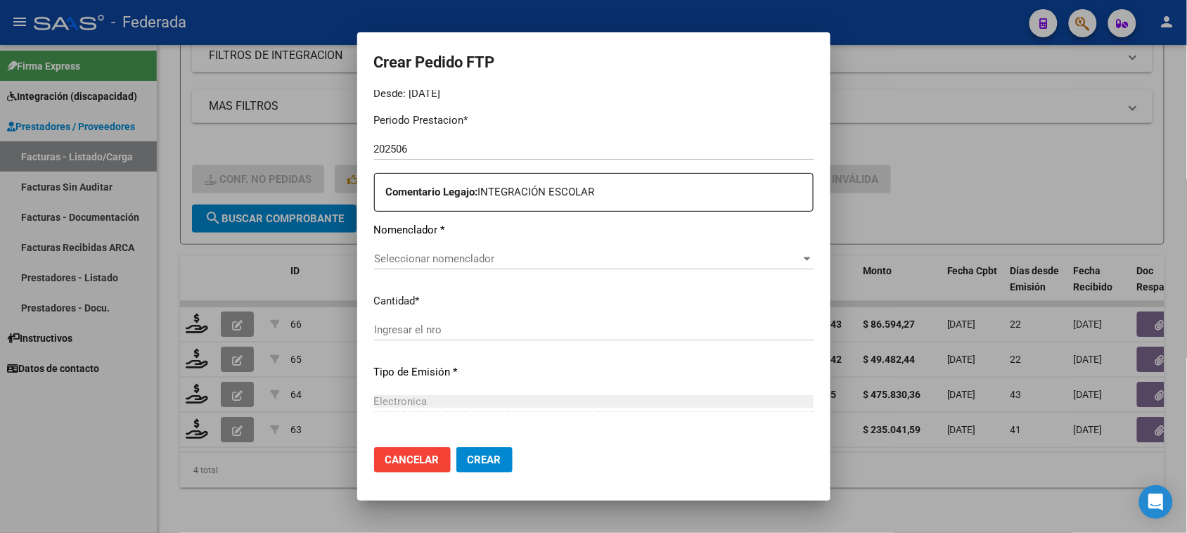
scroll to position [476, 0]
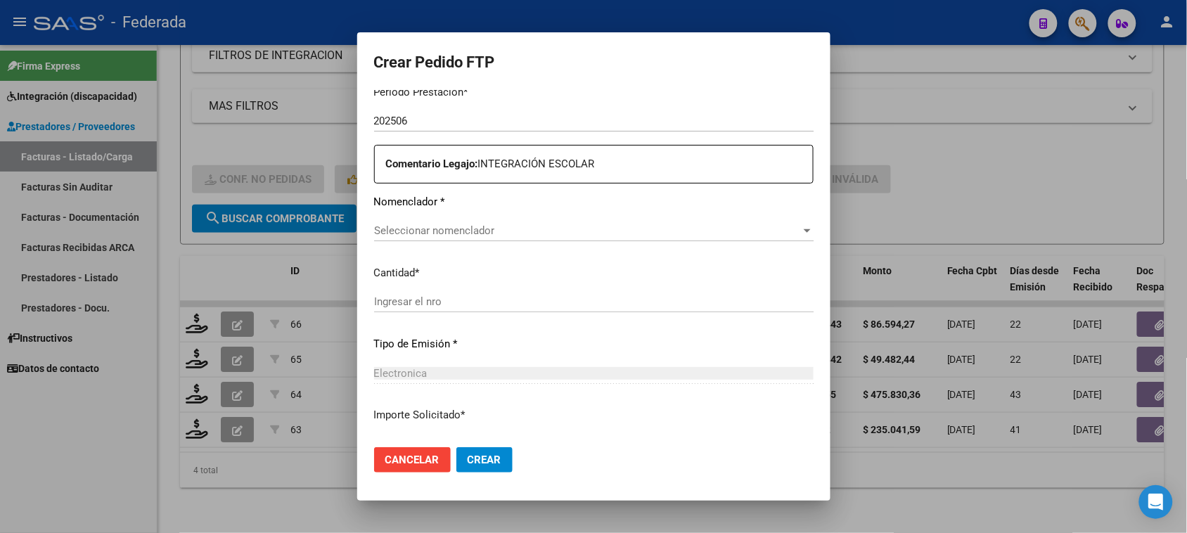
click at [406, 229] on span "Seleccionar nomenclador" at bounding box center [587, 230] width 427 height 13
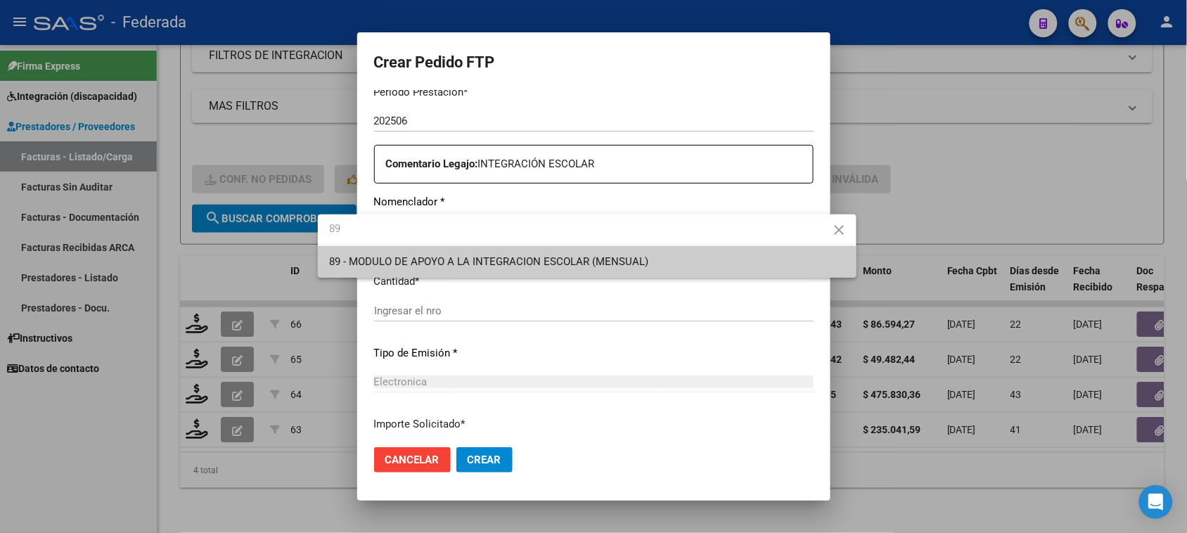
type input "89"
click at [399, 268] on span "89 - MODULO DE APOYO A LA INTEGRACION ESCOLAR (MENSUAL)" at bounding box center [586, 262] width 515 height 32
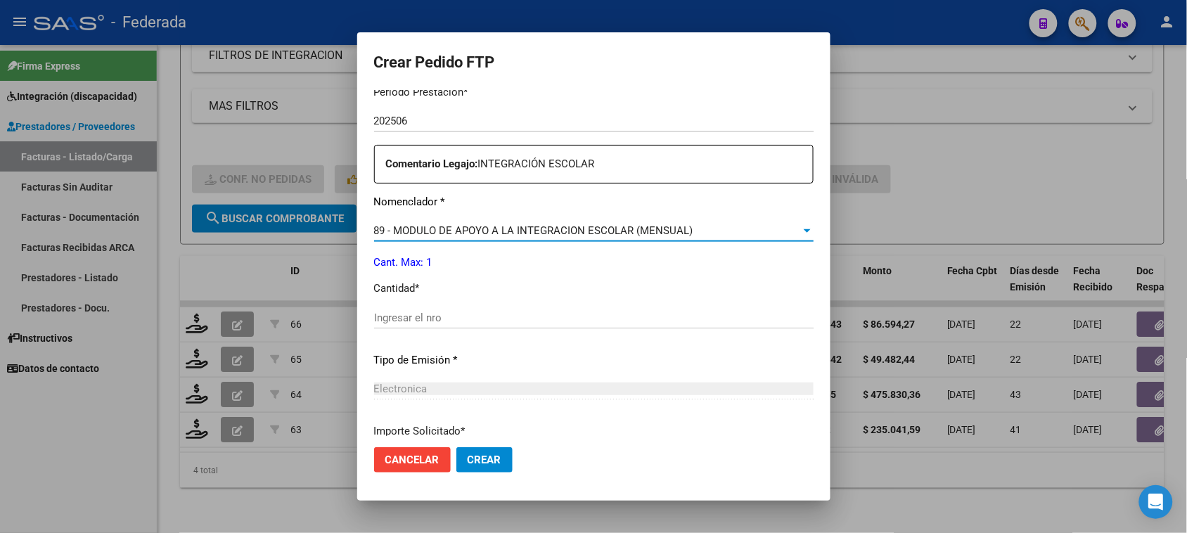
click at [401, 308] on div "Ingresar el nro" at bounding box center [594, 317] width 440 height 21
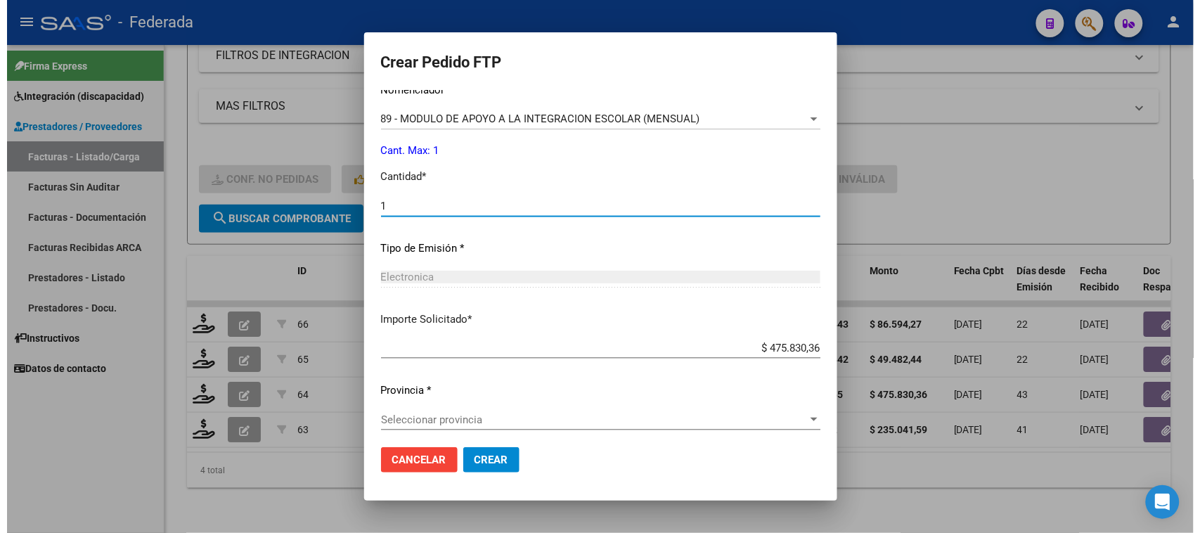
scroll to position [594, 0]
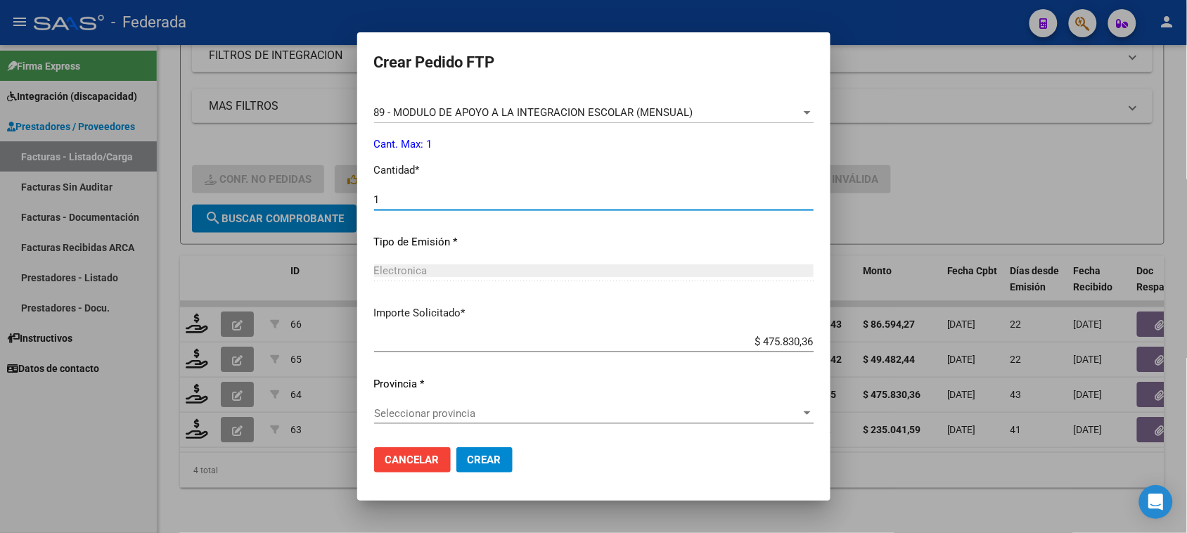
type input "1"
click at [466, 420] on div "Seleccionar provincia Seleccionar provincia" at bounding box center [594, 413] width 440 height 21
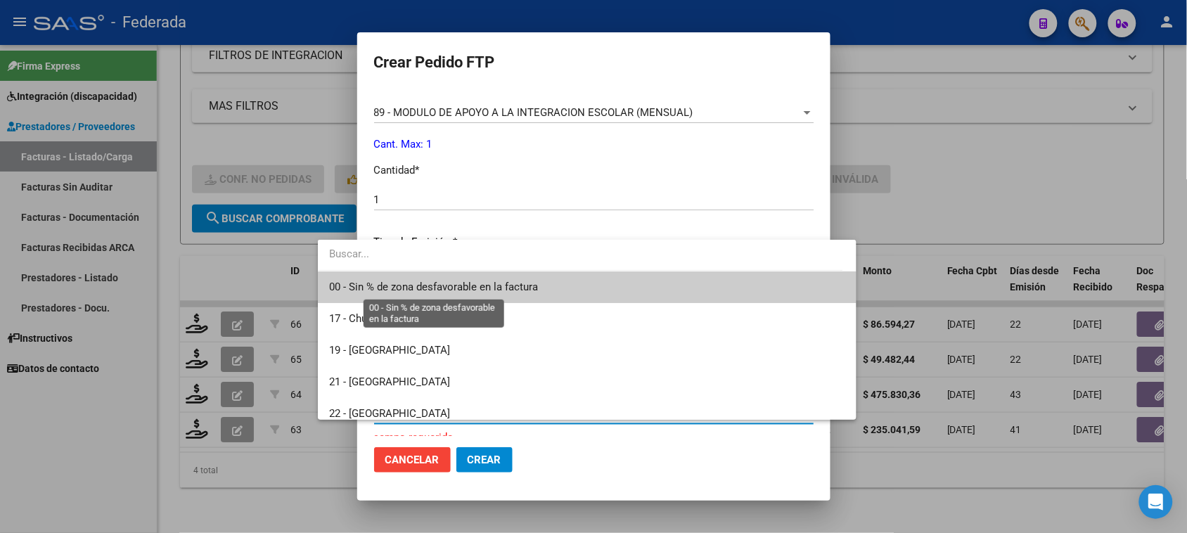
click at [414, 289] on span "00 - Sin % de zona desfavorable en la factura" at bounding box center [433, 287] width 209 height 13
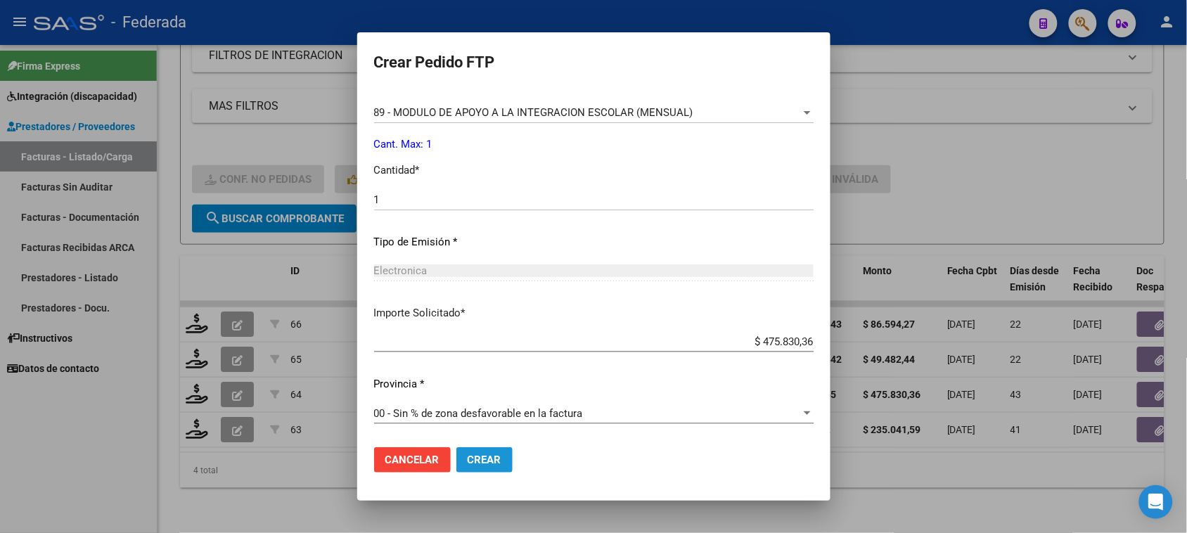
click at [468, 464] on span "Crear" at bounding box center [485, 460] width 34 height 13
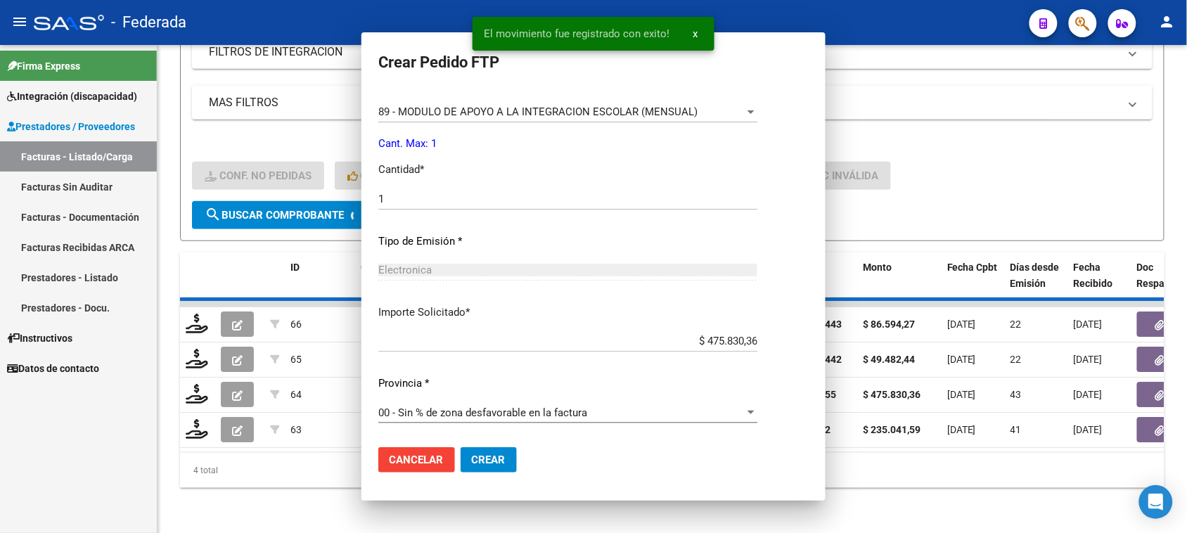
scroll to position [0, 0]
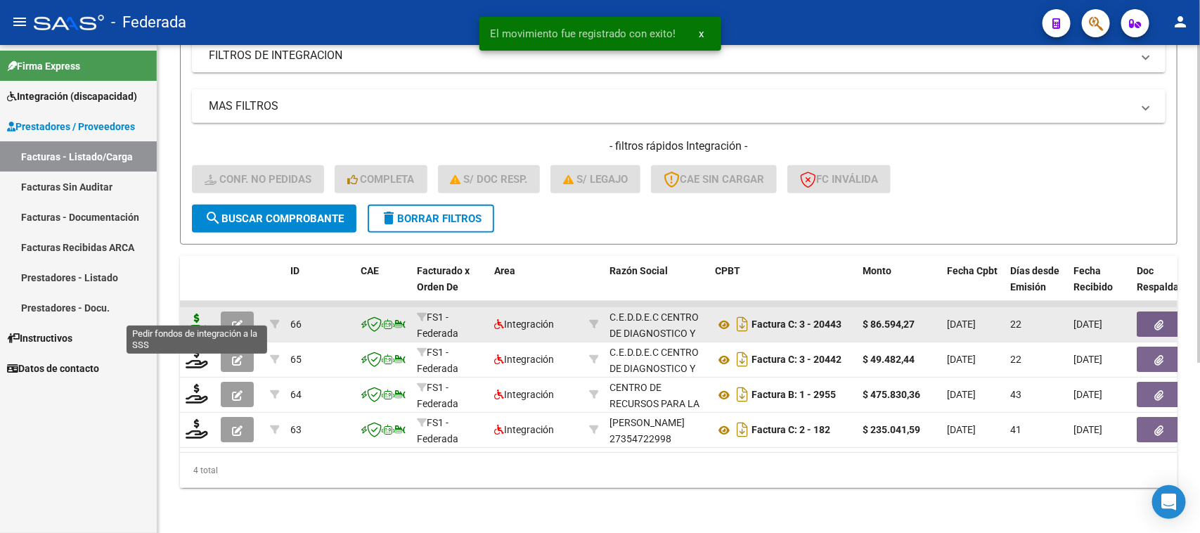
click at [198, 314] on icon at bounding box center [197, 324] width 23 height 20
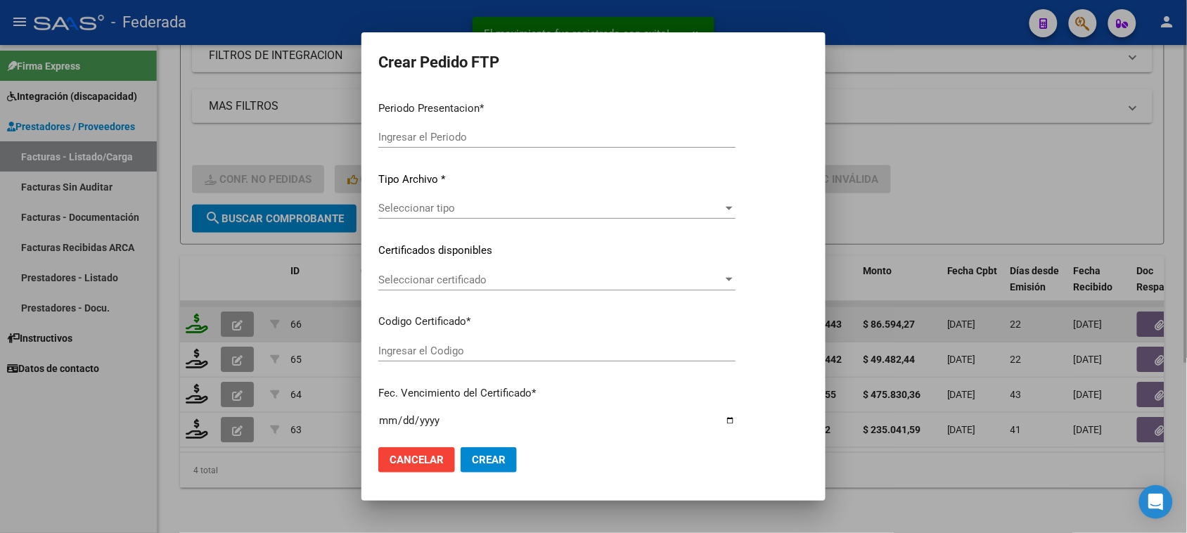
type input "202507"
type input "202506"
type input "$ 86.594,27"
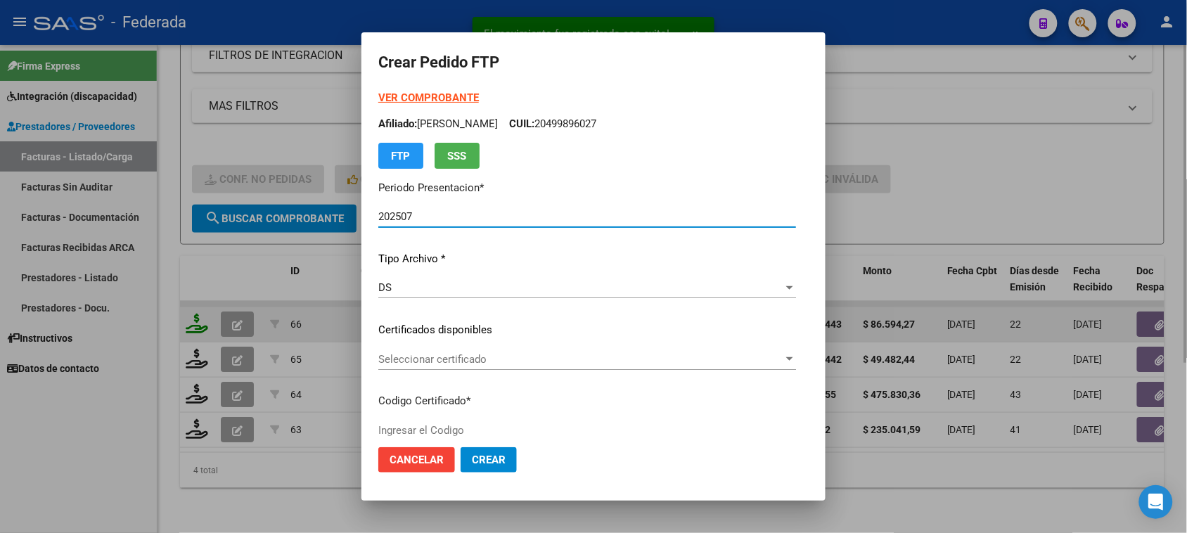
type input "ARG02000499896022022110120321101MZA199"
type input "[DATE]"
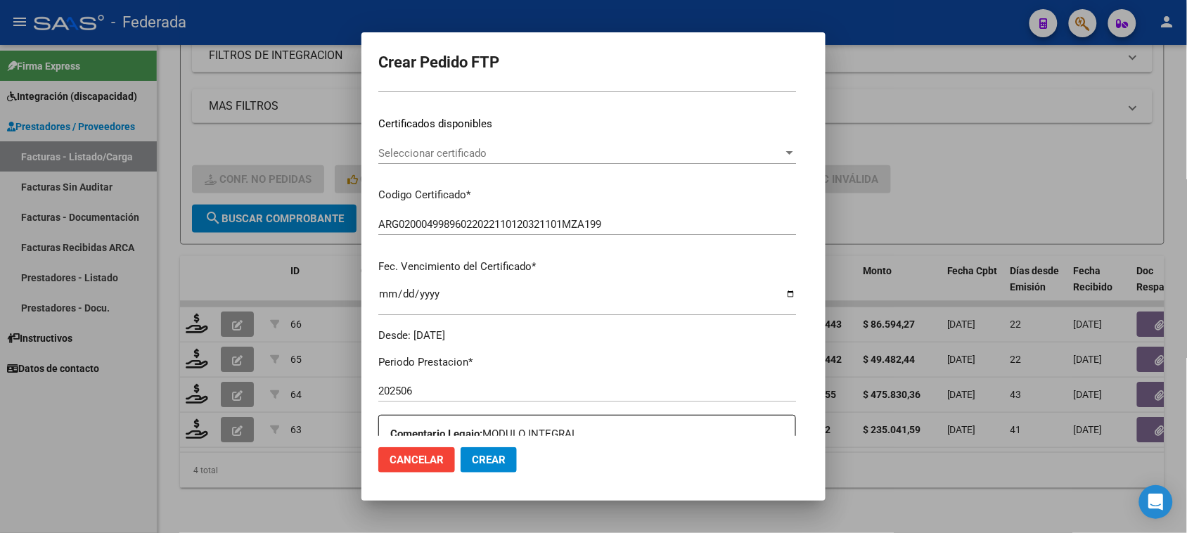
scroll to position [264, 0]
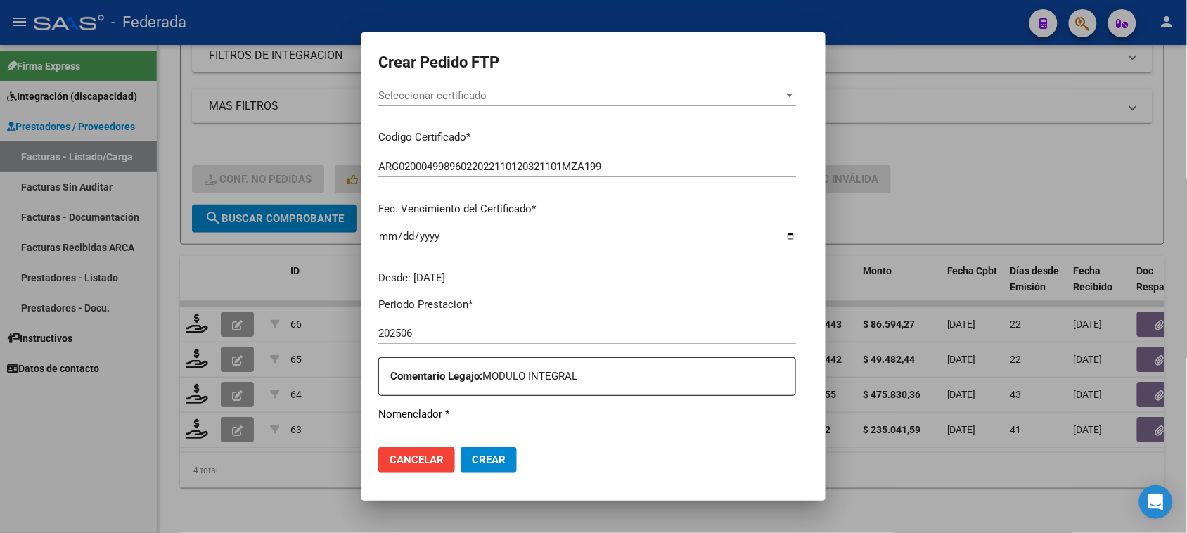
click at [441, 98] on span "Seleccionar certificado" at bounding box center [580, 95] width 405 height 13
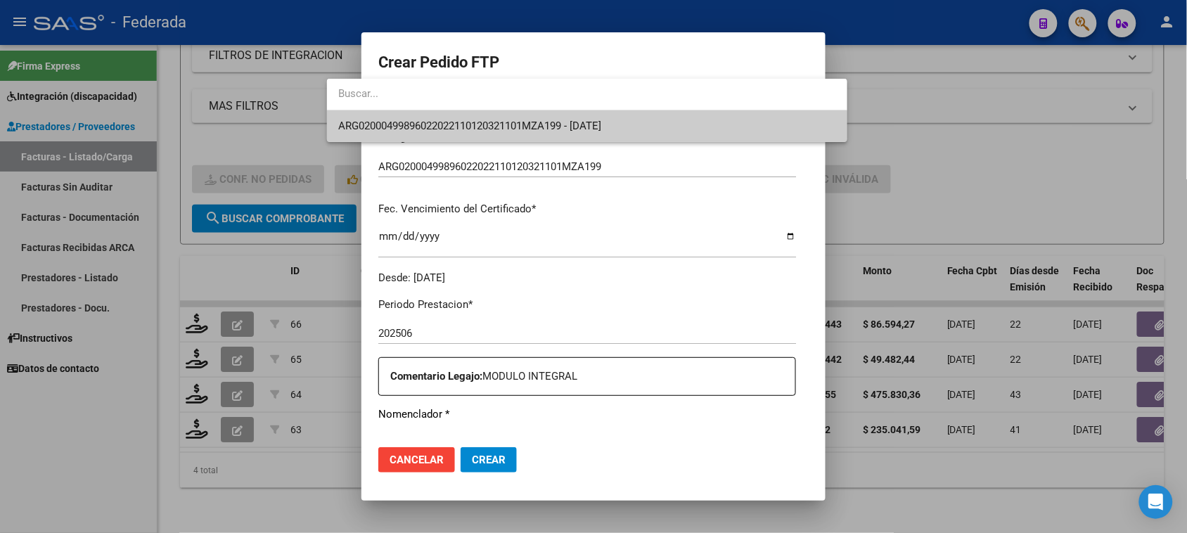
click at [434, 124] on span "ARG02000499896022022110120321101MZA199 - [DATE]" at bounding box center [469, 126] width 263 height 13
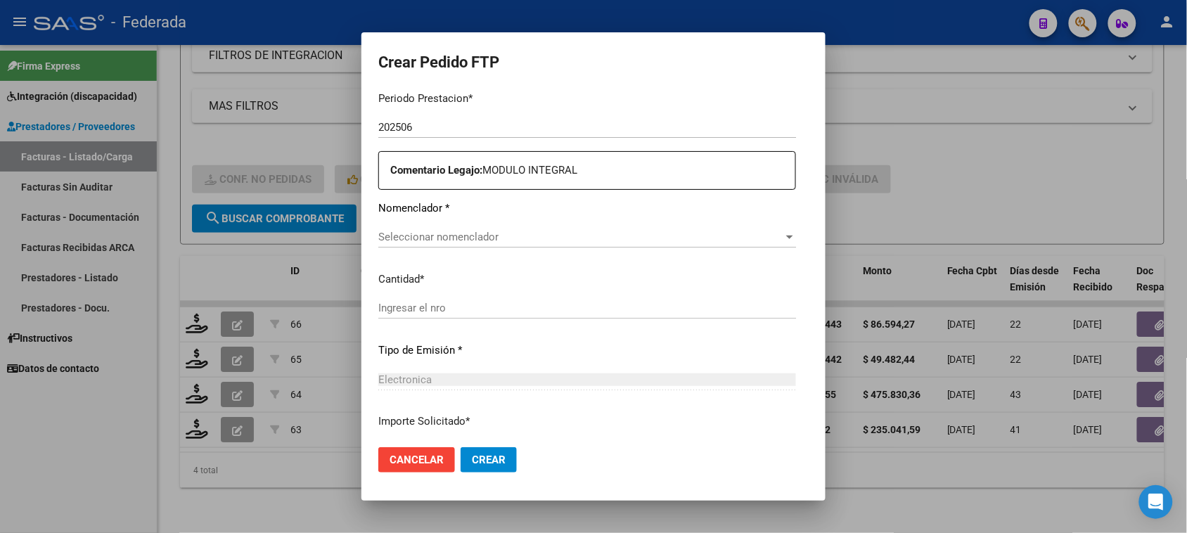
scroll to position [526, 0]
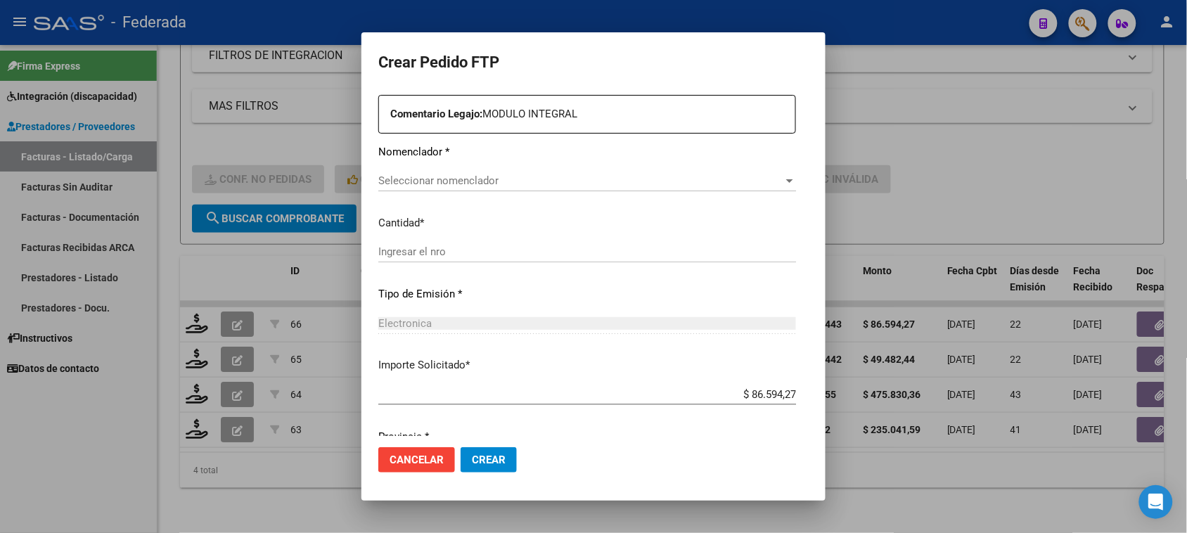
click at [437, 172] on div "Seleccionar nomenclador Seleccionar nomenclador" at bounding box center [587, 180] width 418 height 21
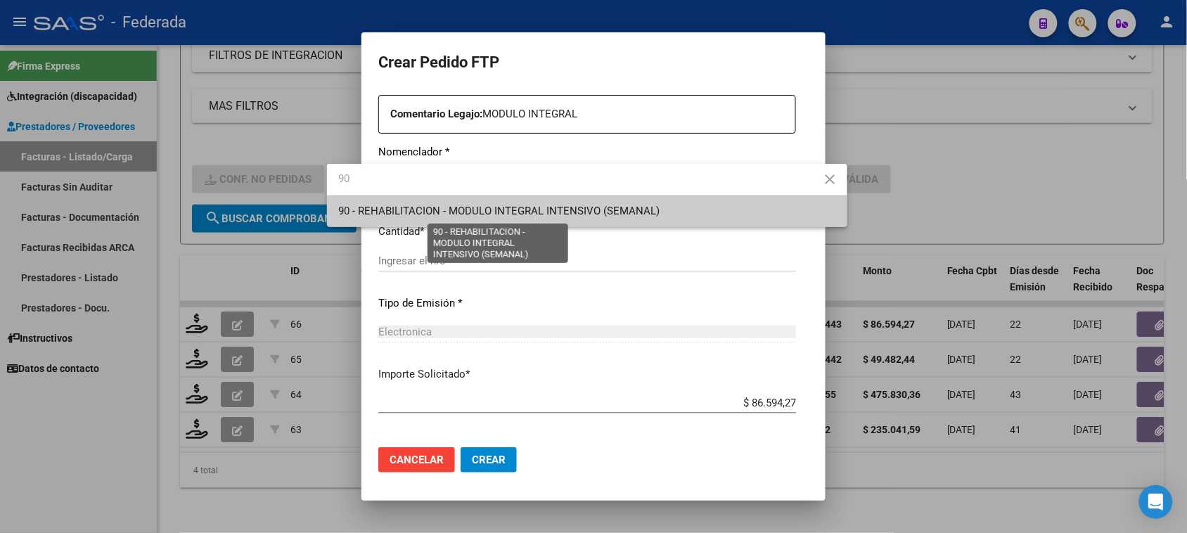
type input "90"
click at [409, 210] on span "90 - REHABILITACION - MODULO INTEGRAL INTENSIVO (SEMANAL)" at bounding box center [498, 211] width 321 height 13
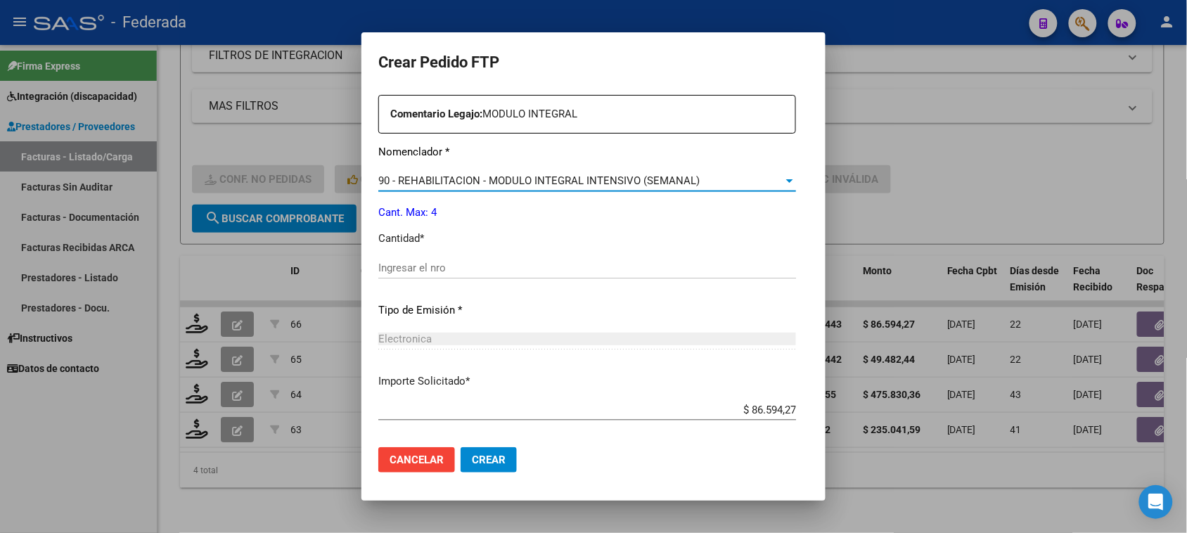
click at [392, 265] on input "Ingresar el nro" at bounding box center [587, 268] width 418 height 13
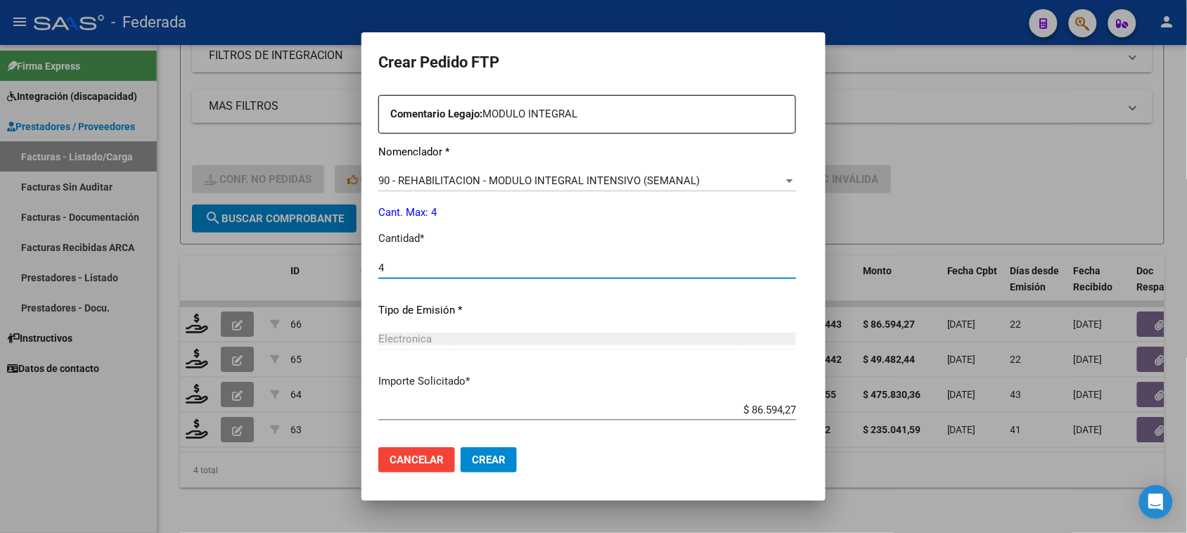
type input "4"
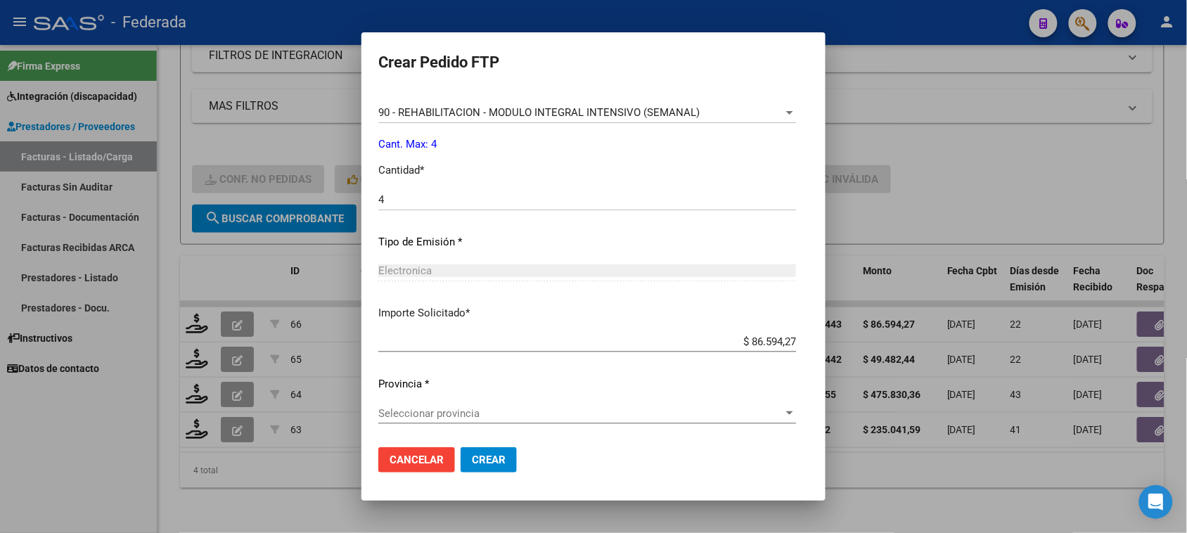
click at [465, 412] on span "Seleccionar provincia" at bounding box center [580, 413] width 405 height 13
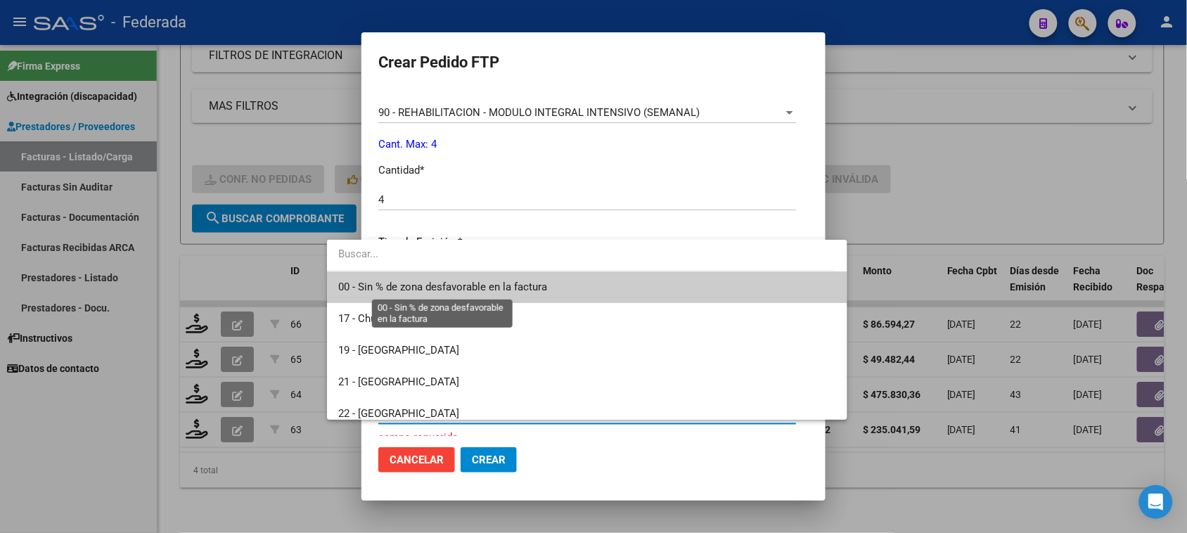
click at [417, 286] on span "00 - Sin % de zona desfavorable en la factura" at bounding box center [442, 287] width 209 height 13
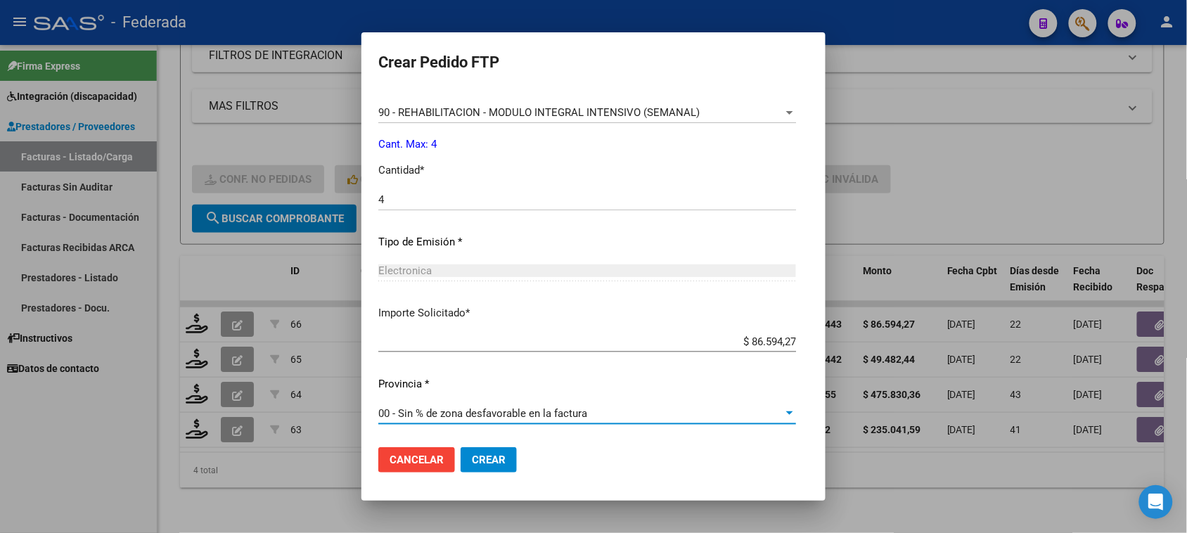
click at [472, 461] on span "Crear" at bounding box center [489, 460] width 34 height 13
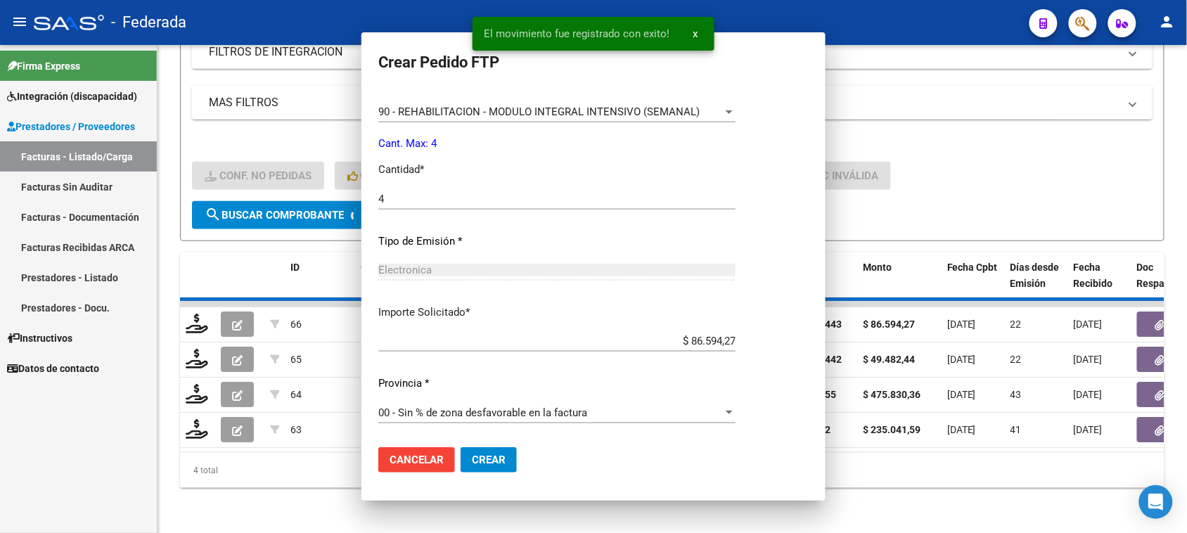
scroll to position [0, 0]
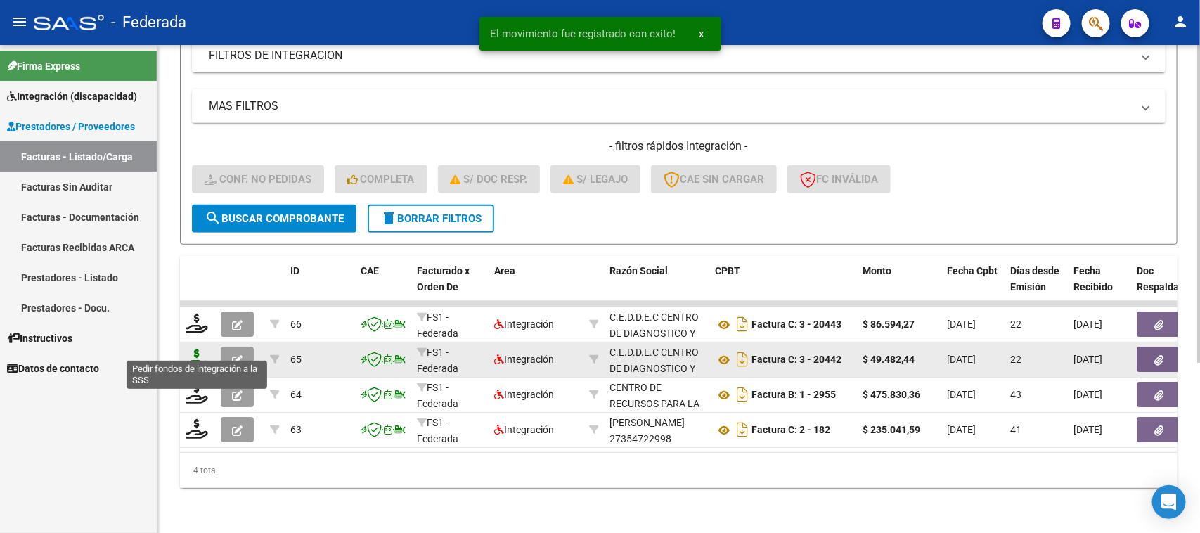
click at [200, 349] on icon at bounding box center [197, 359] width 23 height 20
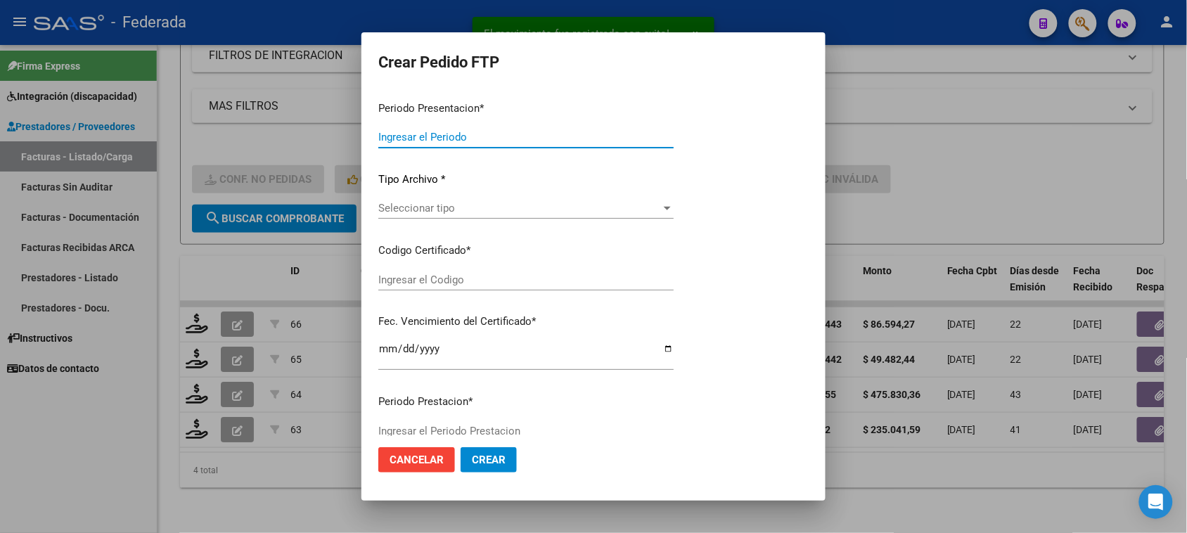
type input "202507"
type input "202506"
type input "$ 49.482,44"
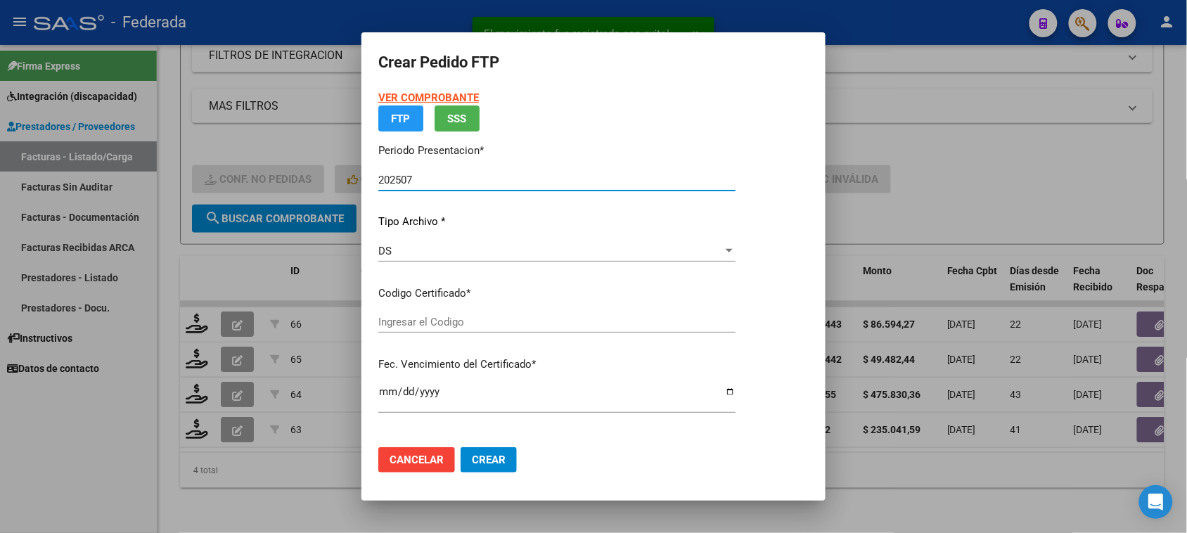
type input "ARG02000499896022022110120321101MZA199"
type input "[DATE]"
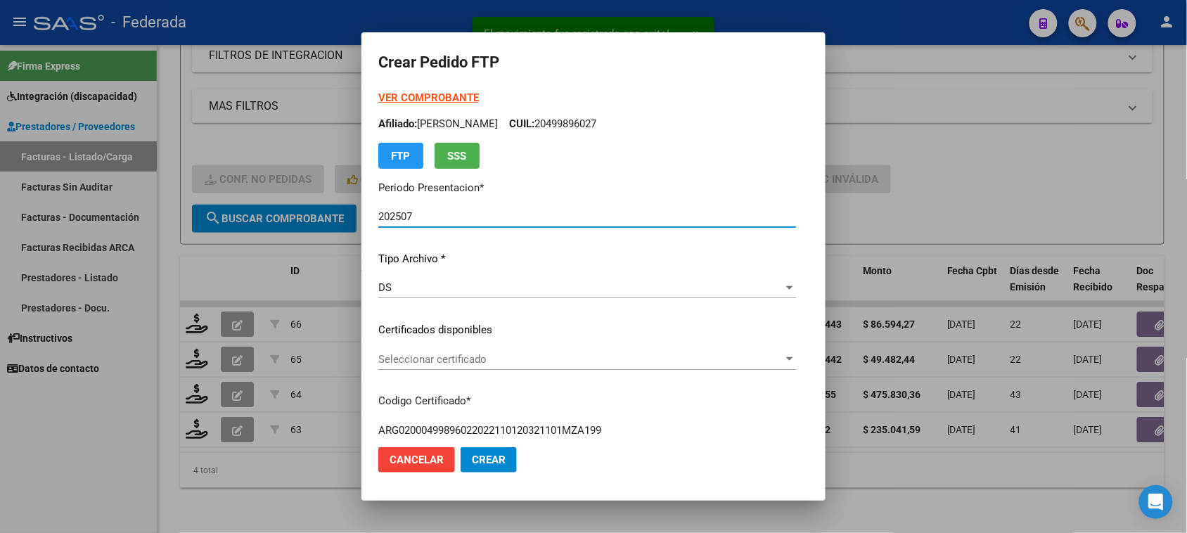
scroll to position [176, 0]
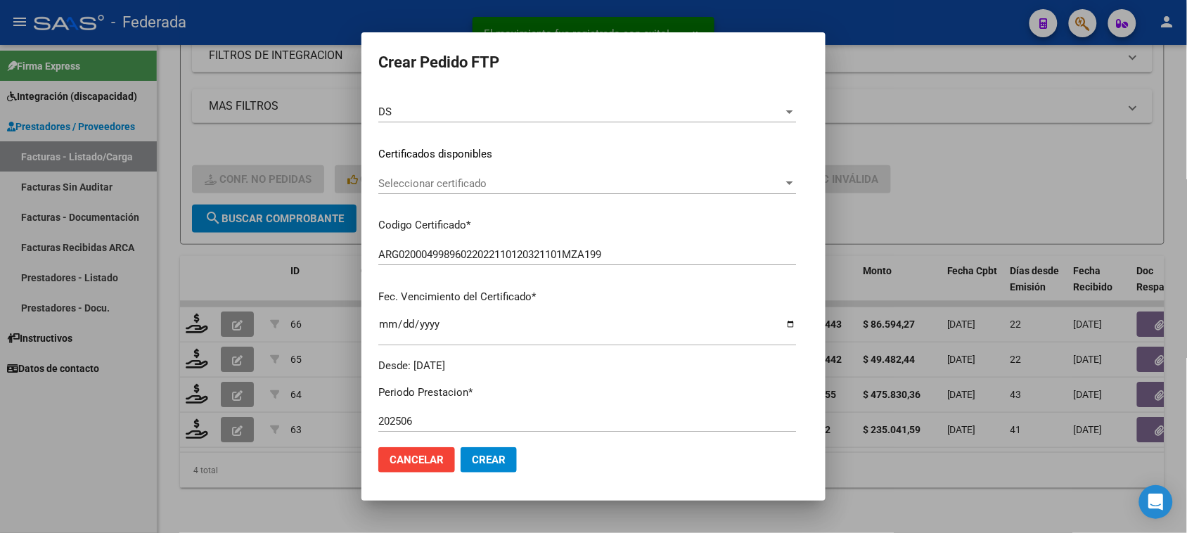
click at [415, 181] on span "Seleccionar certificado" at bounding box center [580, 183] width 405 height 13
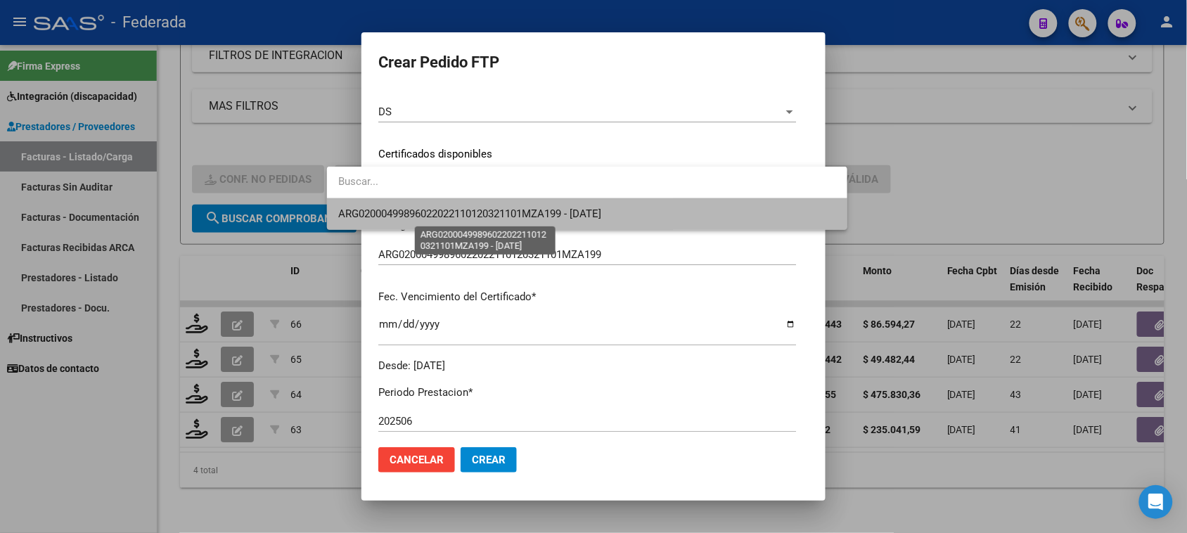
click at [403, 217] on span "ARG02000499896022022110120321101MZA199 - [DATE]" at bounding box center [469, 213] width 263 height 13
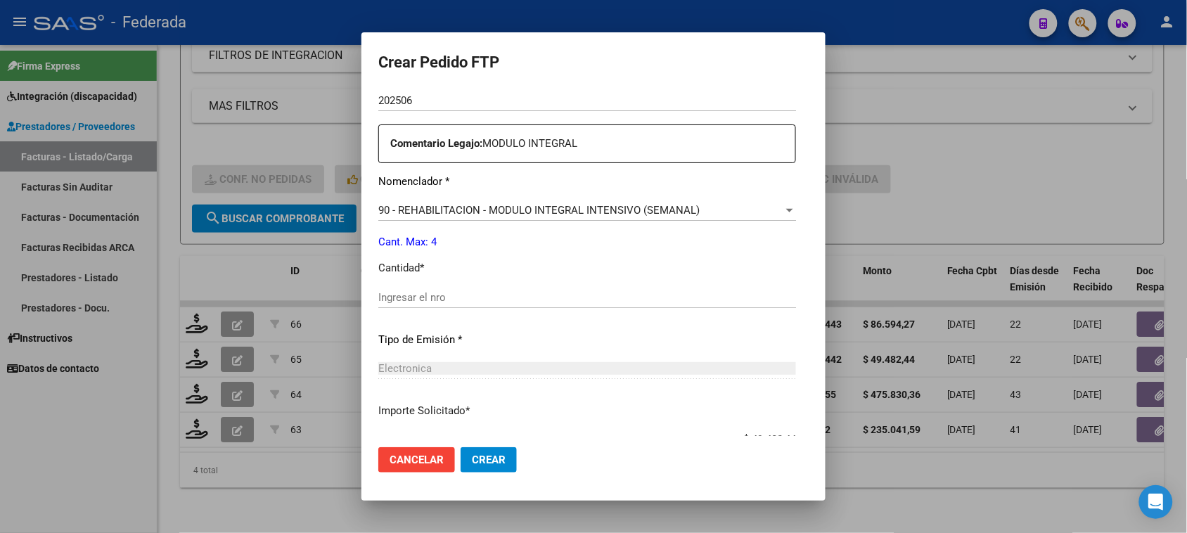
scroll to position [527, 0]
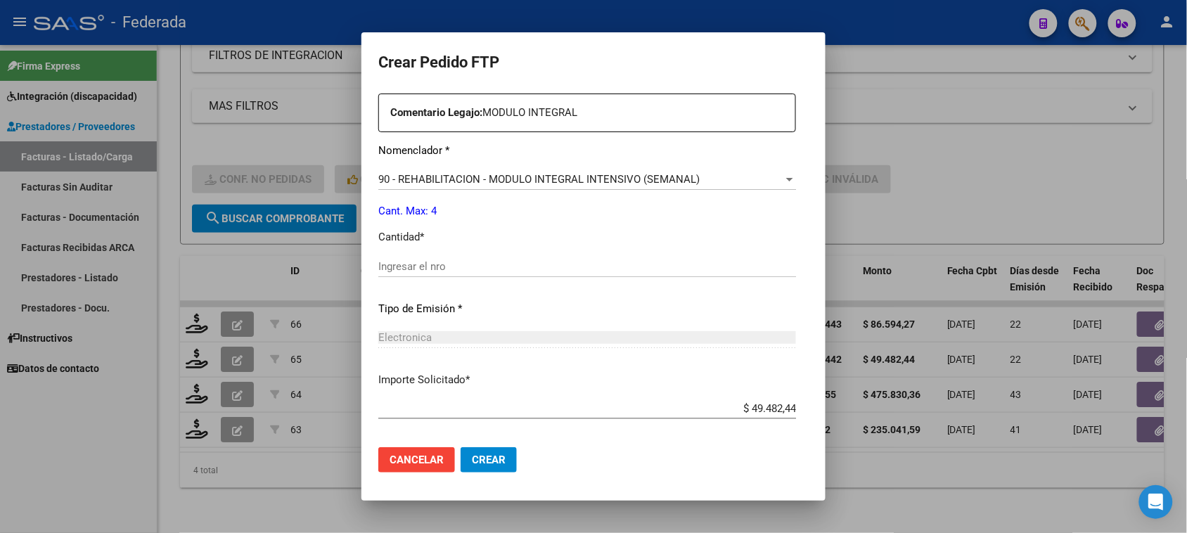
click at [402, 268] on input "Ingresar el nro" at bounding box center [587, 266] width 418 height 13
type input "4"
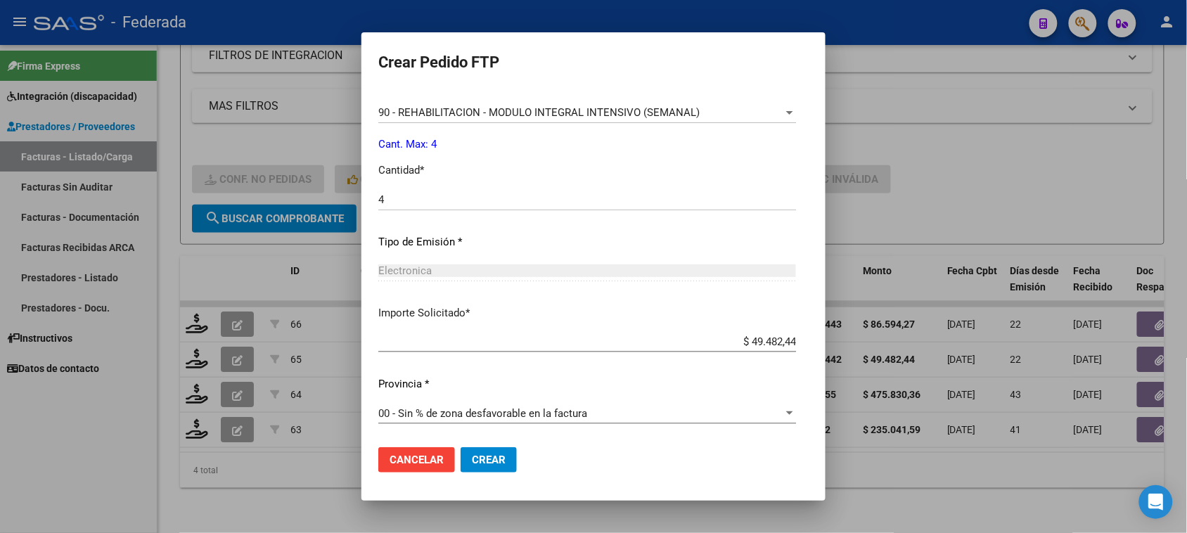
click at [472, 461] on span "Crear" at bounding box center [489, 460] width 34 height 13
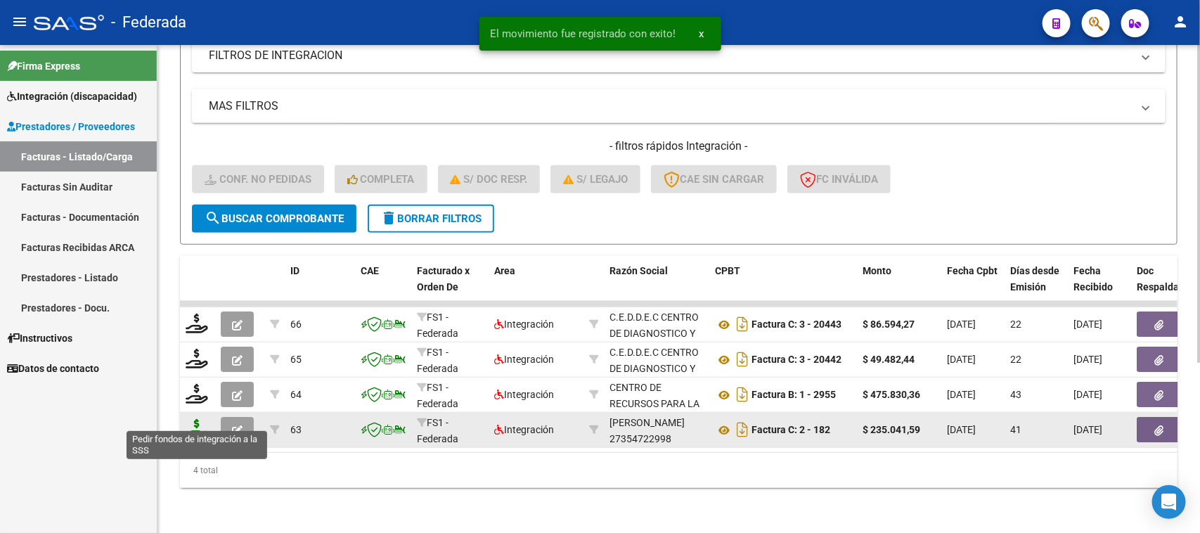
click at [193, 419] on icon at bounding box center [197, 429] width 23 height 20
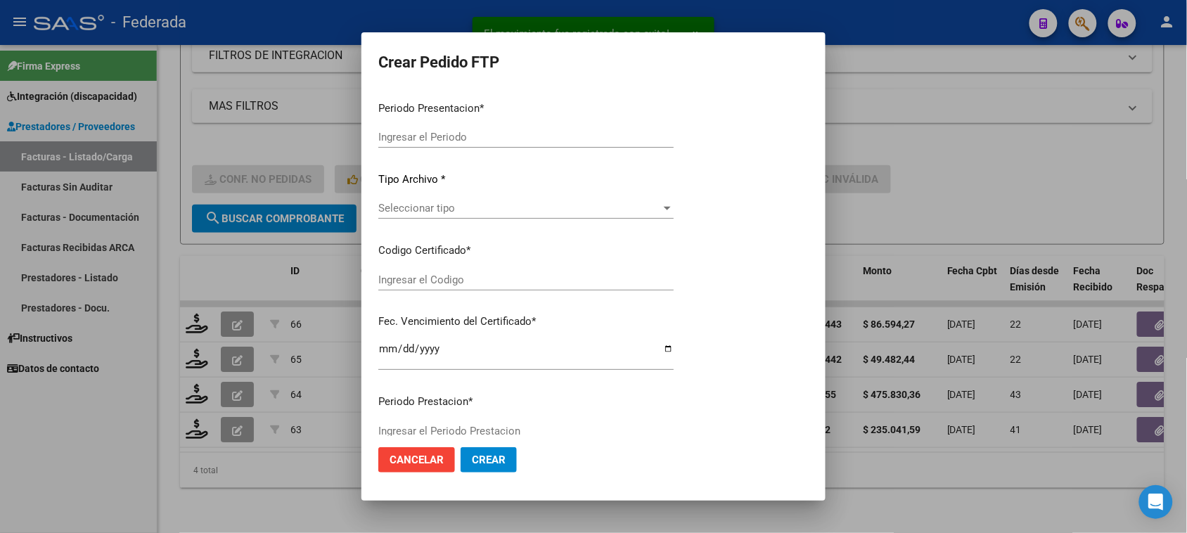
type input "202507"
type input "202506"
type input "$ 235.041,59"
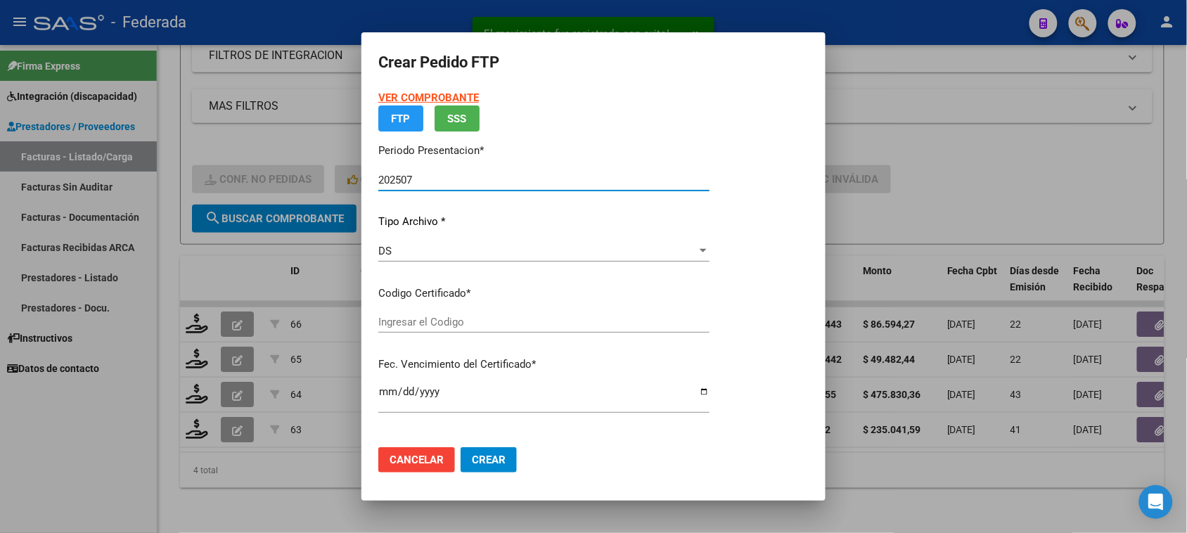
type input "ARG02000499896022022110120321101MZA199"
type input "[DATE]"
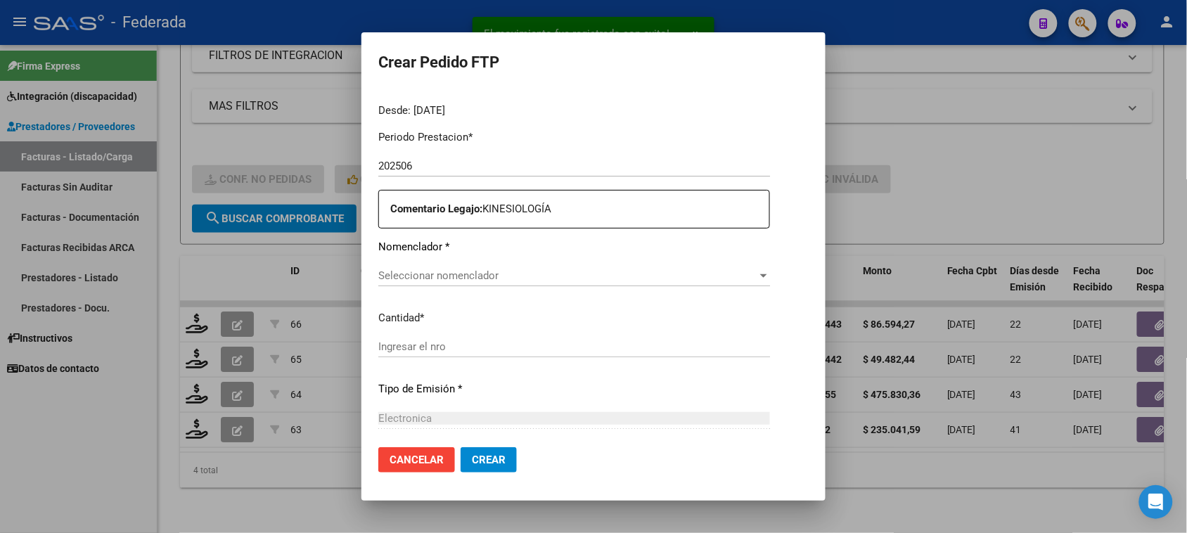
scroll to position [440, 0]
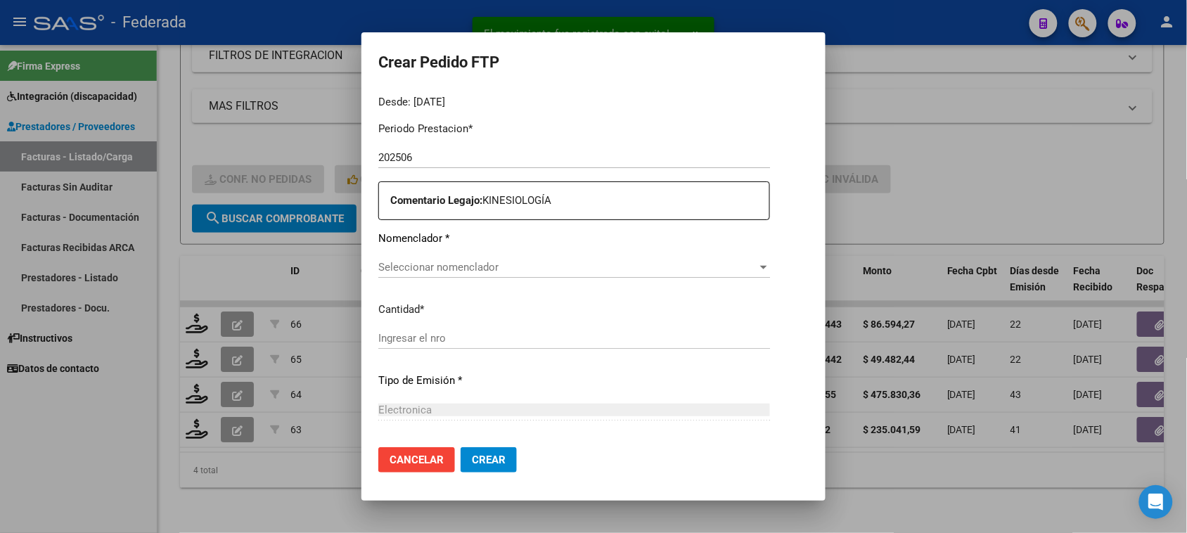
click at [452, 269] on span "Seleccionar nomenclador" at bounding box center [567, 267] width 379 height 13
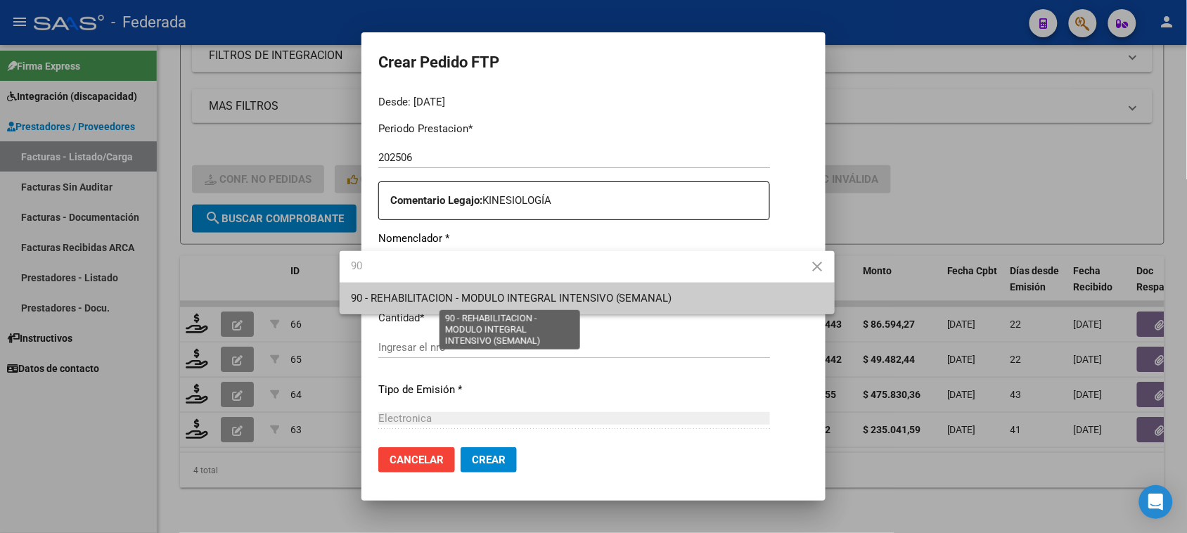
type input "90"
click at [438, 300] on span "90 - REHABILITACION - MODULO INTEGRAL INTENSIVO (SEMANAL)" at bounding box center [511, 298] width 321 height 13
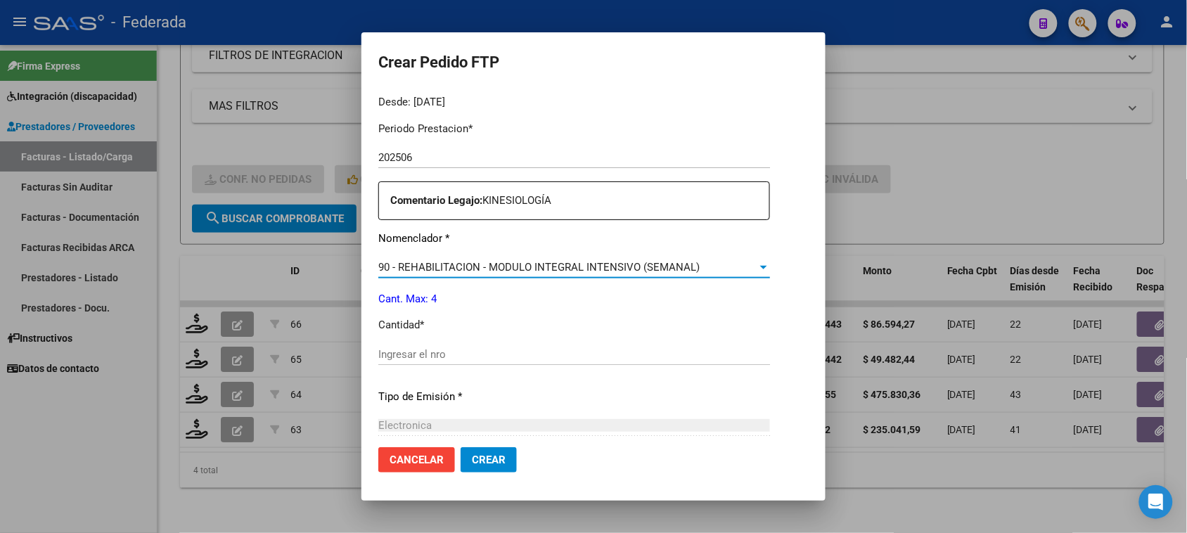
scroll to position [527, 0]
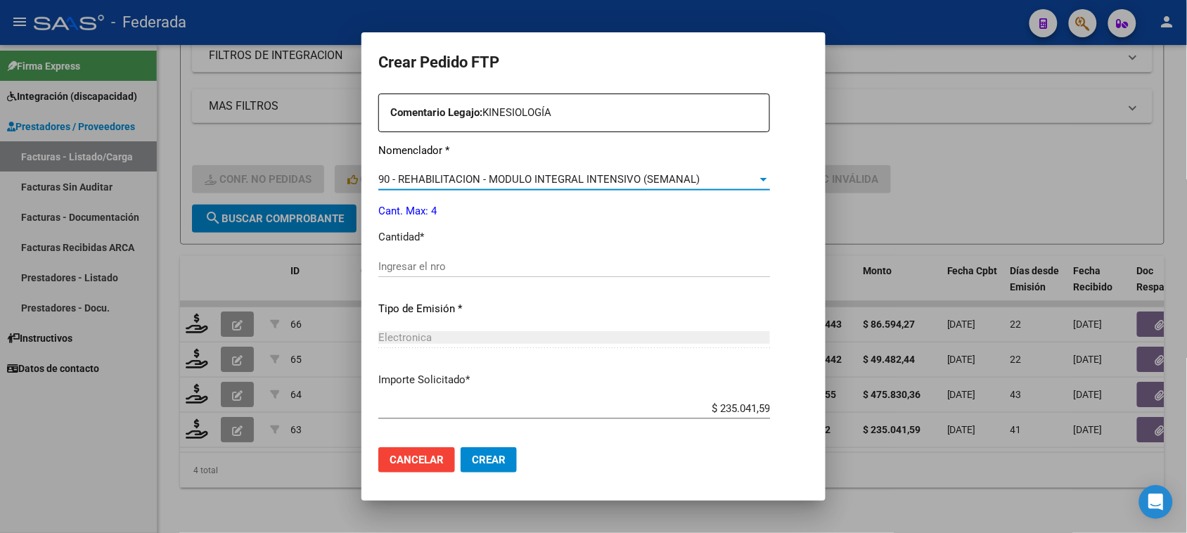
click at [417, 264] on input "Ingresar el nro" at bounding box center [574, 266] width 392 height 13
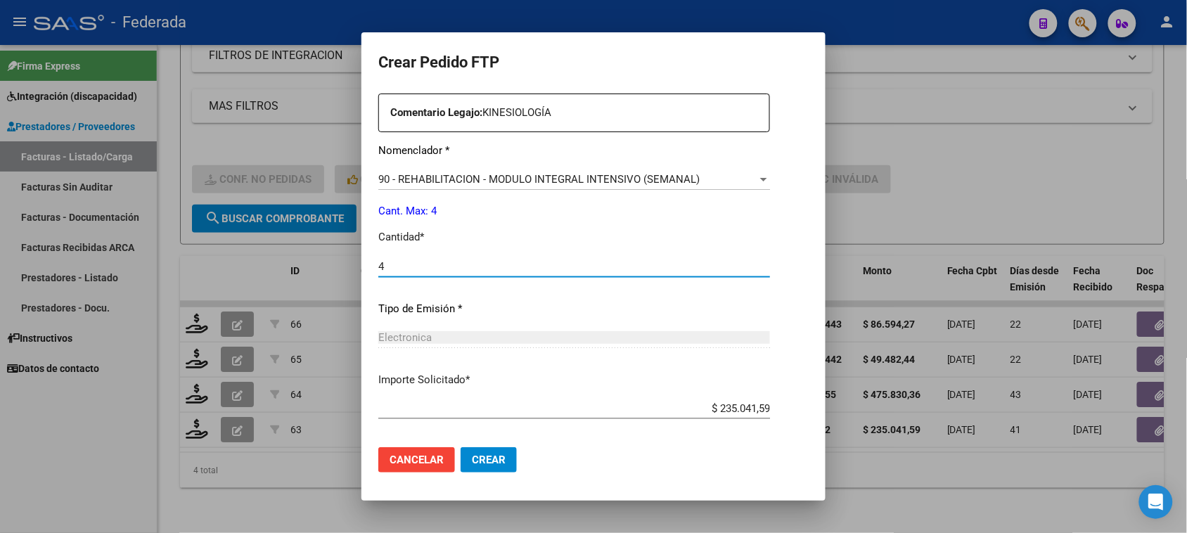
type input "4"
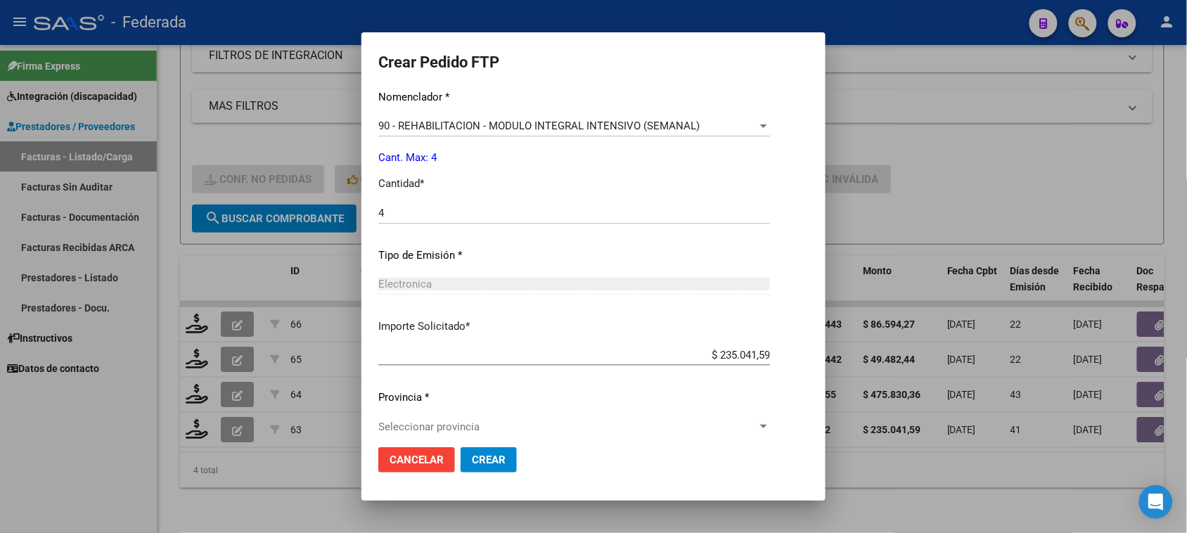
scroll to position [594, 0]
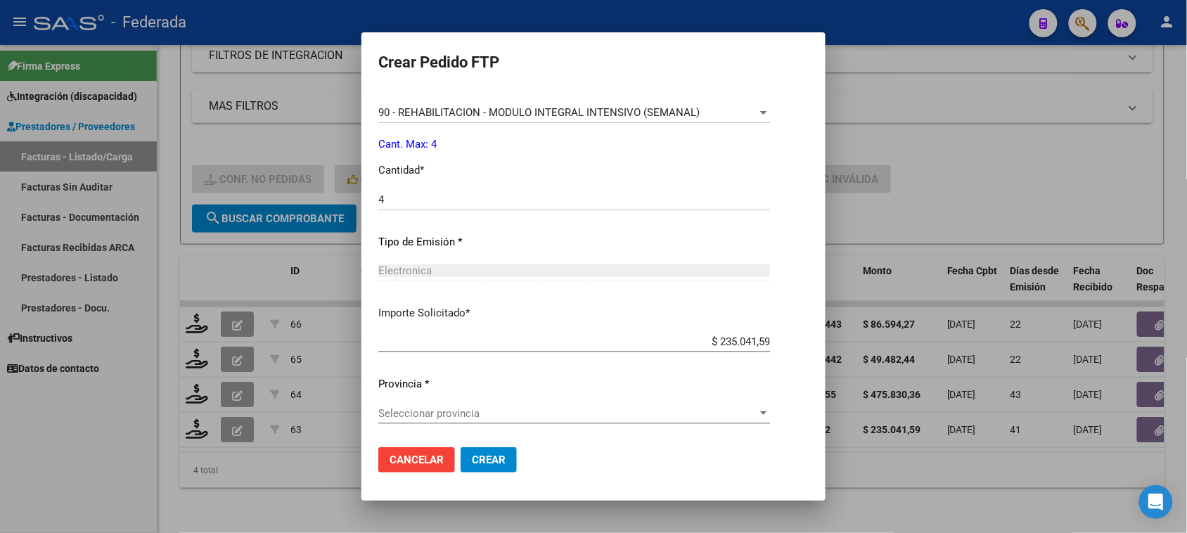
click at [468, 410] on span "Seleccionar provincia" at bounding box center [567, 413] width 379 height 13
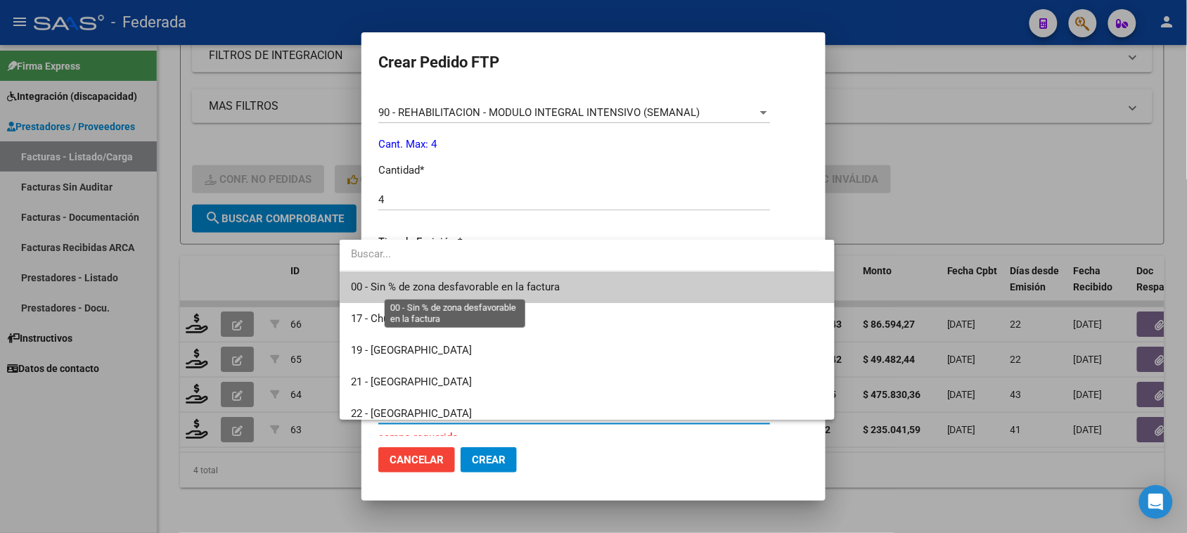
click at [413, 290] on span "00 - Sin % de zona desfavorable en la factura" at bounding box center [455, 287] width 209 height 13
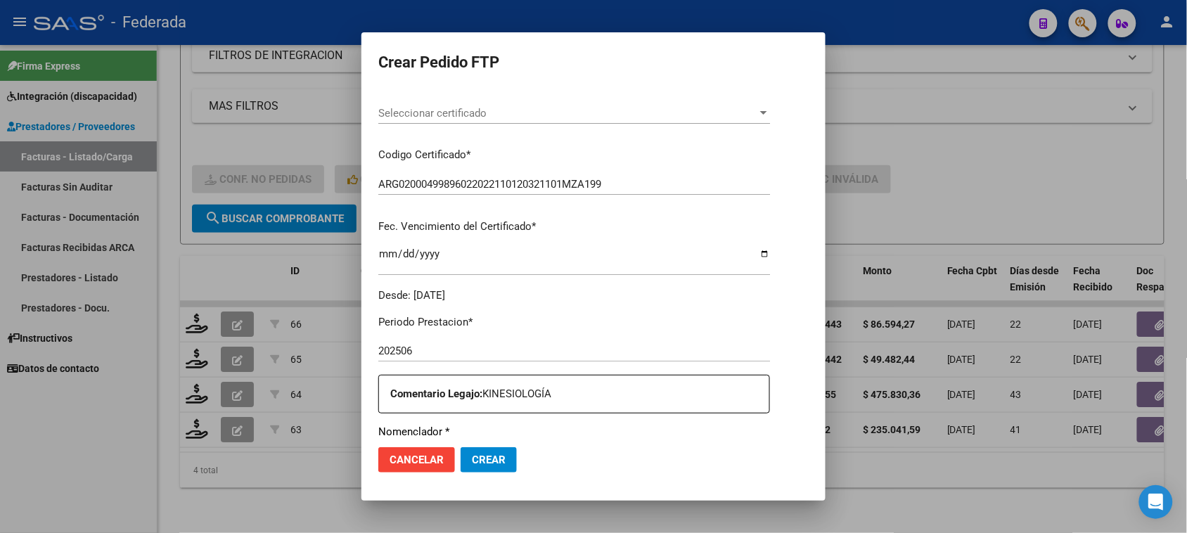
scroll to position [264, 0]
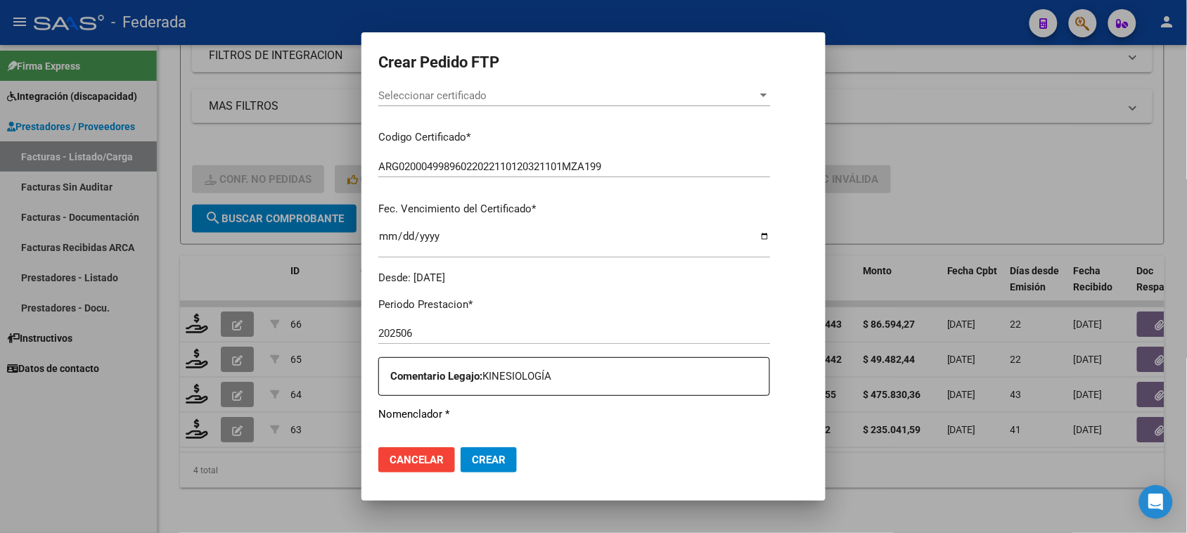
click at [472, 459] on span "Crear" at bounding box center [489, 460] width 34 height 13
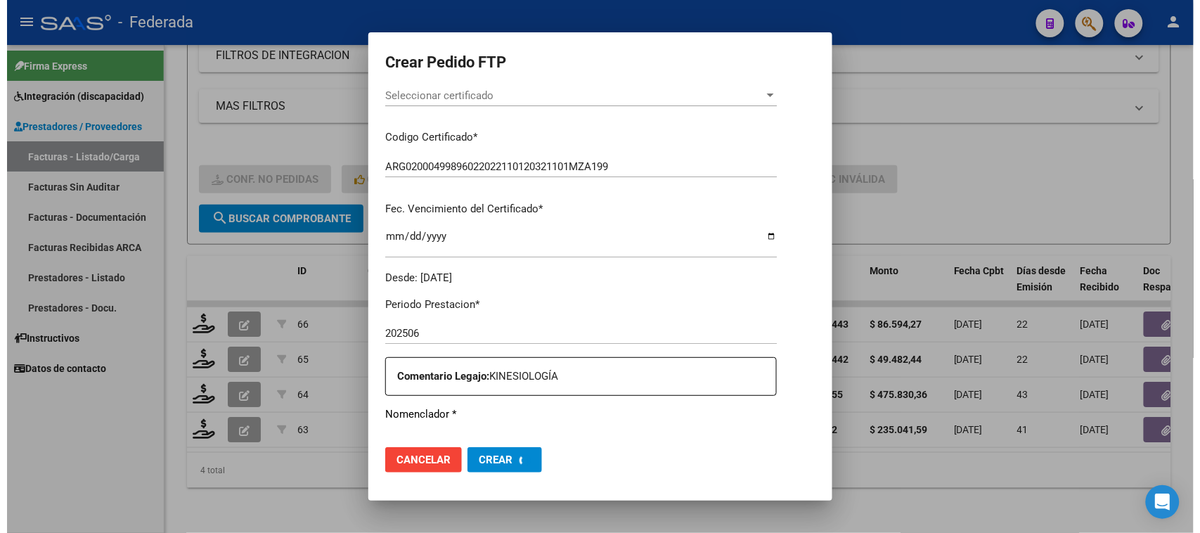
scroll to position [0, 0]
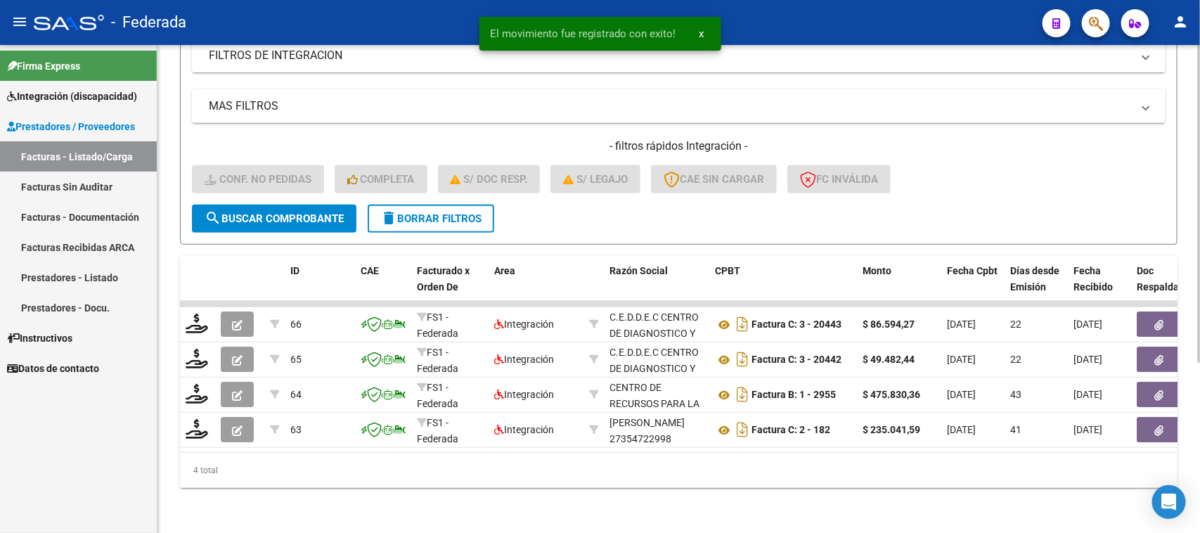
click at [466, 476] on div "4 total" at bounding box center [679, 470] width 998 height 35
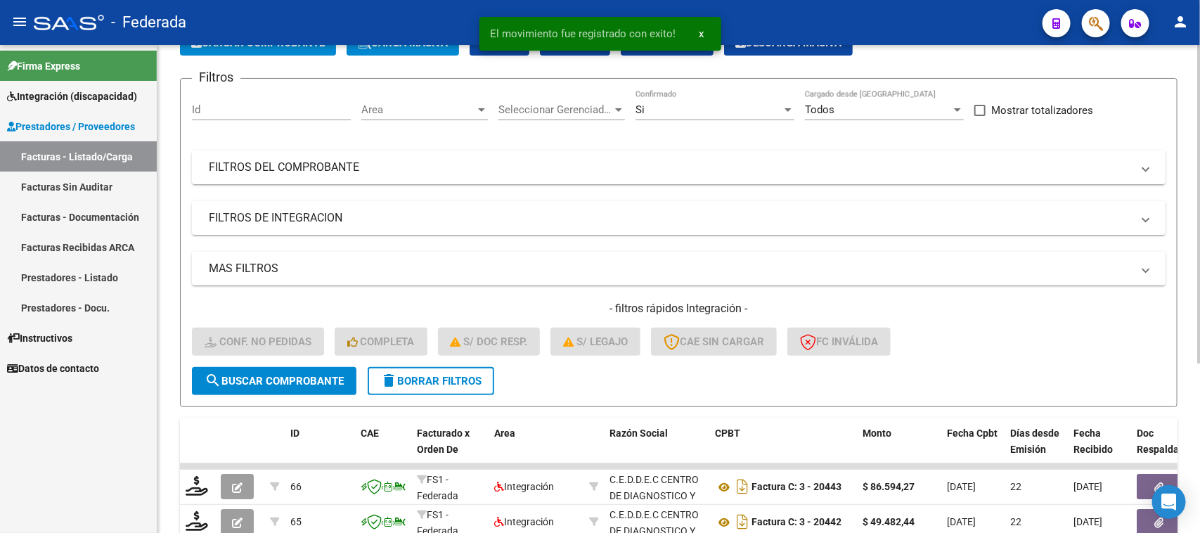
scroll to position [86, 0]
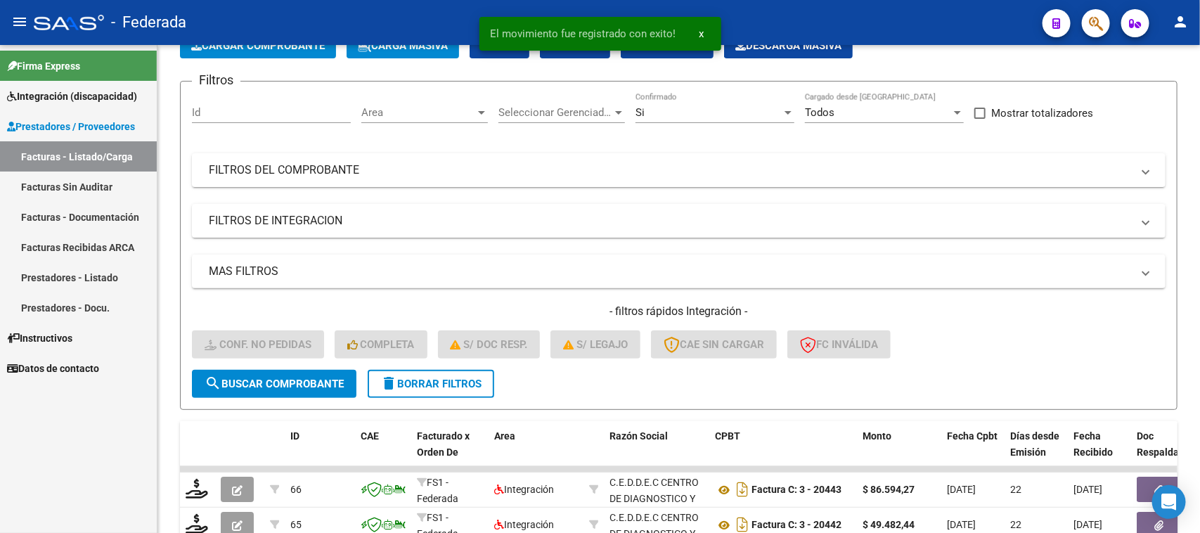
click at [700, 32] on span "x" at bounding box center [702, 33] width 5 height 13
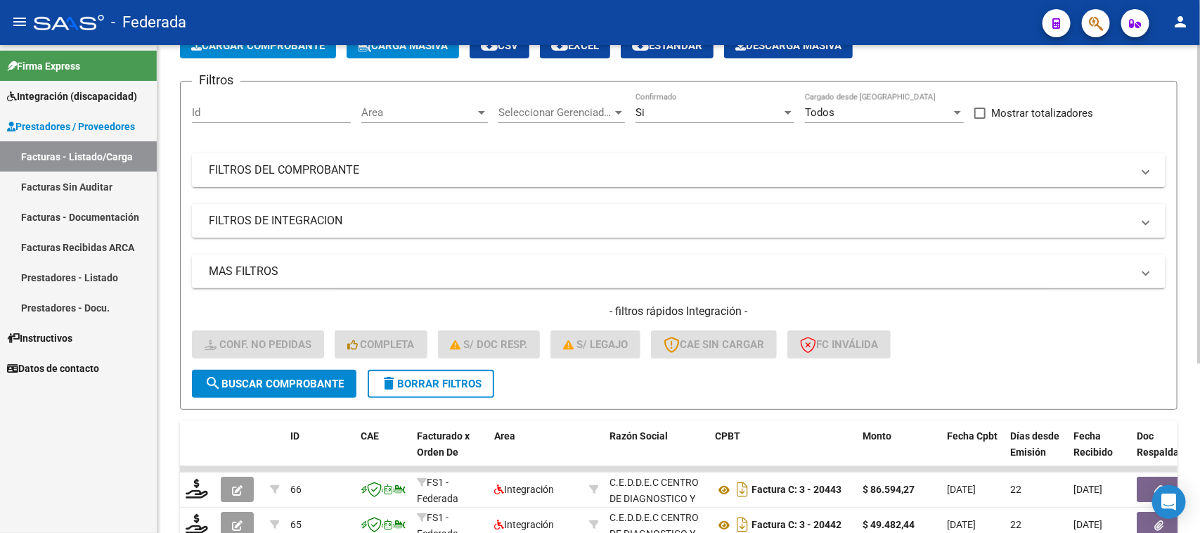
scroll to position [0, 0]
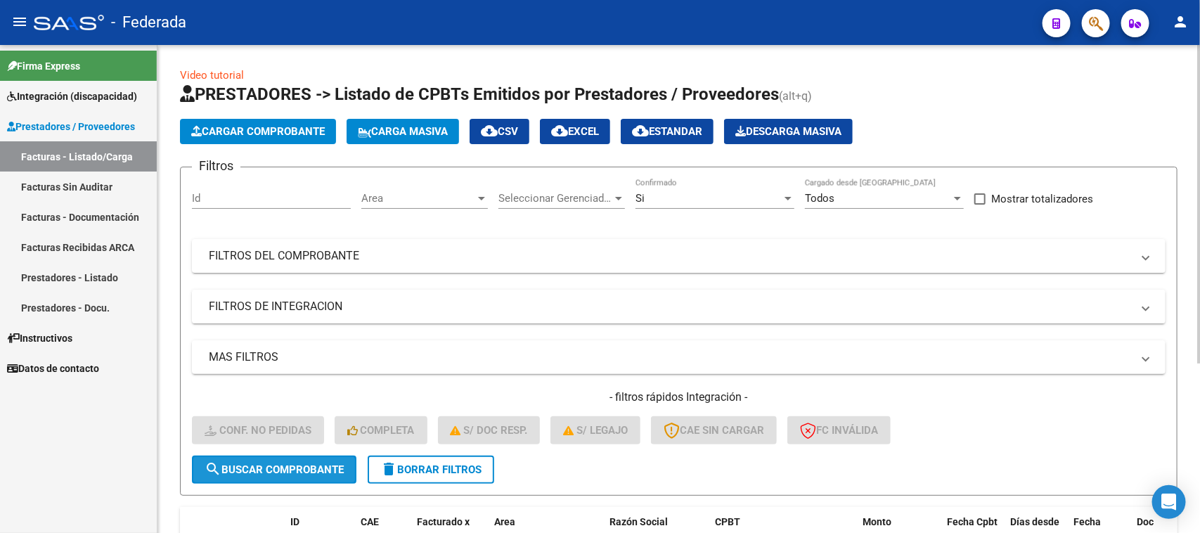
click at [342, 463] on span "search Buscar Comprobante" at bounding box center [274, 469] width 139 height 13
click at [980, 199] on span at bounding box center [980, 198] width 11 height 11
click at [980, 205] on input "Mostrar totalizadores" at bounding box center [980, 205] width 1 height 1
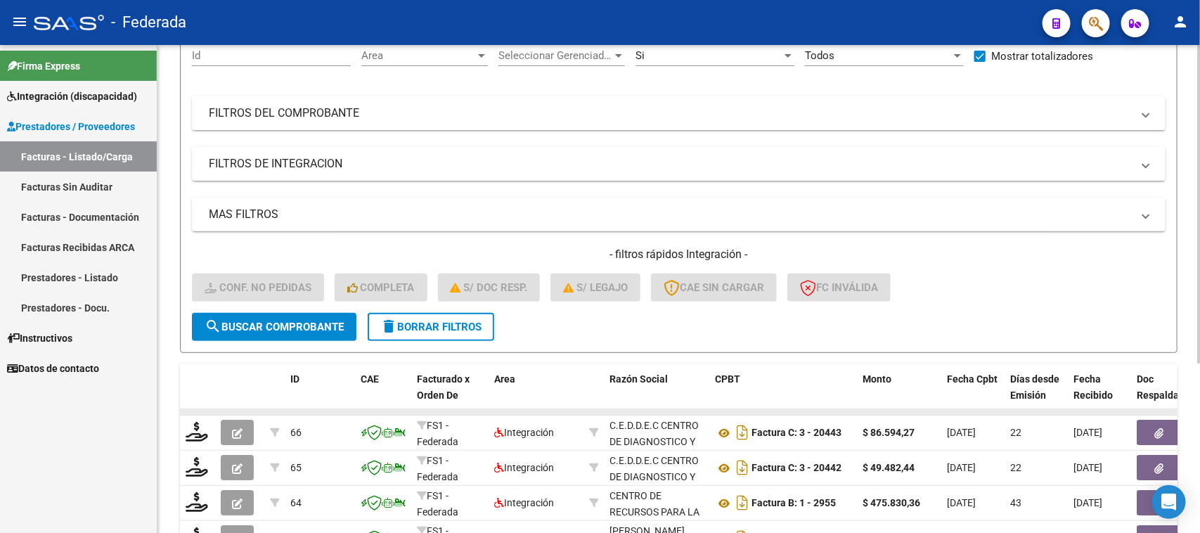
scroll to position [262, 0]
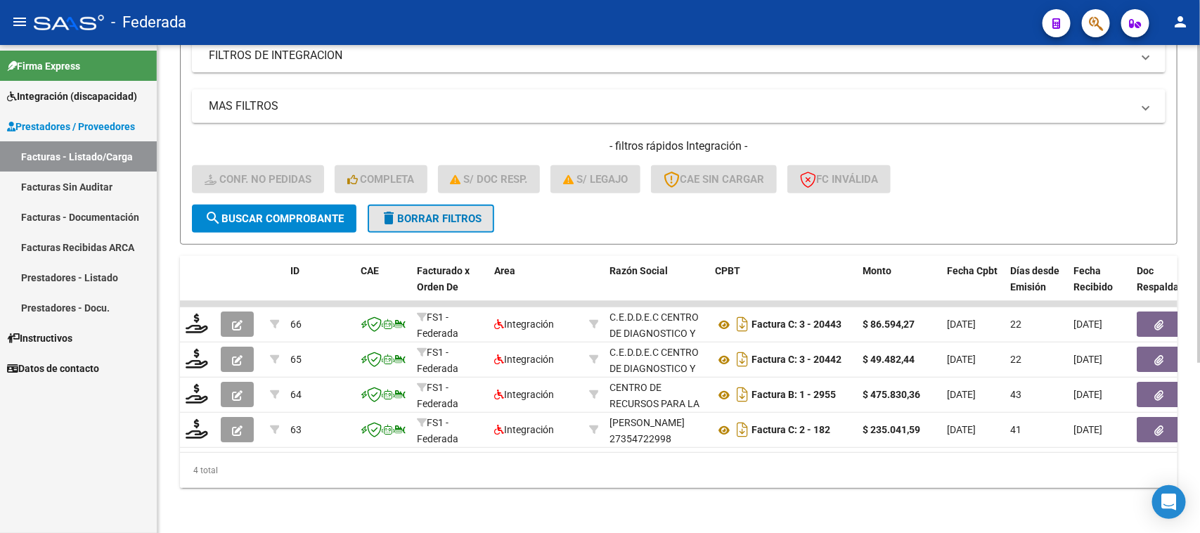
click at [423, 212] on span "delete Borrar Filtros" at bounding box center [430, 218] width 101 height 13
checkbox input "false"
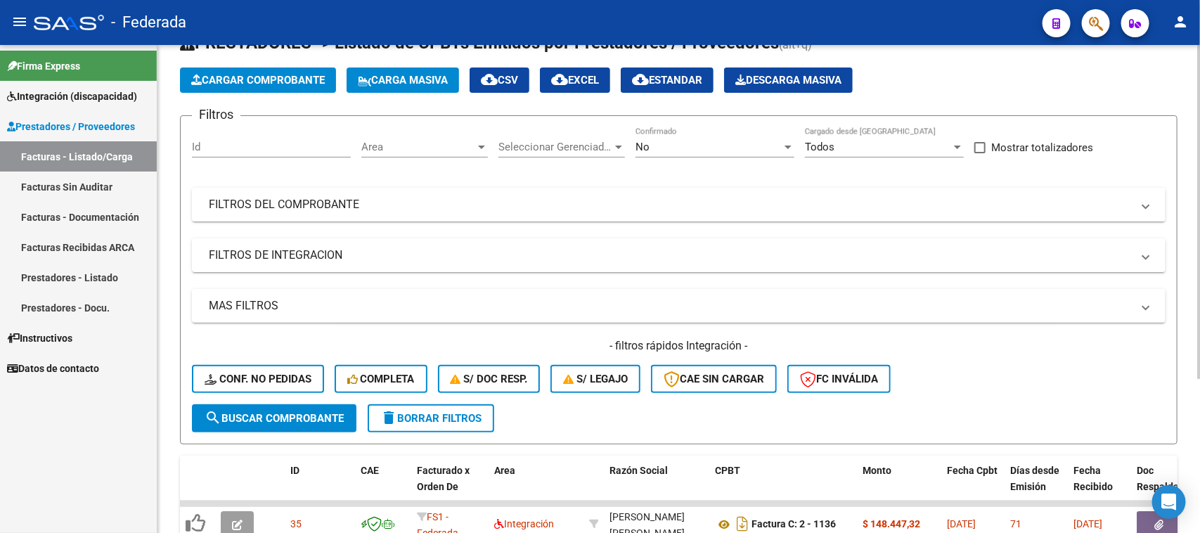
scroll to position [51, 0]
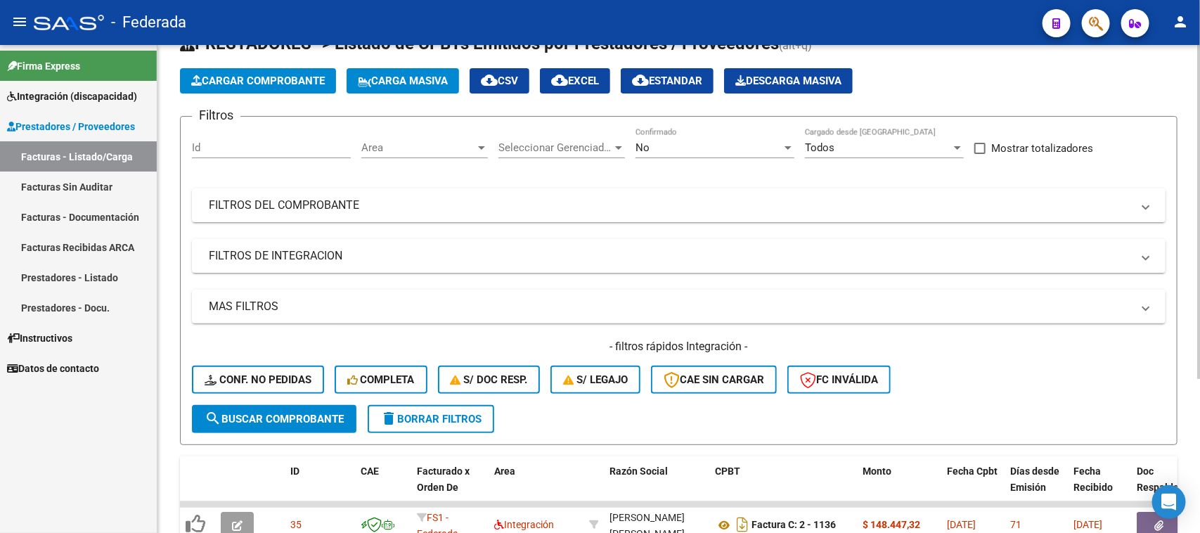
click at [711, 149] on div "No" at bounding box center [709, 147] width 146 height 13
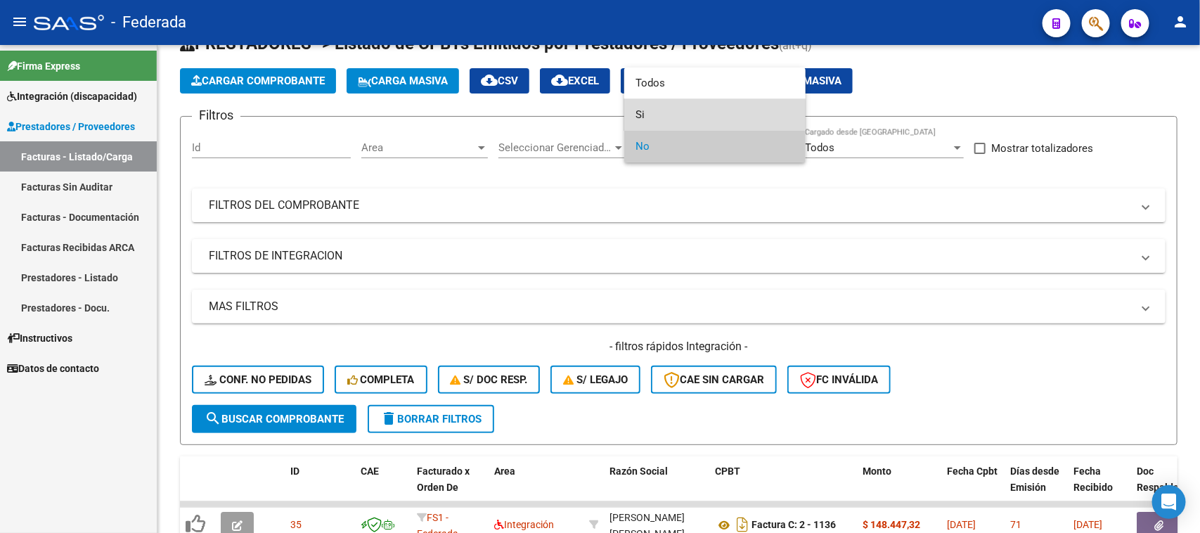
click at [648, 114] on span "Si" at bounding box center [715, 115] width 159 height 32
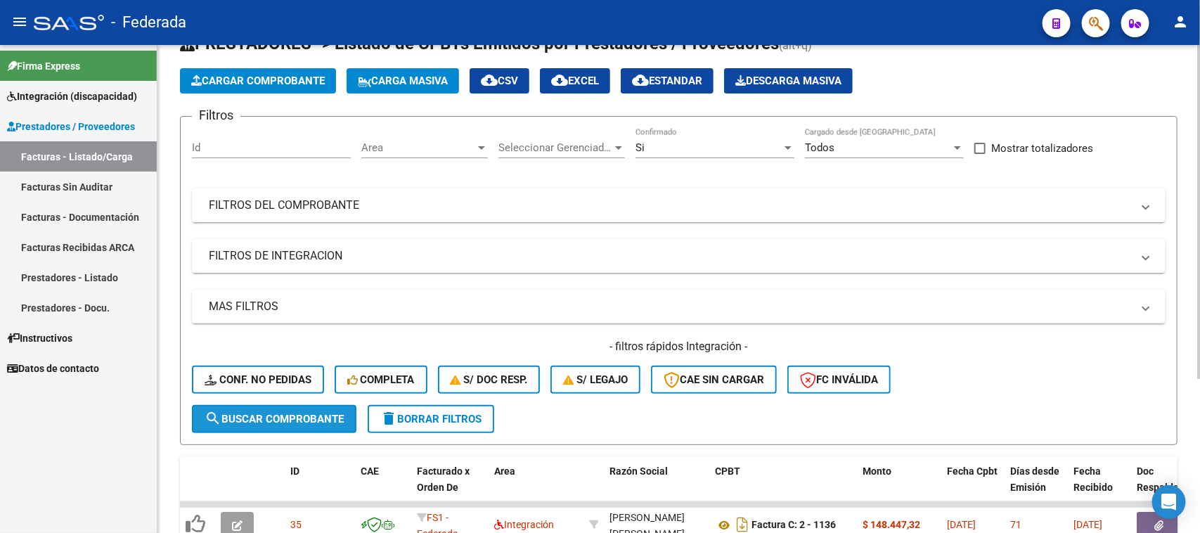
click at [315, 416] on span "search Buscar Comprobante" at bounding box center [274, 419] width 139 height 13
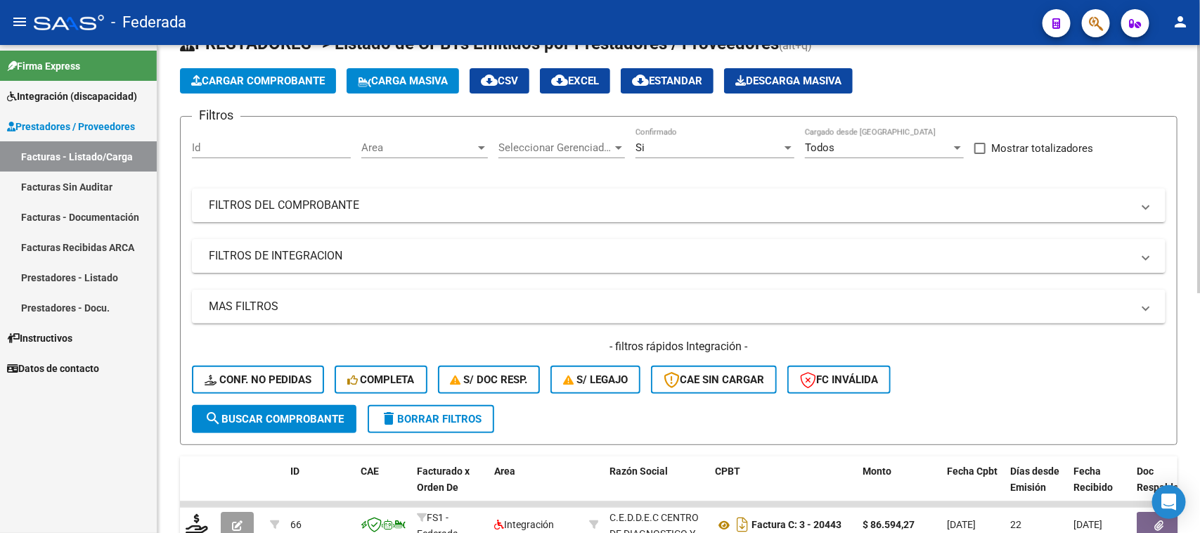
click at [982, 148] on span at bounding box center [980, 148] width 11 height 11
click at [980, 154] on input "Mostrar totalizadores" at bounding box center [980, 154] width 1 height 1
checkbox input "true"
click at [278, 406] on button "search Buscar Comprobante" at bounding box center [274, 419] width 165 height 28
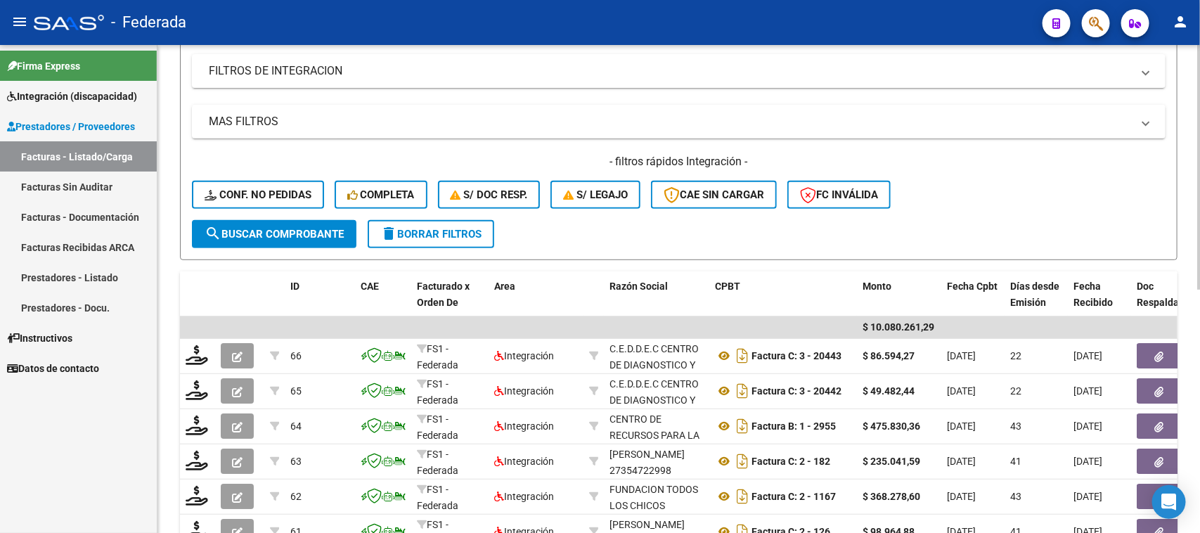
scroll to position [225, 0]
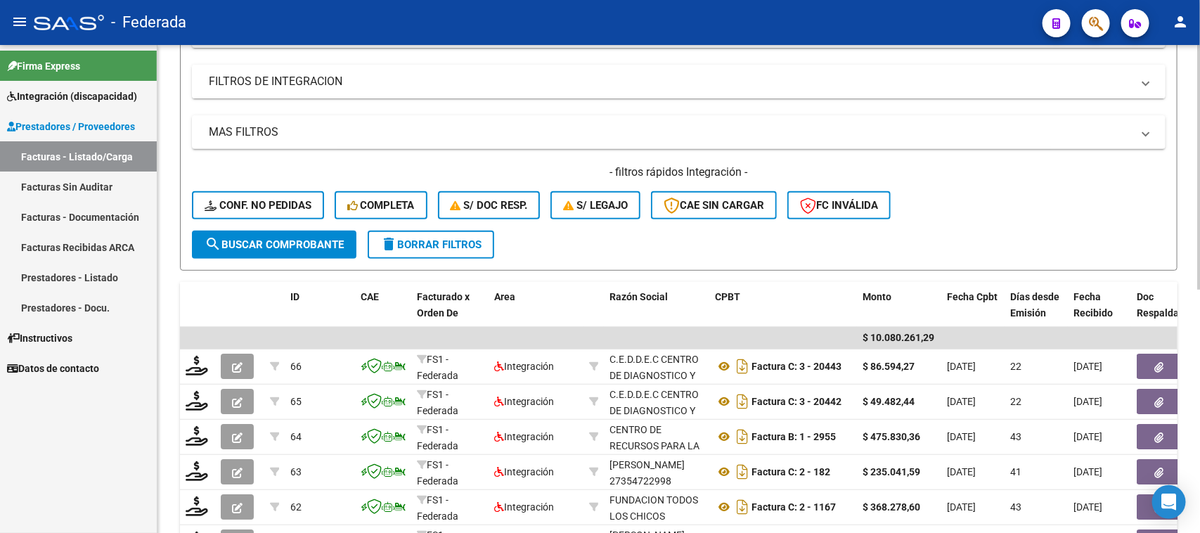
click at [733, 74] on mat-panel-title "FILTROS DE INTEGRACION" at bounding box center [670, 81] width 923 height 15
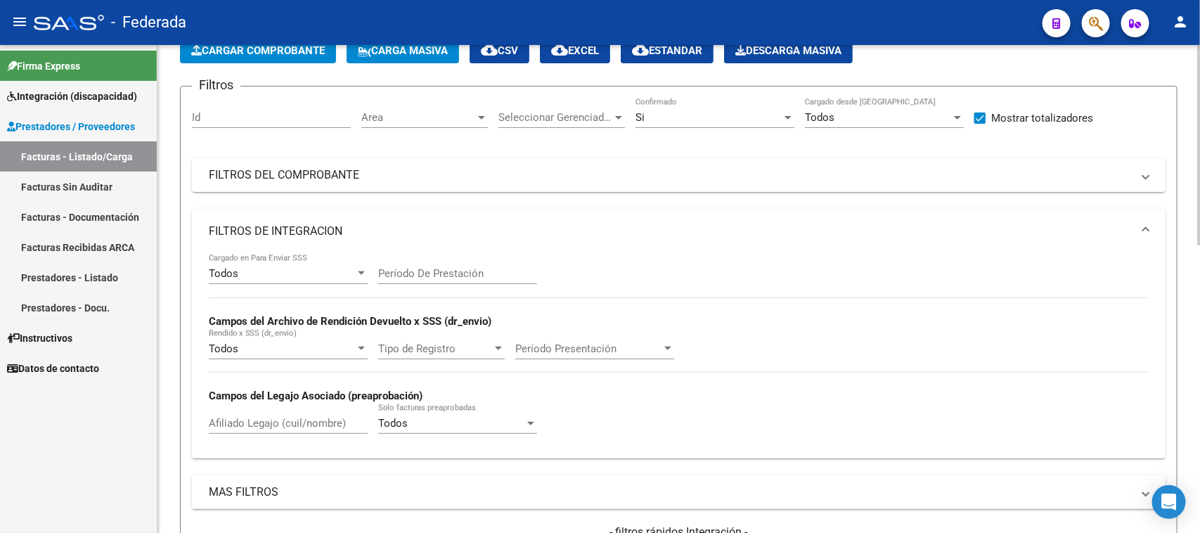
scroll to position [49, 0]
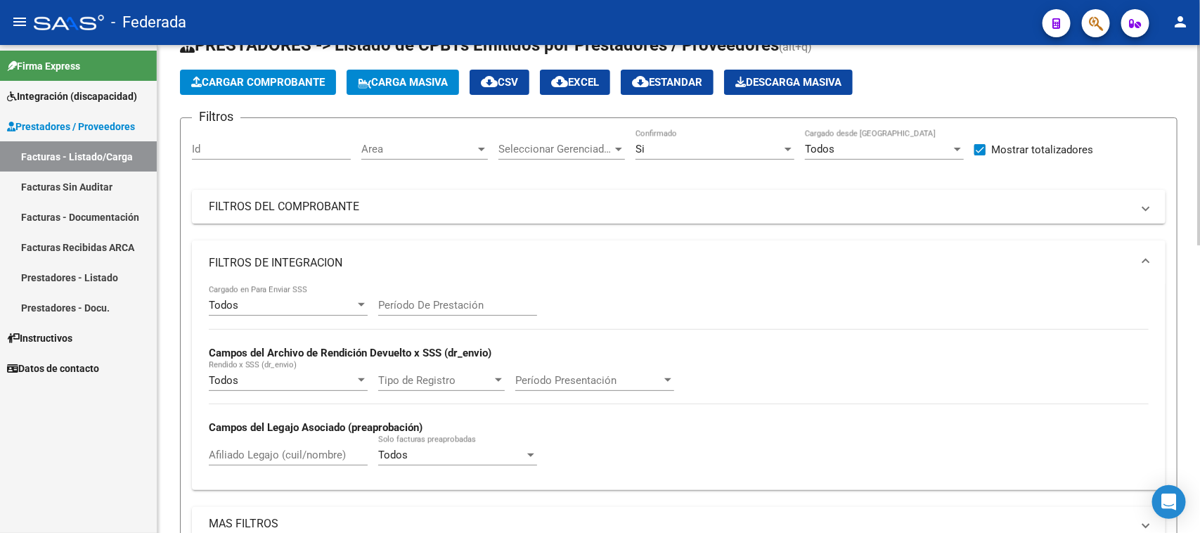
click at [710, 260] on mat-panel-title "FILTROS DE INTEGRACION" at bounding box center [670, 262] width 923 height 15
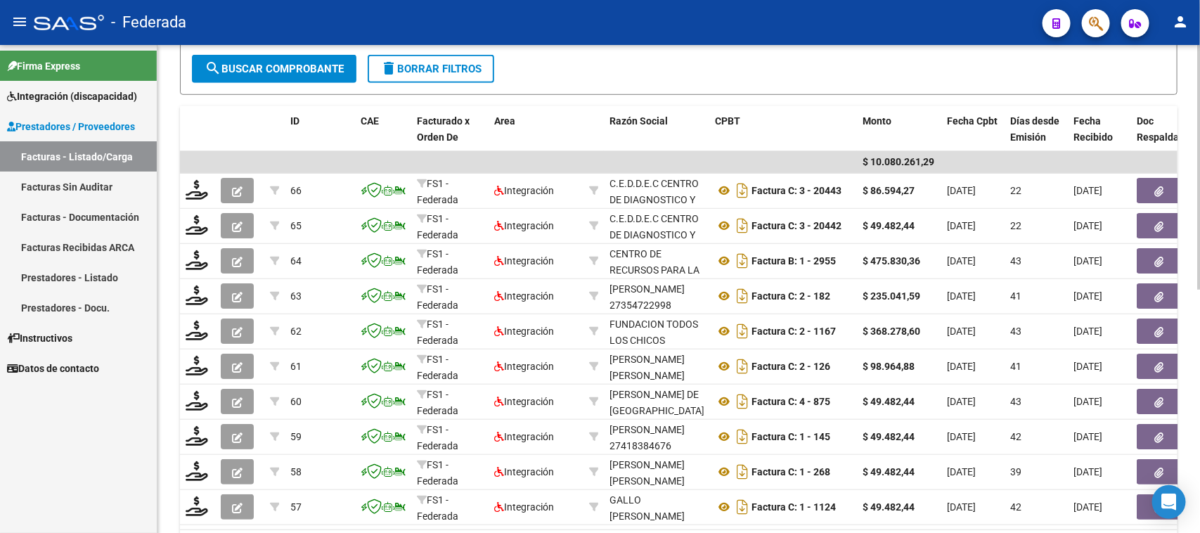
scroll to position [489, 0]
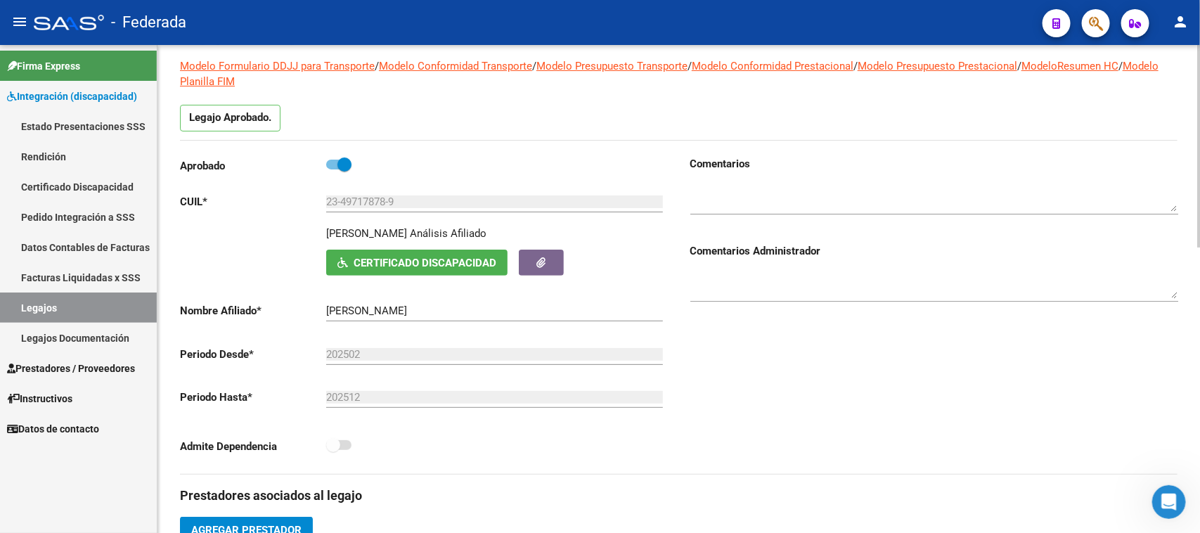
scroll to position [1, 0]
click at [75, 311] on link "Legajos" at bounding box center [78, 308] width 157 height 30
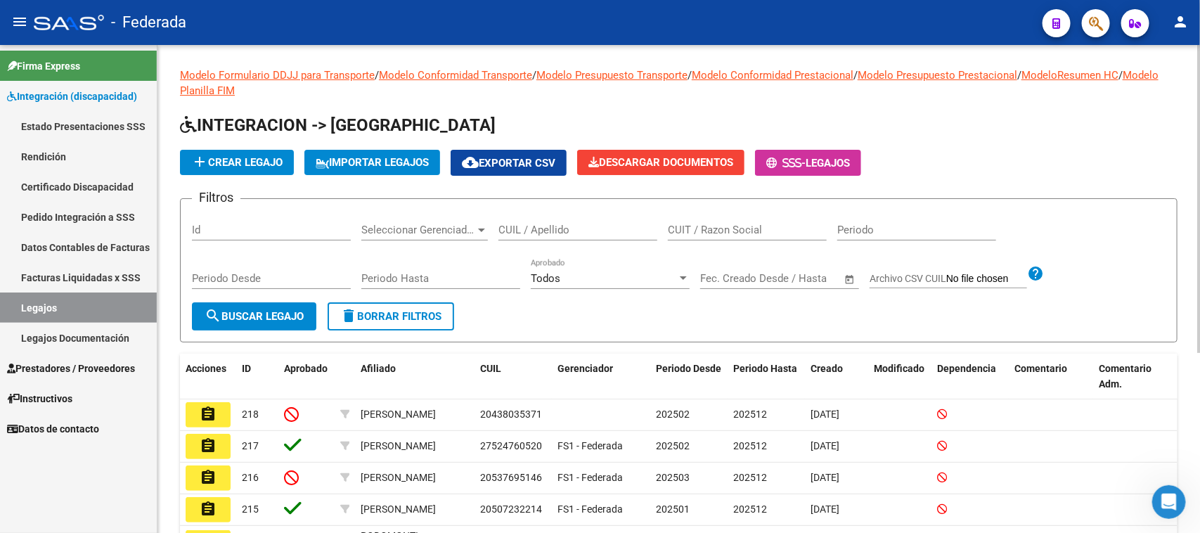
click at [518, 231] on input "CUIL / Apellido" at bounding box center [578, 230] width 159 height 13
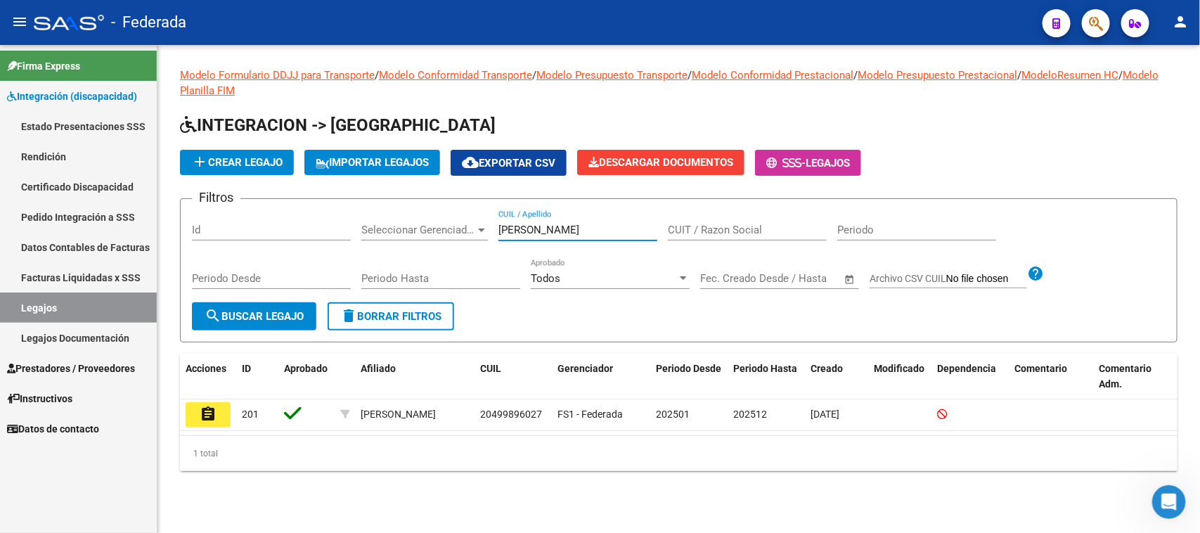
type input "blandini"
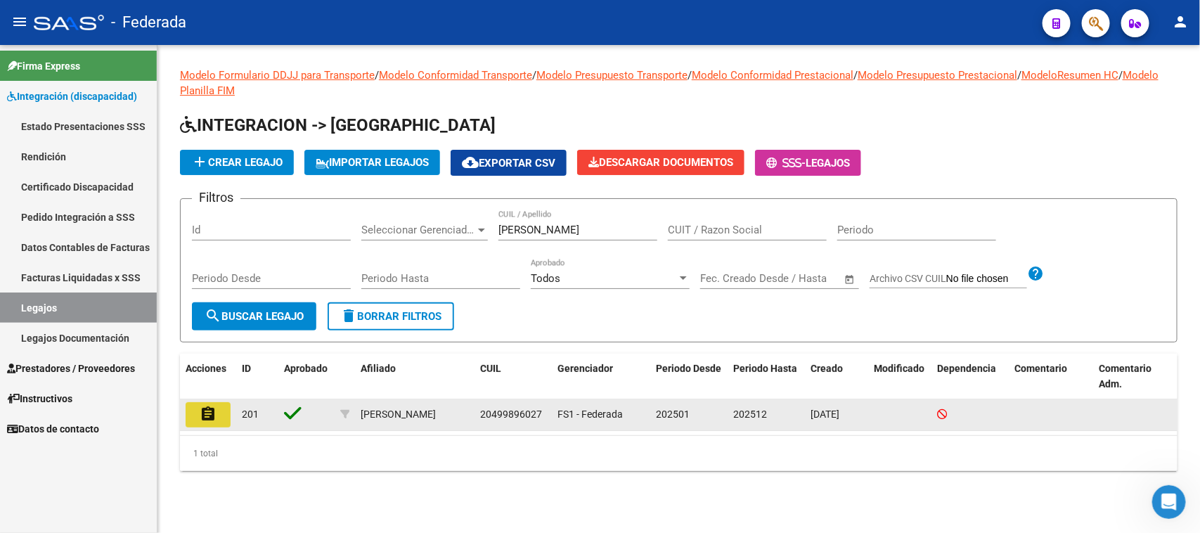
click at [213, 418] on mat-icon "assignment" at bounding box center [208, 414] width 17 height 17
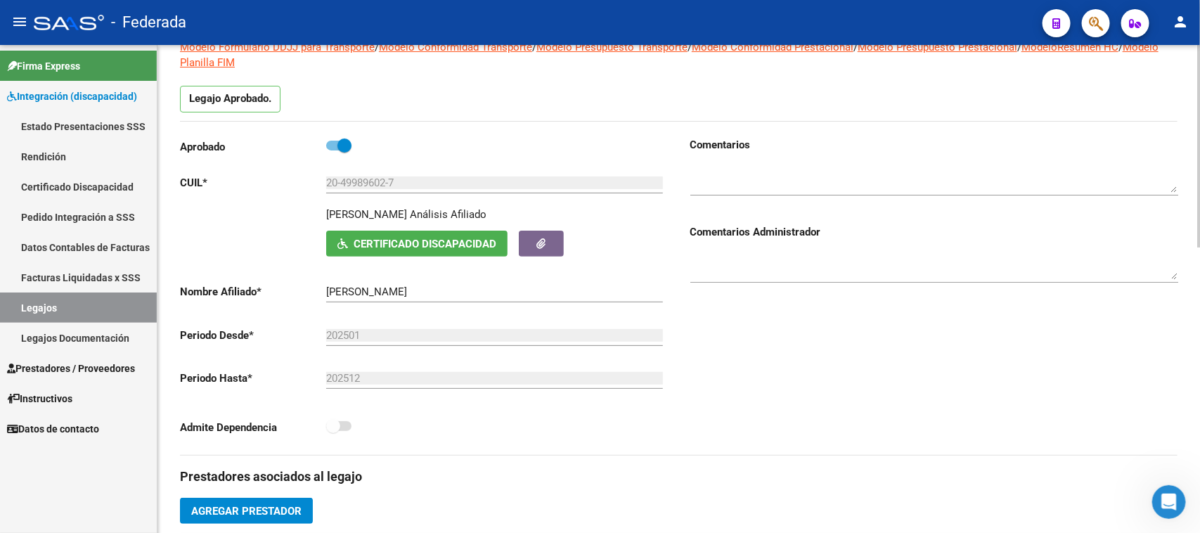
scroll to position [88, 0]
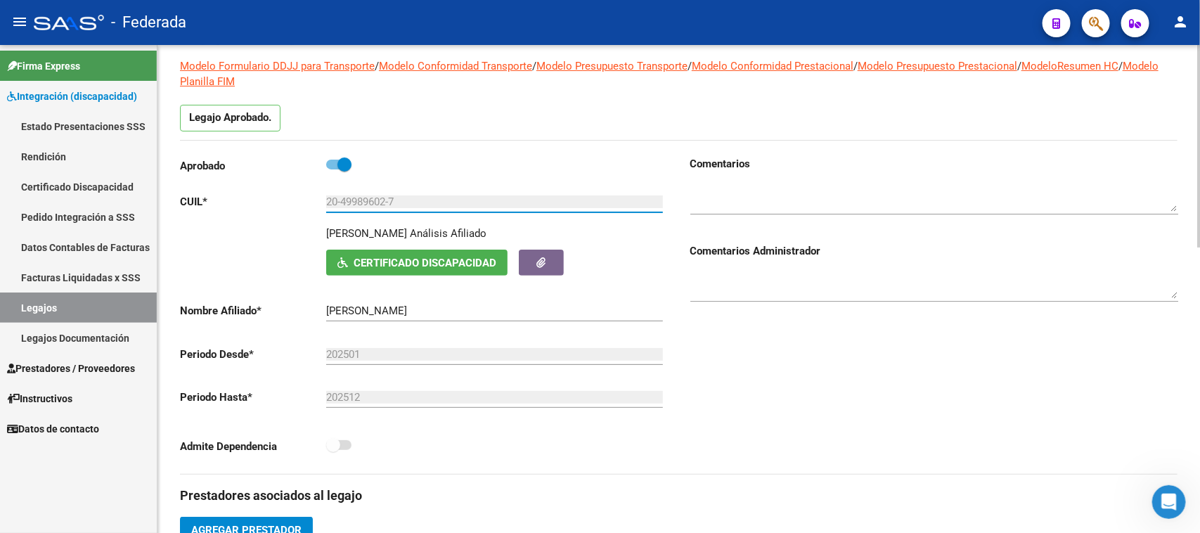
drag, startPoint x: 327, startPoint y: 202, endPoint x: 422, endPoint y: 202, distance: 94.9
click at [422, 202] on input "20-49989602-7" at bounding box center [494, 201] width 337 height 13
drag, startPoint x: 322, startPoint y: 233, endPoint x: 464, endPoint y: 236, distance: 142.1
click at [464, 236] on div "BLANDINI SANTINO AGUSTIN Análisis Afiliado Certificado Discapacidad ARCA Padrón" at bounding box center [424, 251] width 488 height 50
copy p "[PERSON_NAME]"
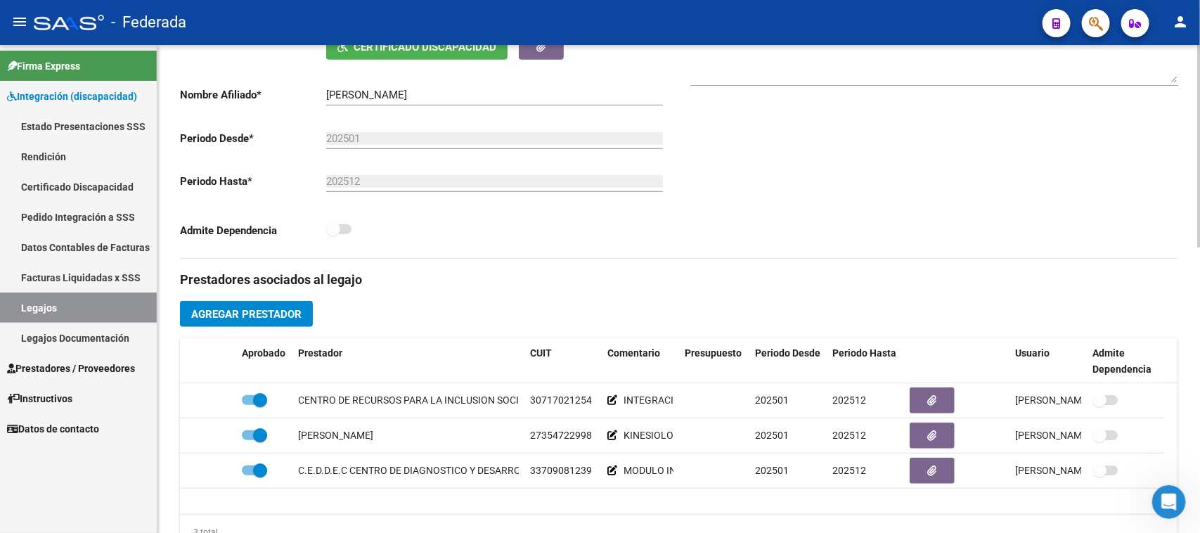
scroll to position [440, 0]
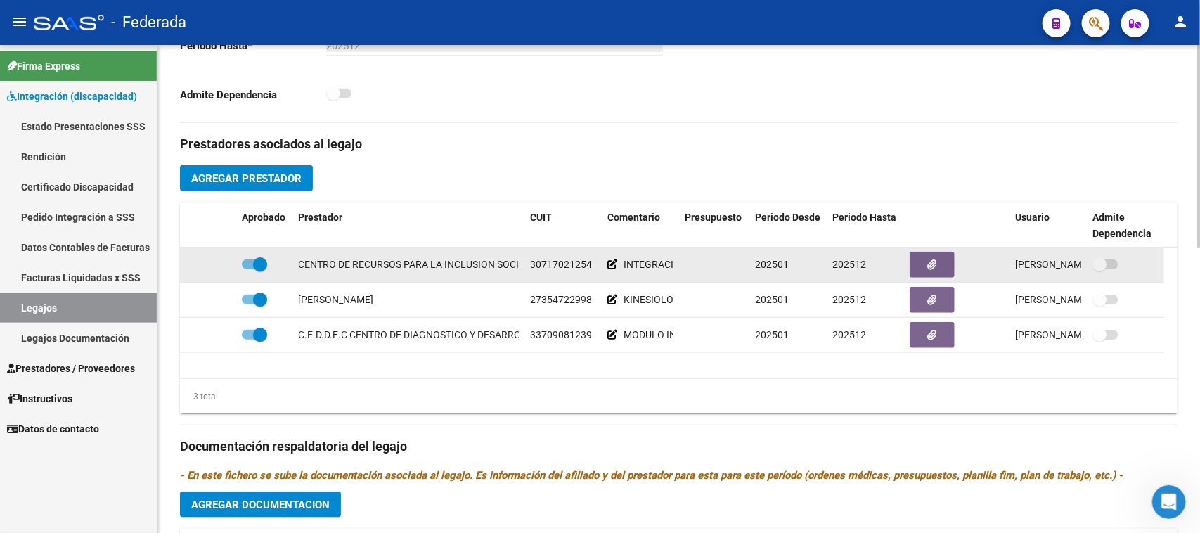
click at [558, 259] on span "30717021254" at bounding box center [561, 264] width 62 height 11
copy span "30717021254"
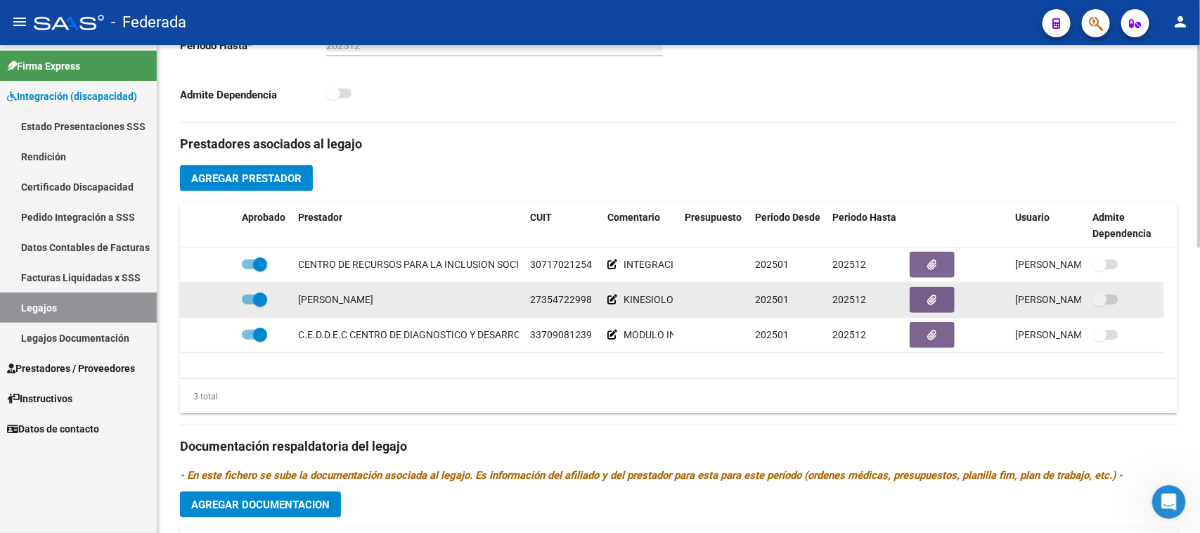
click at [570, 304] on span "27354722998" at bounding box center [561, 299] width 62 height 11
copy span "27354722998"
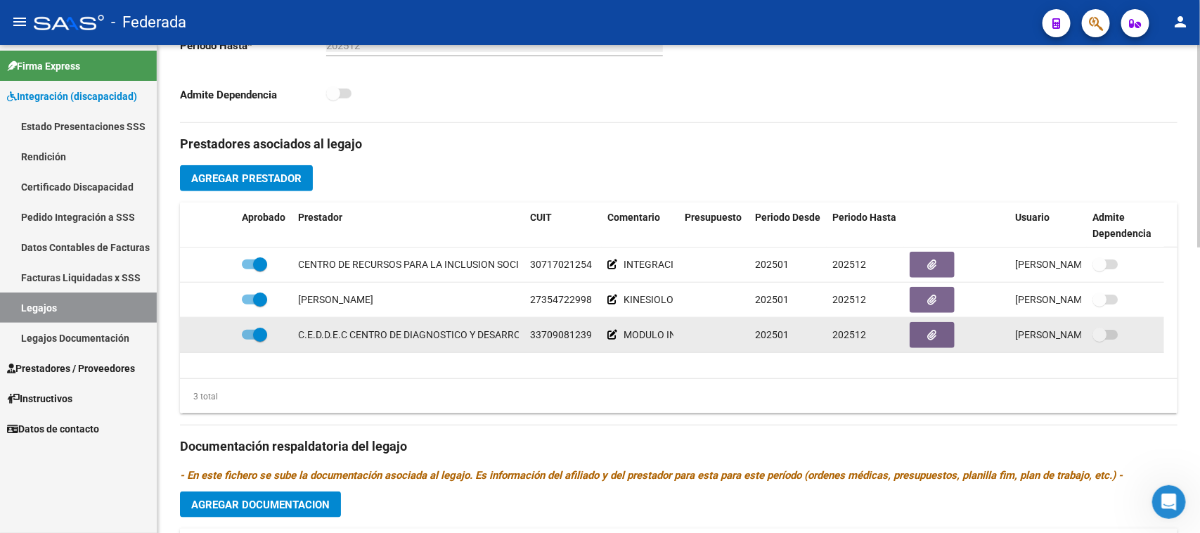
click at [542, 332] on span "33709081239" at bounding box center [561, 334] width 62 height 11
copy span "33709081239"
click at [630, 335] on span "MODULO INTEGRAL" at bounding box center [668, 334] width 89 height 11
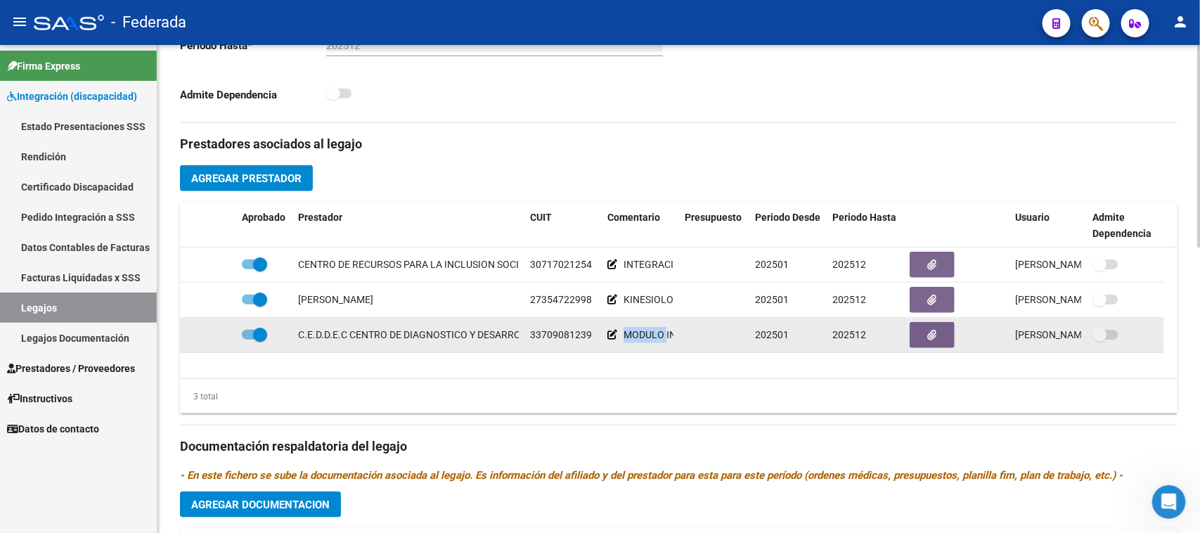
click at [629, 334] on span "MODULO INTEGRAL" at bounding box center [668, 334] width 89 height 11
drag, startPoint x: 624, startPoint y: 334, endPoint x: 687, endPoint y: 336, distance: 62.6
click at [687, 336] on div "C.E.D.D.E.C CENTRO DE DIAGNOSTICO Y DESARROLLO DE CAPACIDADES S.R.L. 3370908123…" at bounding box center [672, 335] width 985 height 35
copy div "MODULO INTEGRAL"
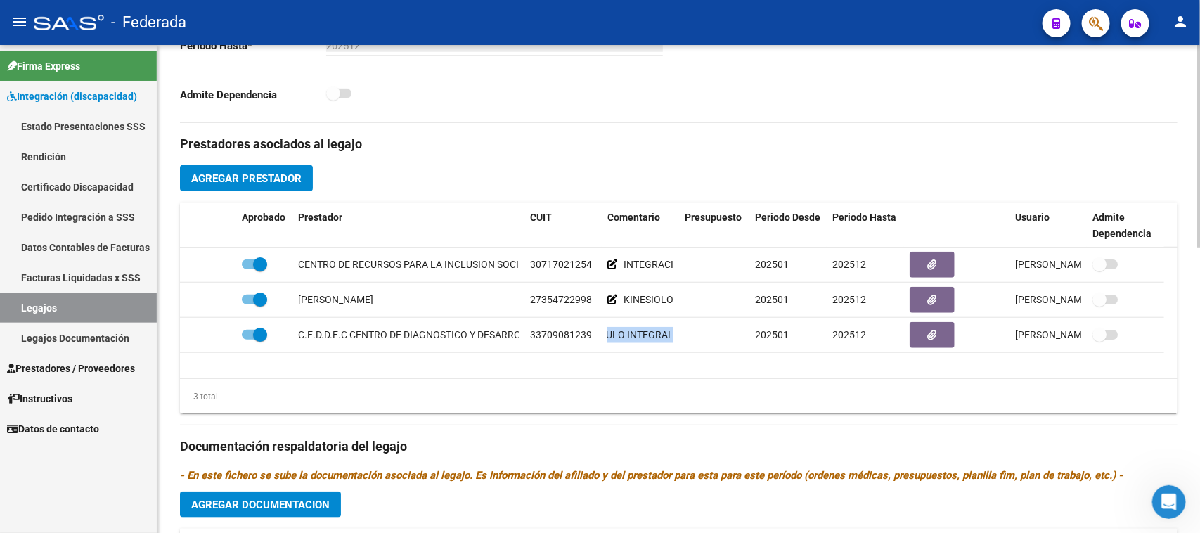
click at [623, 388] on div "3 total" at bounding box center [679, 396] width 998 height 35
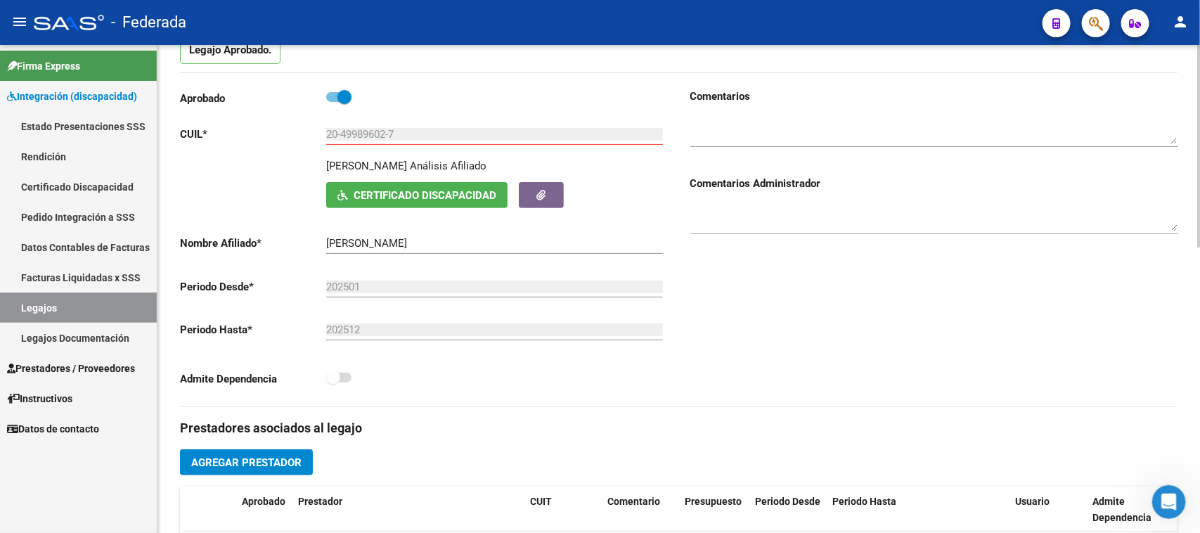
scroll to position [88, 0]
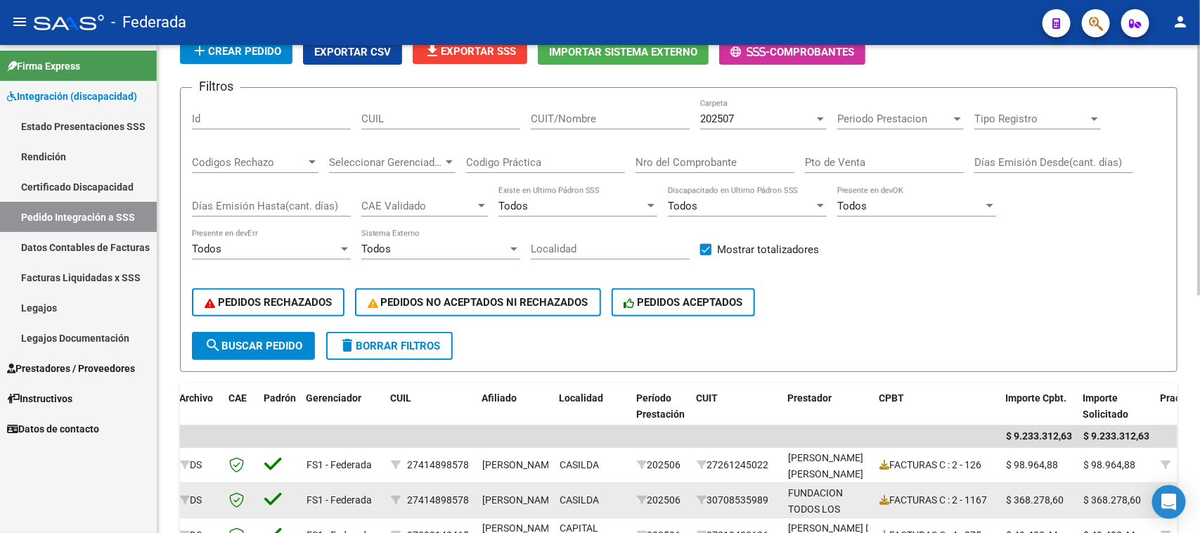
scroll to position [264, 0]
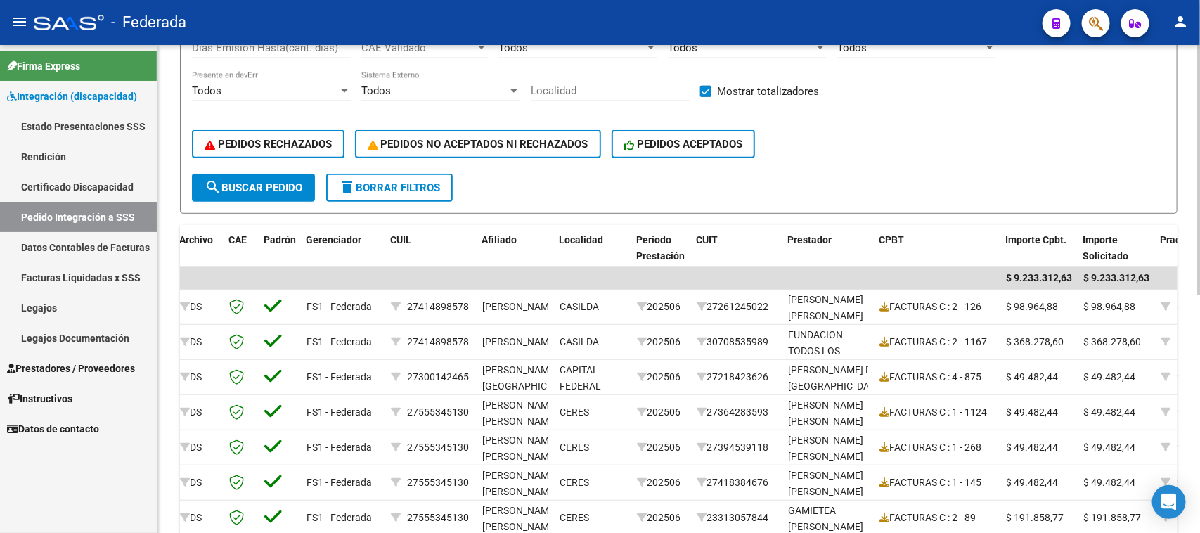
click at [269, 184] on span "search Buscar Pedido" at bounding box center [254, 187] width 98 height 13
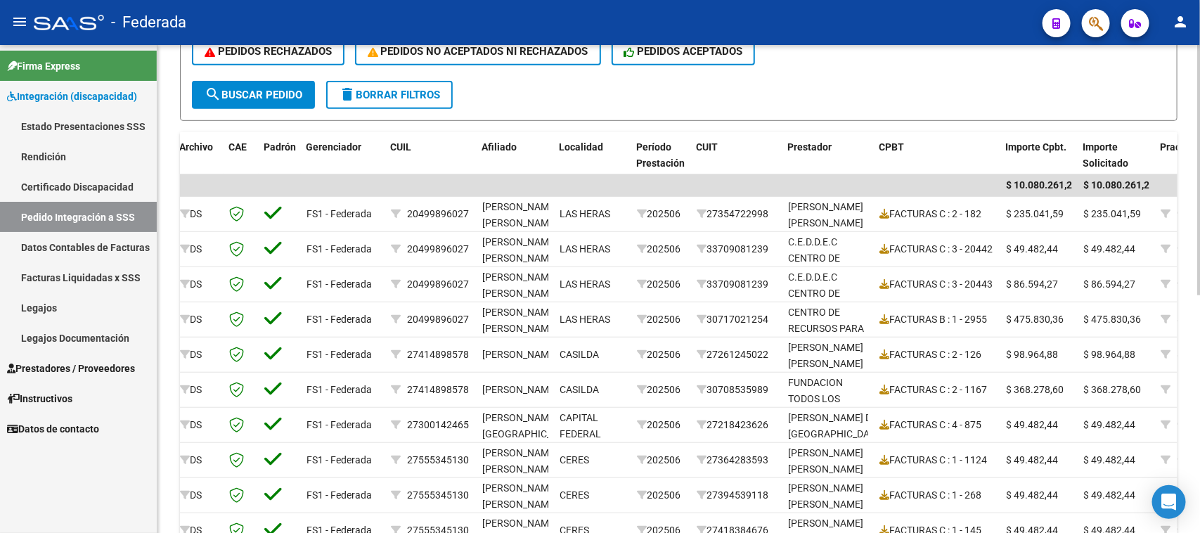
scroll to position [466, 0]
